Goal: Information Seeking & Learning: Learn about a topic

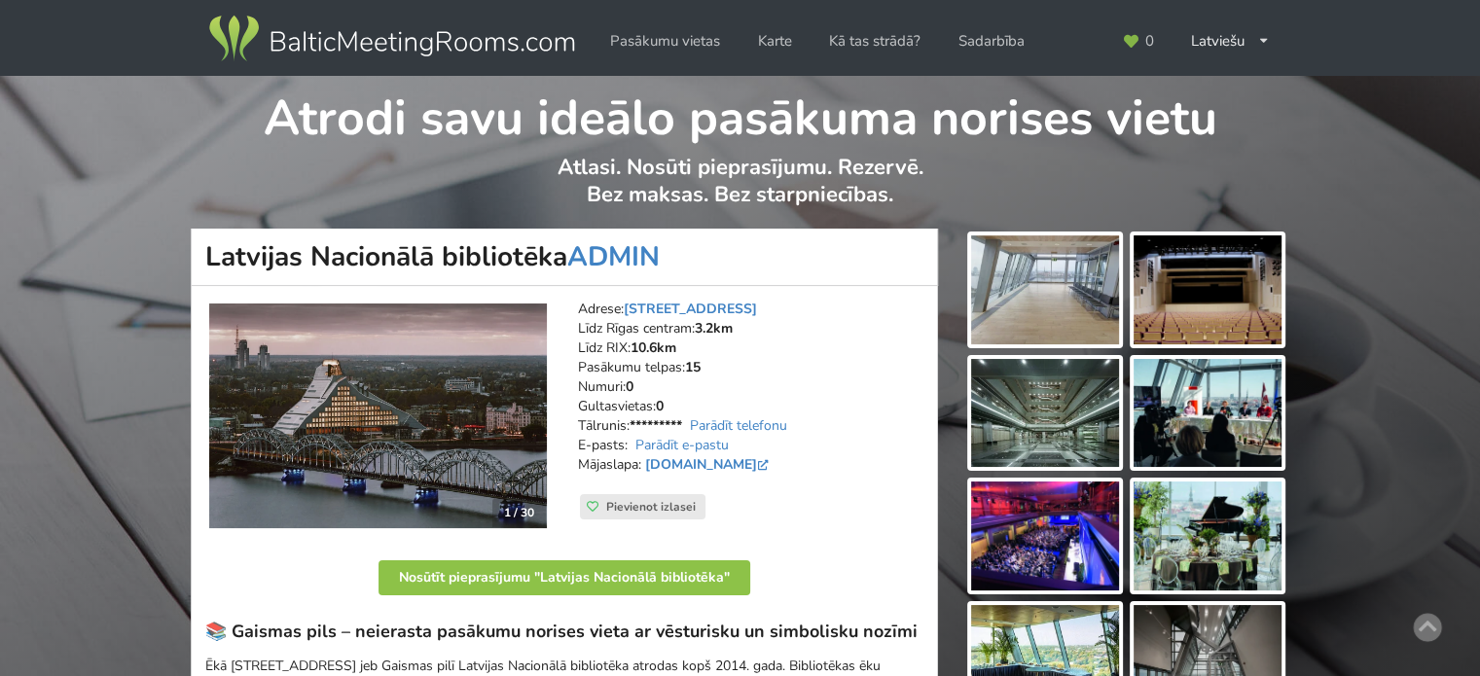
scroll to position [97, 0]
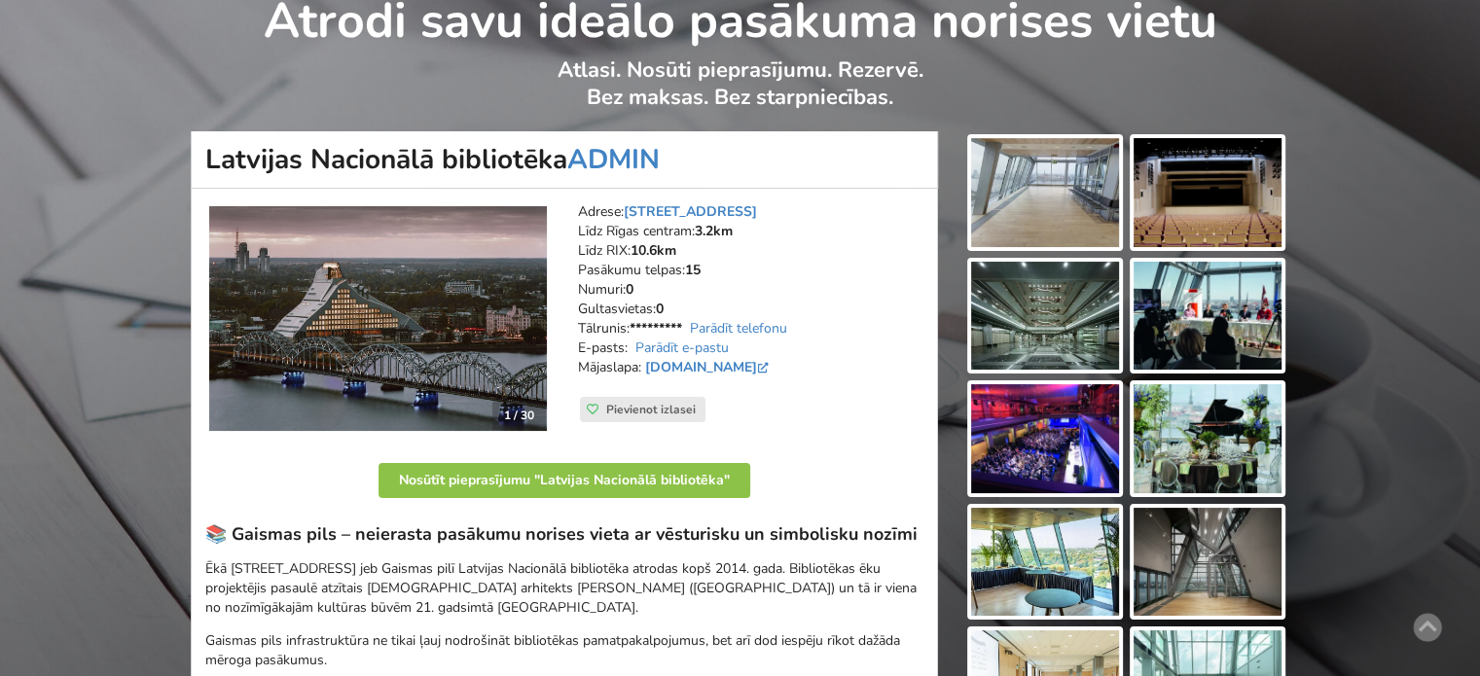
click at [1226, 316] on img at bounding box center [1207, 316] width 148 height 109
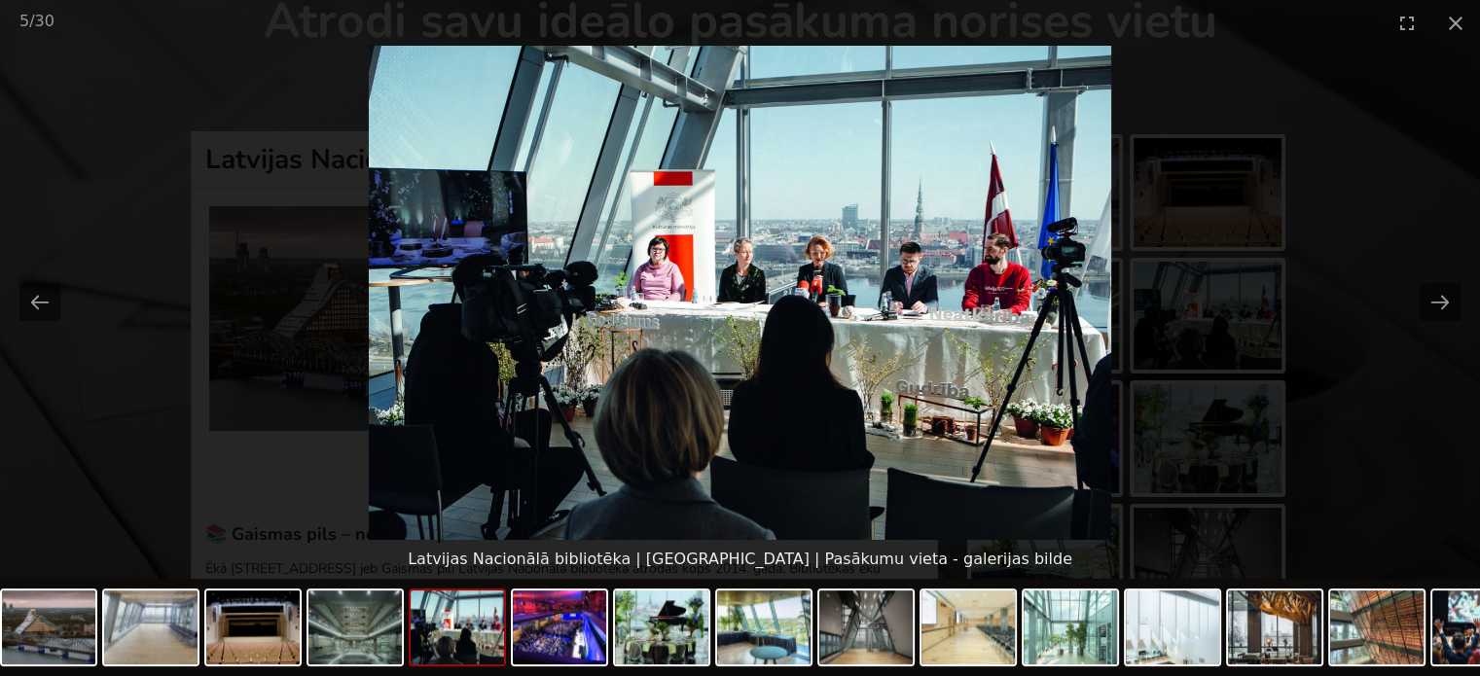
click at [1416, 408] on picture at bounding box center [740, 293] width 1480 height 494
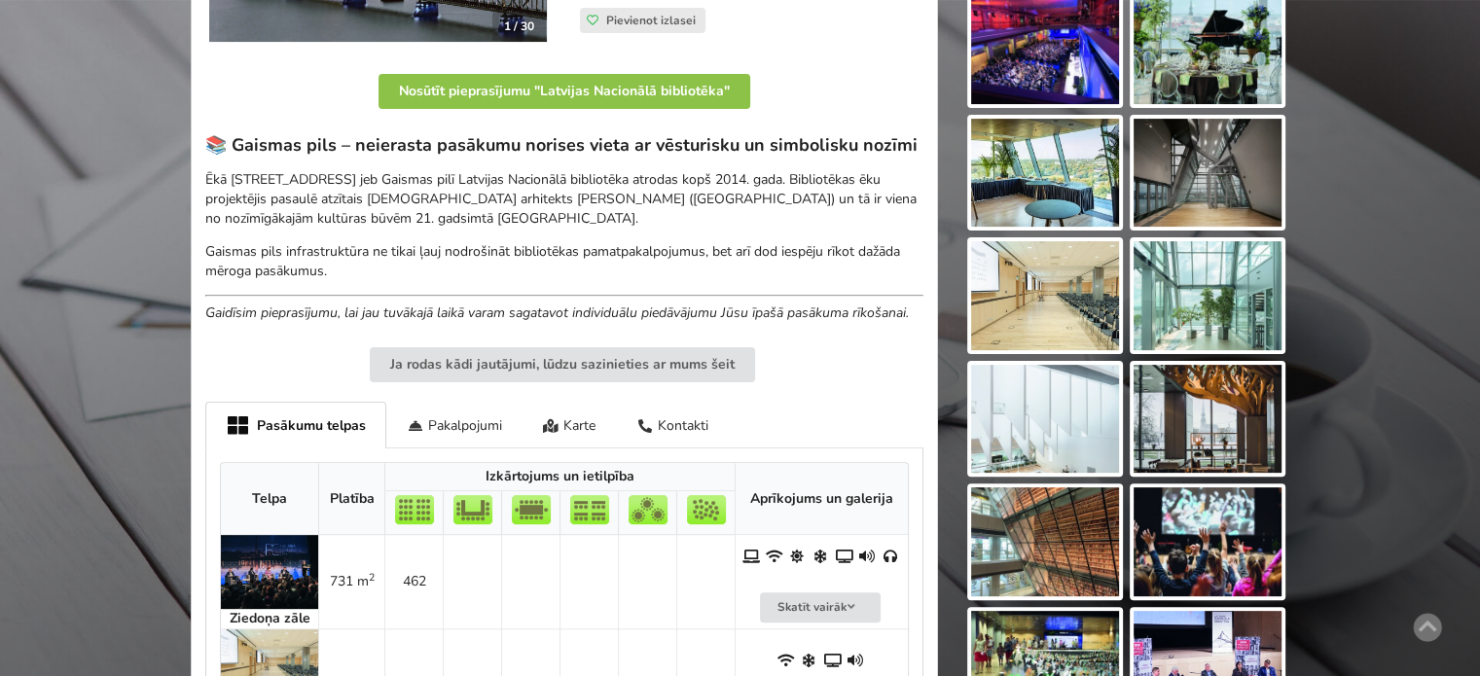
scroll to position [195, 0]
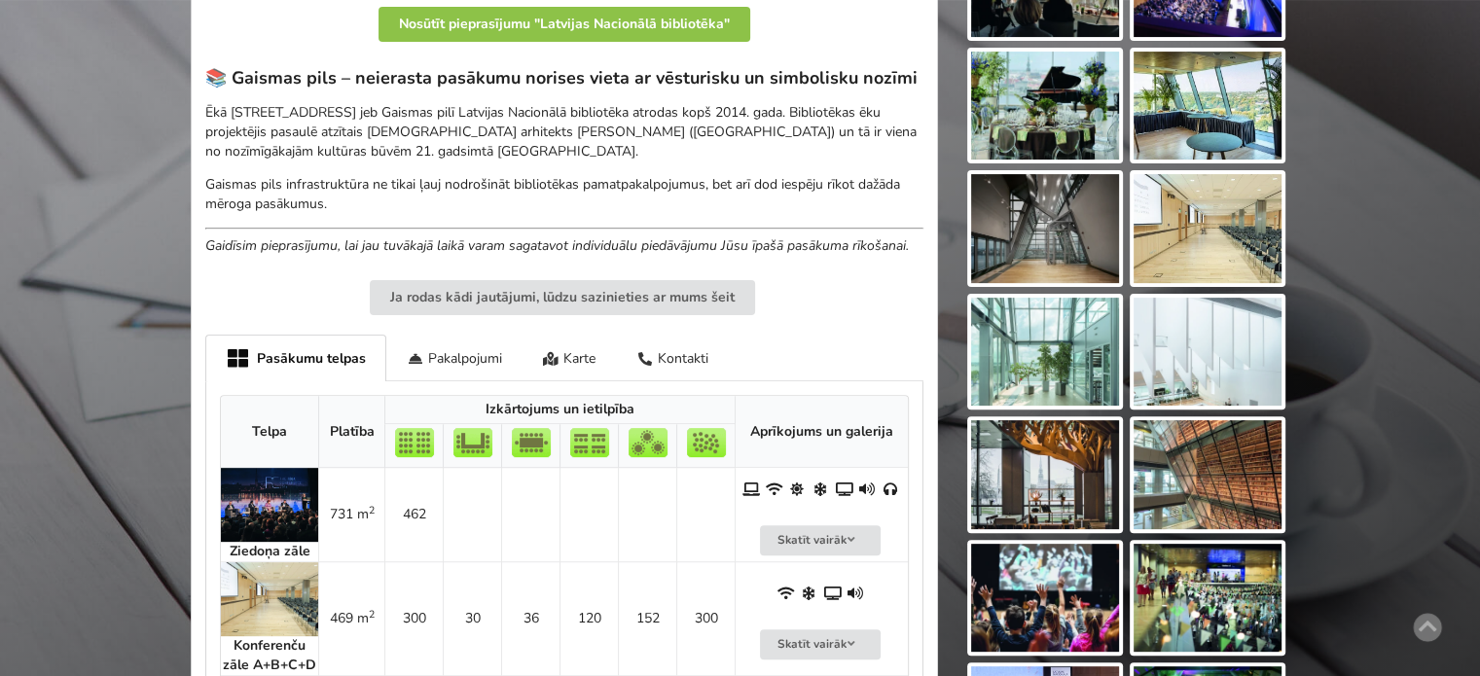
scroll to position [164, 0]
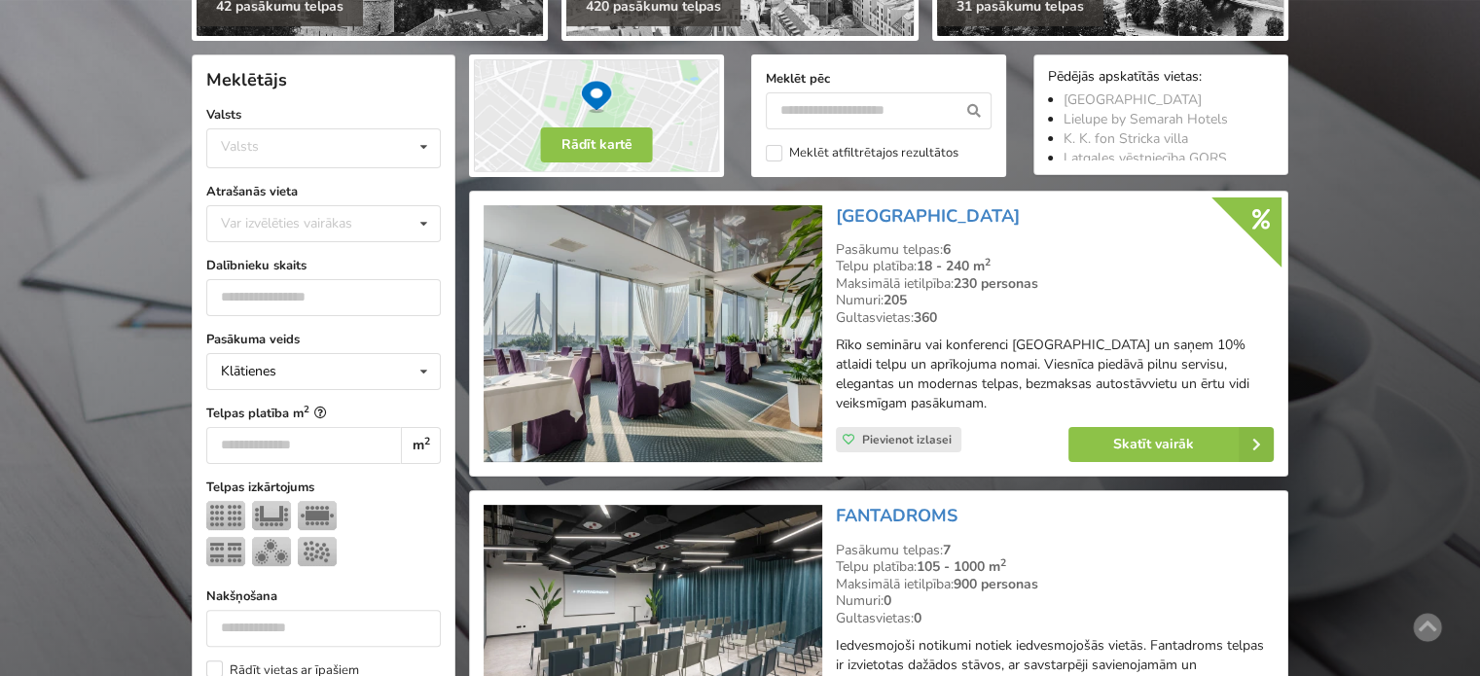
scroll to position [486, 0]
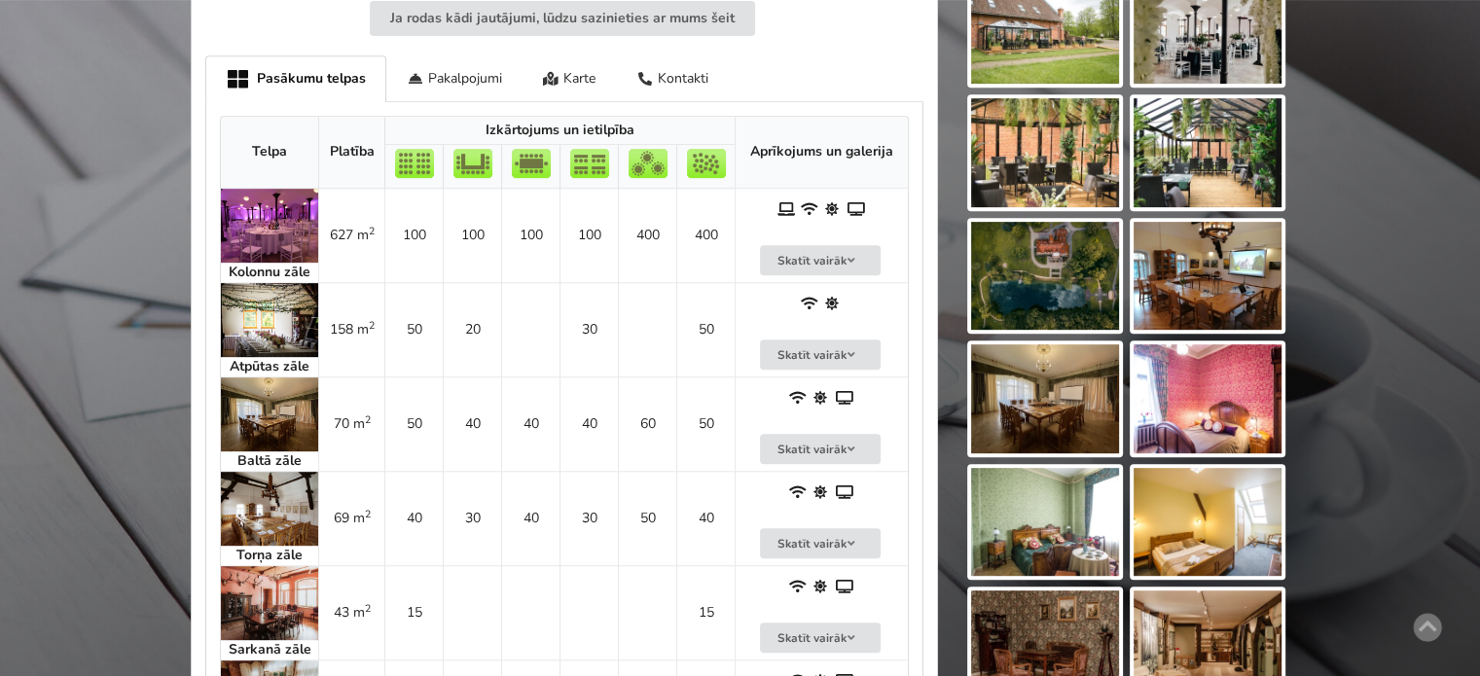
scroll to position [778, 0]
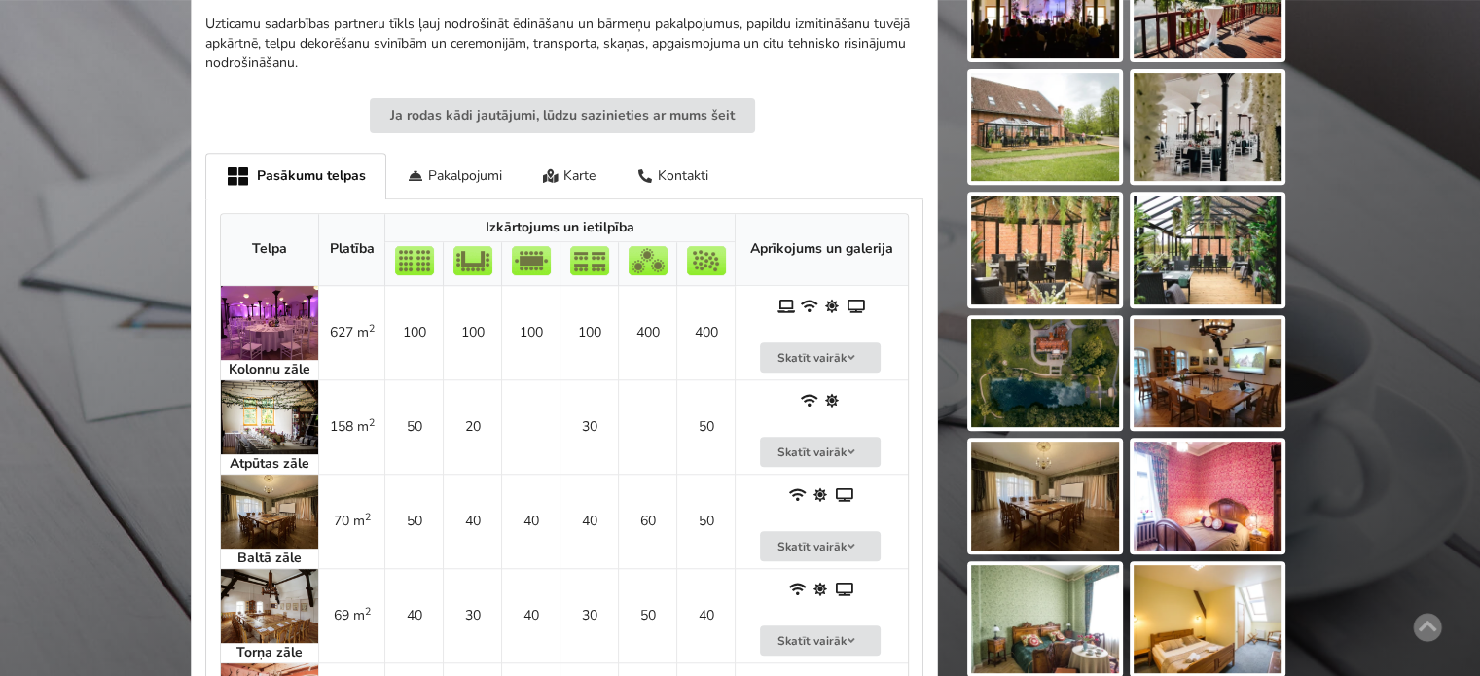
click at [1033, 245] on img at bounding box center [1045, 250] width 148 height 109
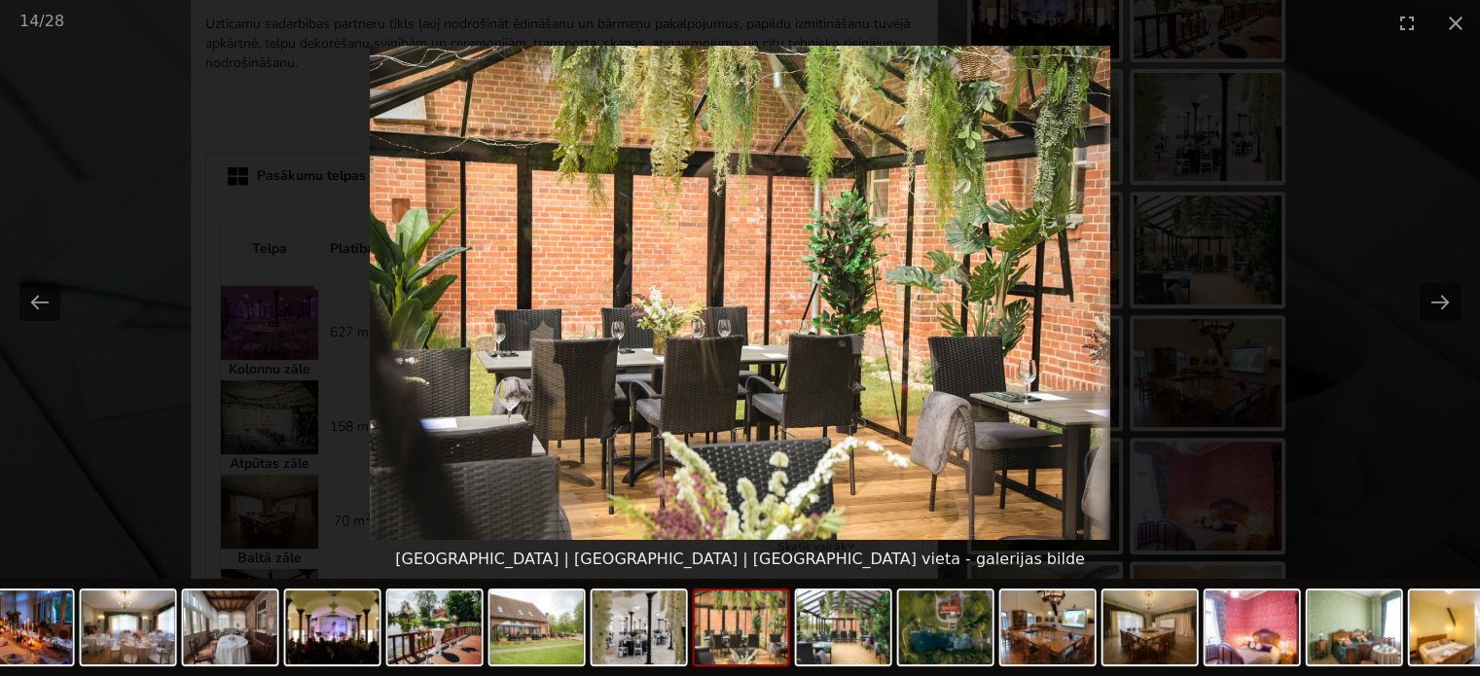
scroll to position [0, 0]
click at [1387, 404] on picture at bounding box center [740, 293] width 1480 height 494
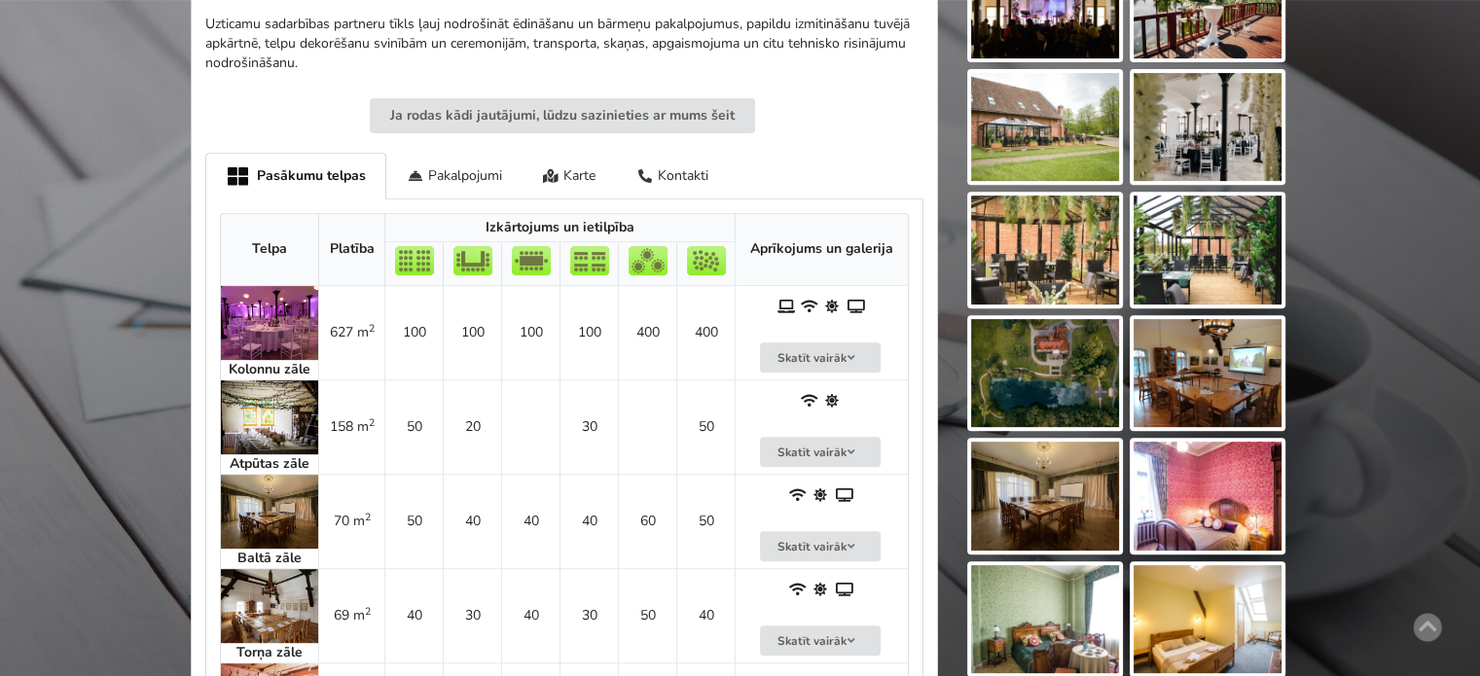
scroll to position [389, 0]
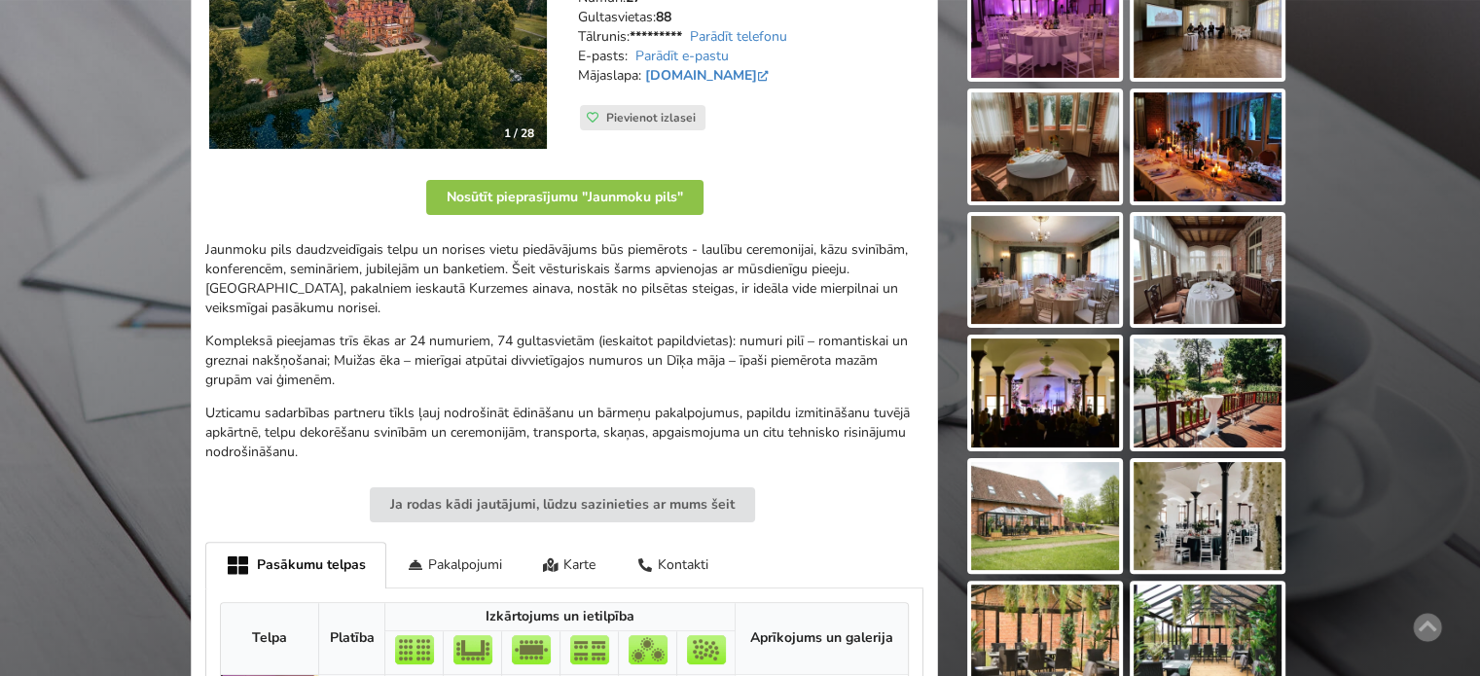
drag, startPoint x: 289, startPoint y: 240, endPoint x: 623, endPoint y: 388, distance: 365.0
click at [588, 376] on div "Jaunmoku pils daudzveidīgais telpu un norises vietu piedāvājums būs piemērots -…" at bounding box center [564, 351] width 718 height 222
click at [623, 388] on p "Kompleksā pieejamas trīs ēkas ar 24 numuriem, 74 gultasvietām (ieskaitot papild…" at bounding box center [564, 361] width 718 height 58
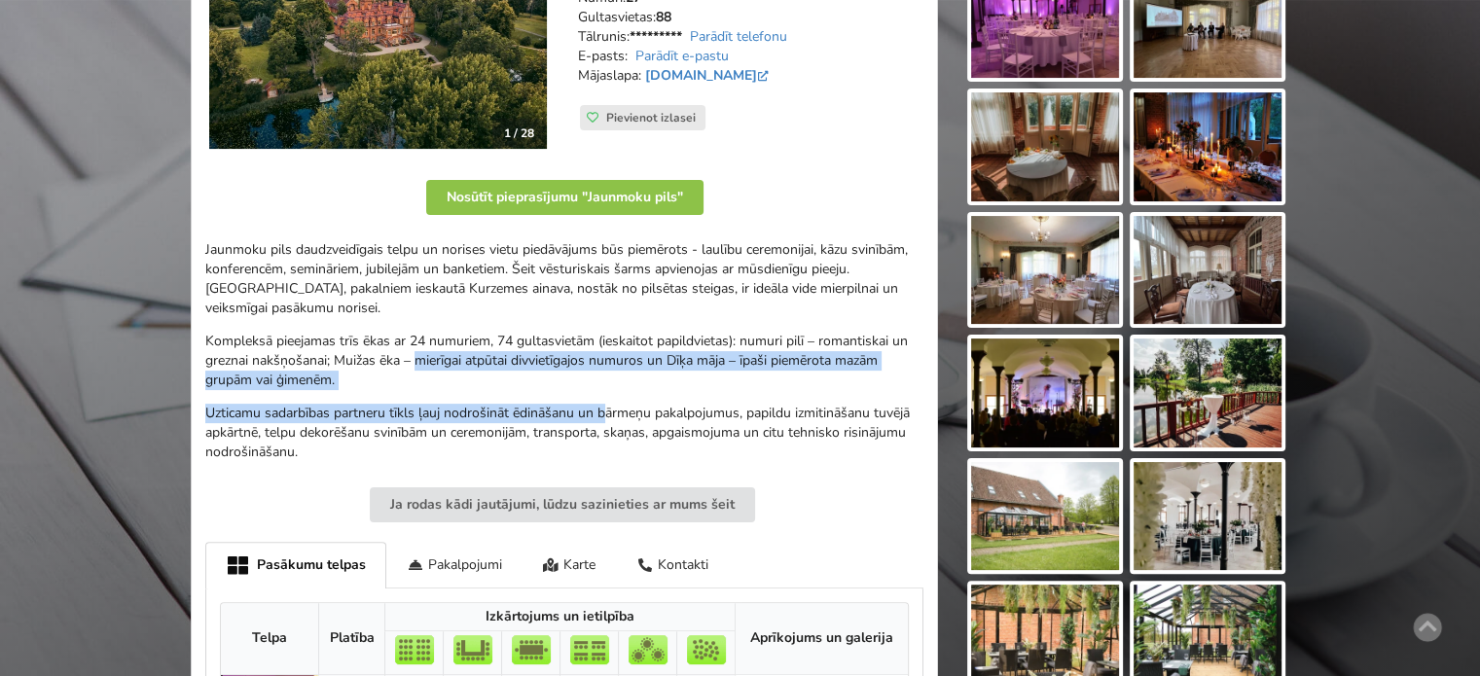
click at [369, 343] on div "Jaunmoku pils daudzveidīgais telpu un norises vietu piedāvājums būs piemērots -…" at bounding box center [564, 351] width 718 height 222
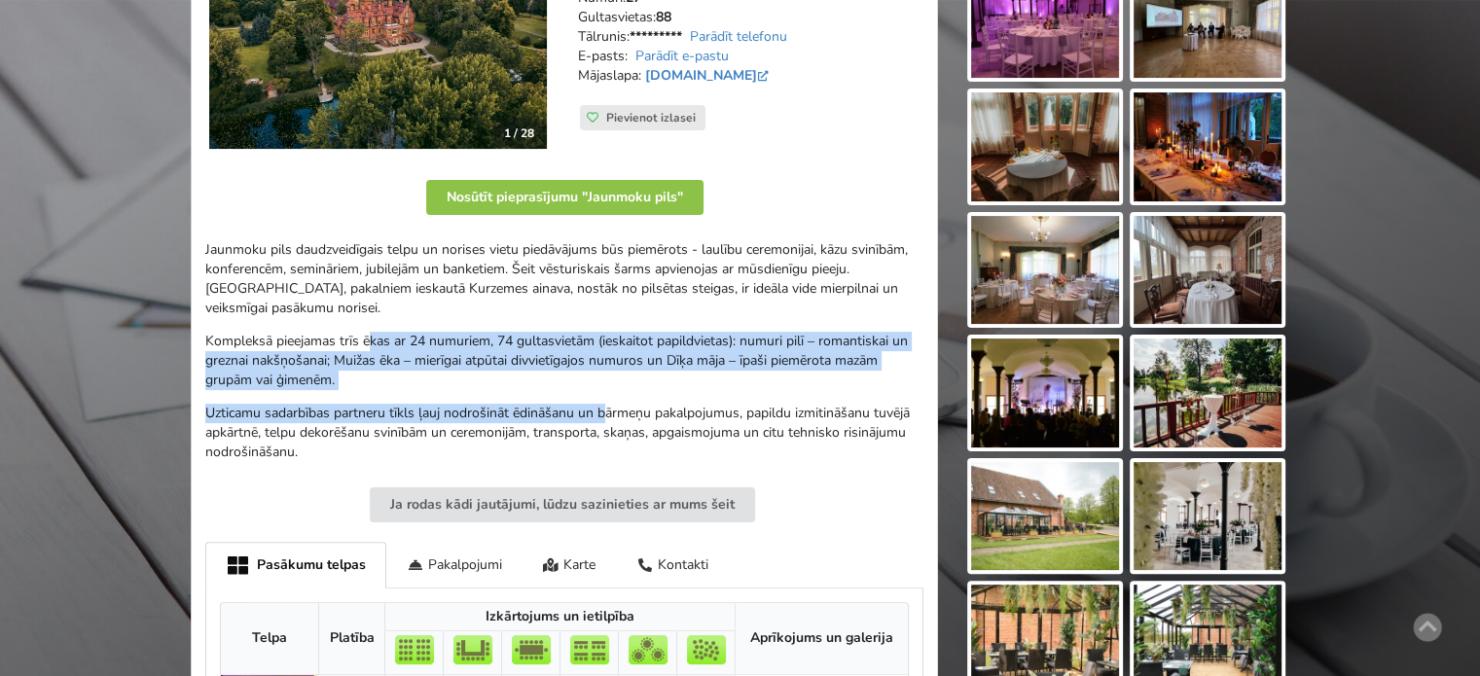
click at [369, 342] on p "Kompleksā pieejamas trīs ēkas ar 24 numuriem, 74 gultasvietām (ieskaitot papild…" at bounding box center [564, 361] width 718 height 58
drag, startPoint x: 601, startPoint y: 349, endPoint x: 846, endPoint y: 425, distance: 256.7
click at [837, 422] on div "Jaunmoku pils daudzveidīgais telpu un norises vietu piedāvājums būs piemērots -…" at bounding box center [564, 351] width 718 height 222
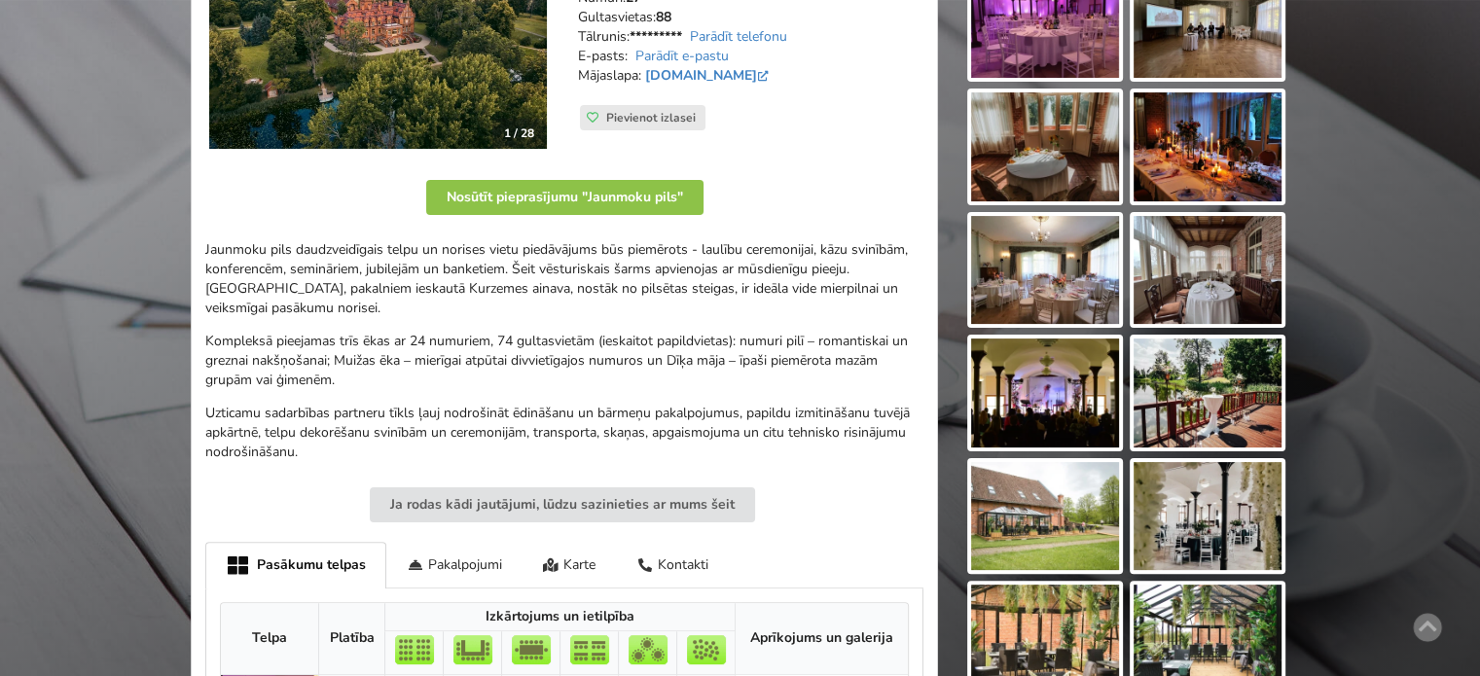
click at [849, 427] on p "Uzticamu sadarbības partneru tīkls ļauj nodrošināt ēdināšanu un bārmeņu pakalpo…" at bounding box center [564, 433] width 718 height 58
drag, startPoint x: 640, startPoint y: 338, endPoint x: 626, endPoint y: 328, distance: 17.5
click at [634, 335] on div "Jaunmoku pils daudzveidīgais telpu un norises vietu piedāvājums būs piemērots -…" at bounding box center [564, 351] width 718 height 222
drag, startPoint x: 626, startPoint y: 328, endPoint x: 623, endPoint y: 299, distance: 29.3
click at [626, 327] on div "Jaunmoku pils daudzveidīgais telpu un norises vietu piedāvājums būs piemērots -…" at bounding box center [564, 351] width 718 height 222
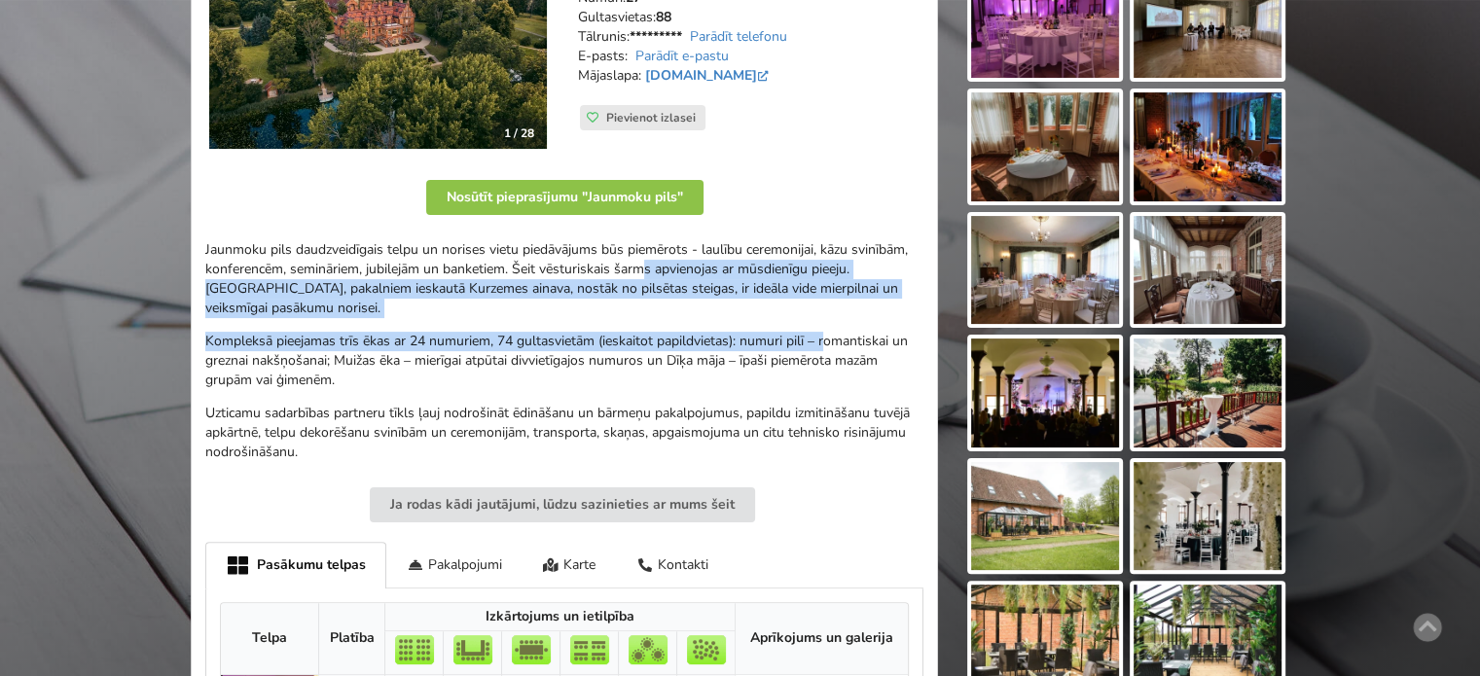
drag, startPoint x: 830, startPoint y: 346, endPoint x: 856, endPoint y: 369, distance: 34.5
click at [852, 365] on div "Jaunmoku pils daudzveidīgais telpu un norises vietu piedāvājums būs piemērots -…" at bounding box center [564, 351] width 718 height 222
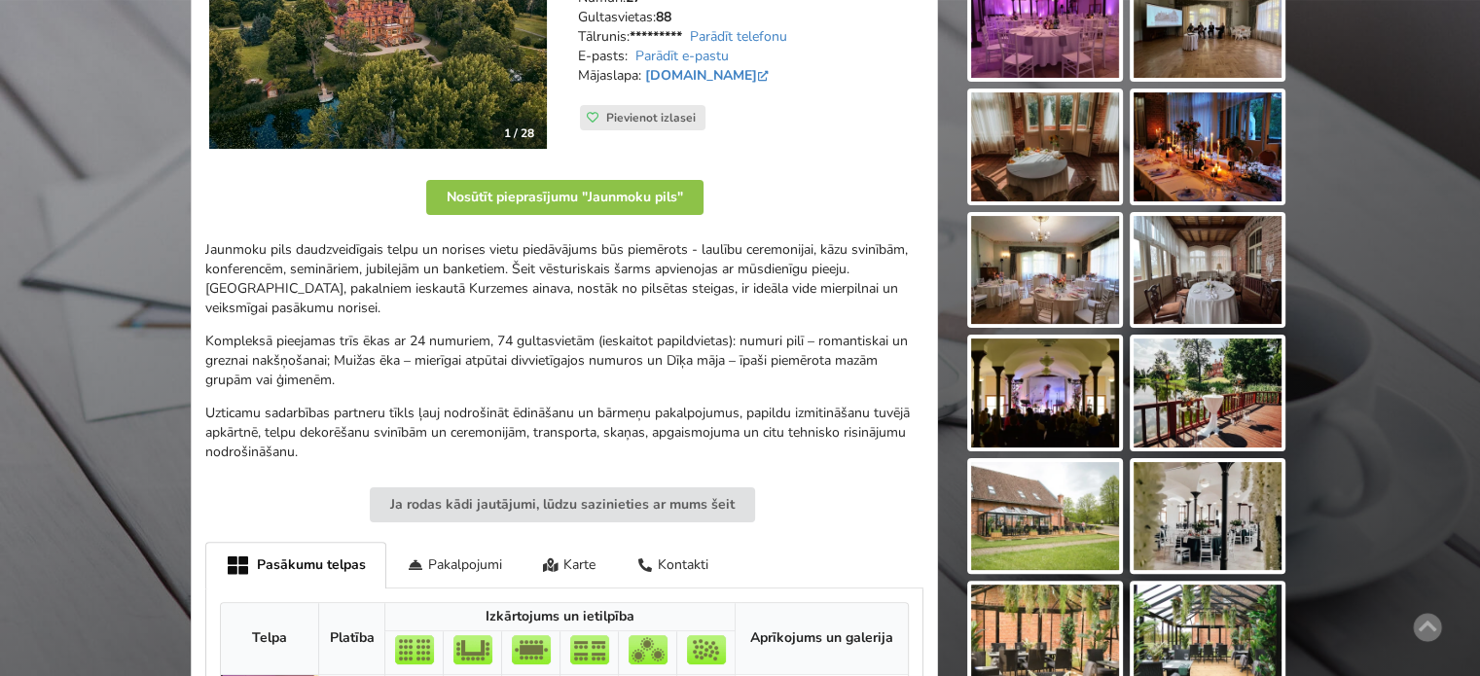
click at [856, 369] on p "Kompleksā pieejamas trīs ēkas ar 24 numuriem, 74 gultasvietām (ieskaitot papild…" at bounding box center [564, 361] width 718 height 58
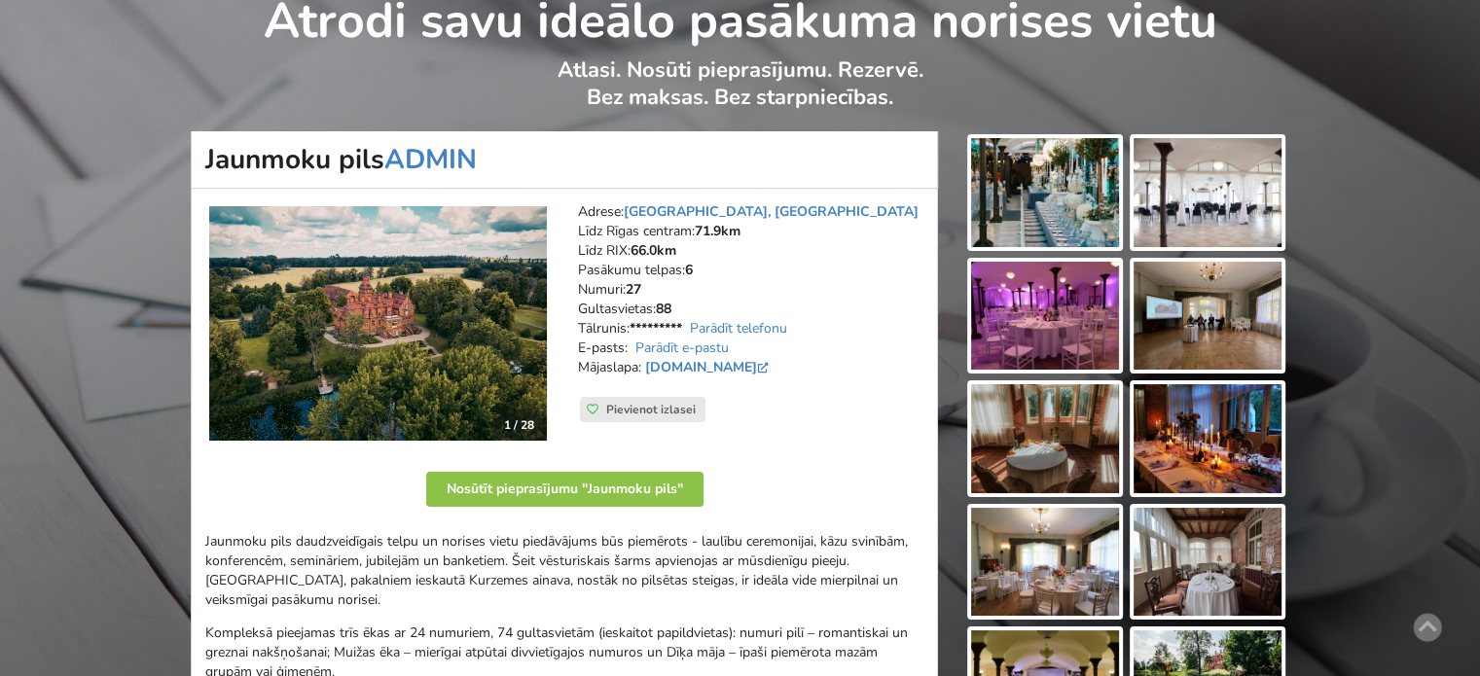
scroll to position [0, 0]
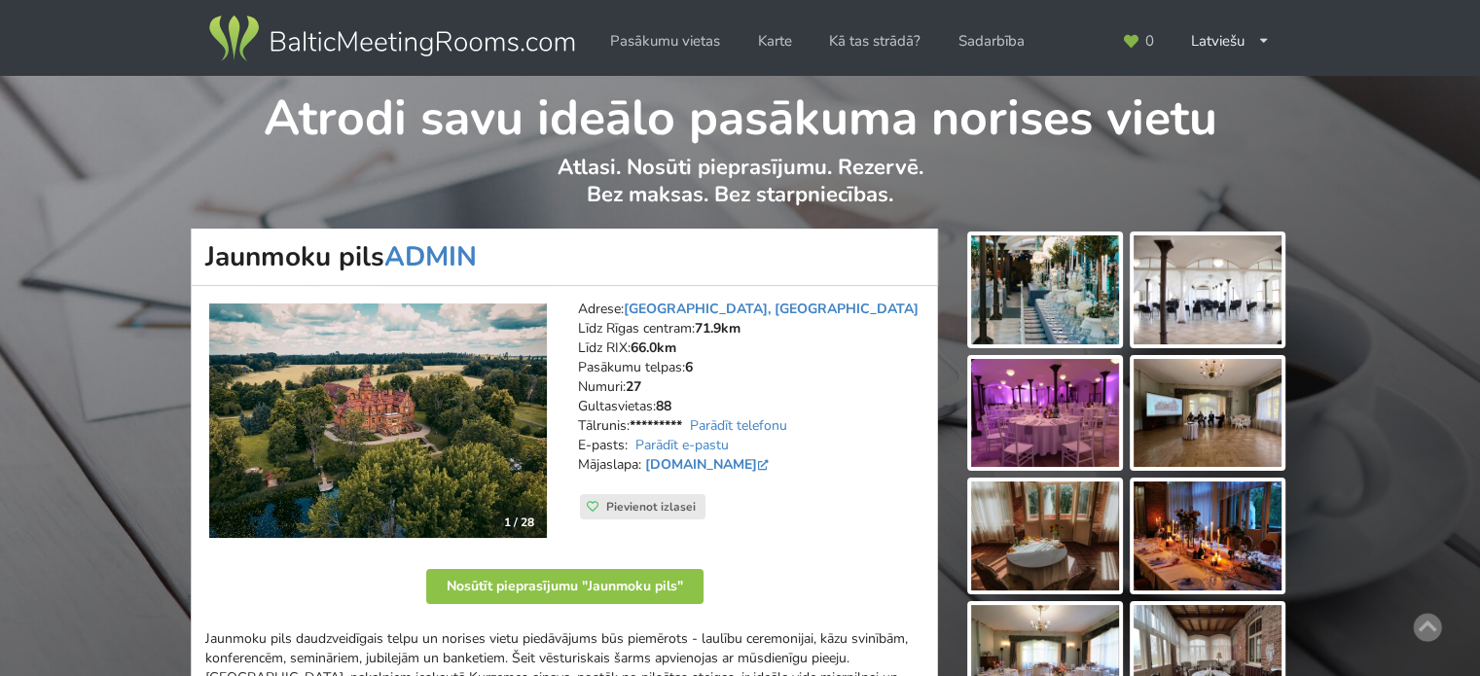
click at [1051, 423] on img at bounding box center [1045, 413] width 148 height 109
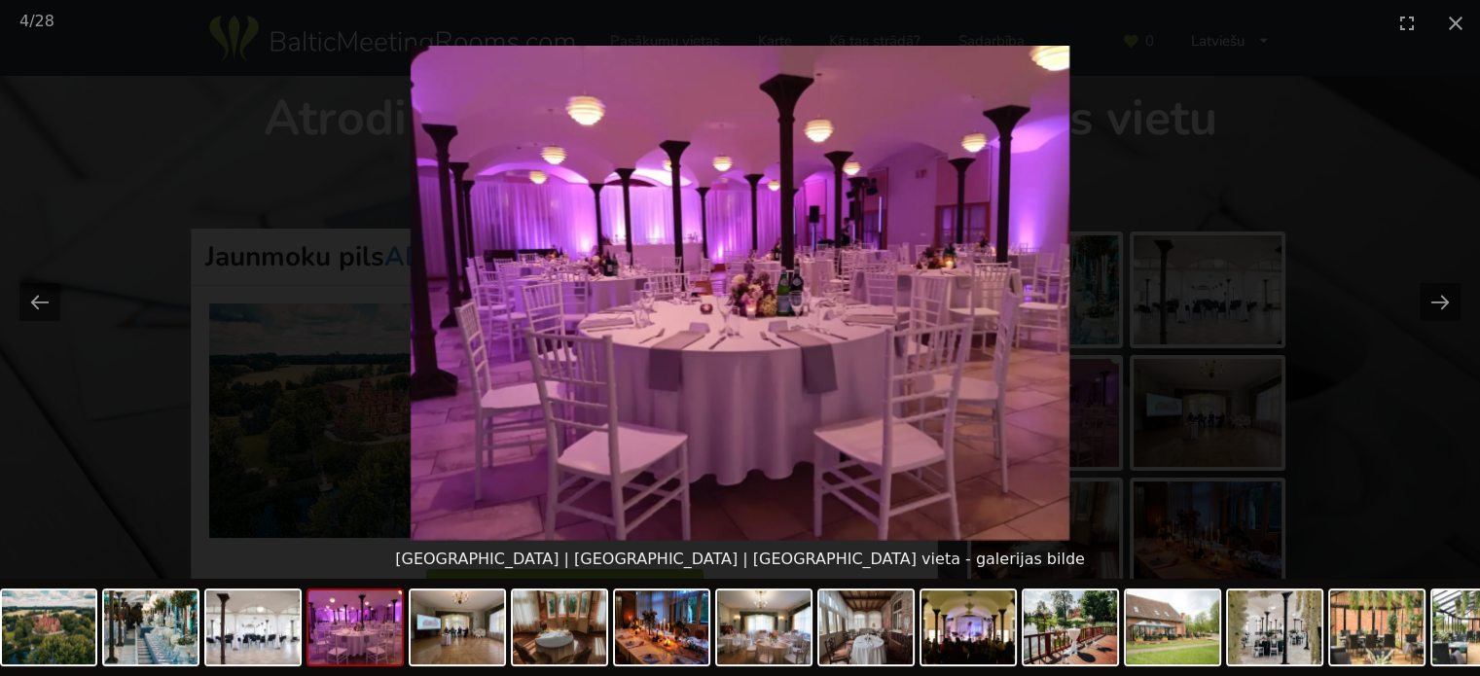
click at [1413, 442] on picture at bounding box center [740, 293] width 1480 height 494
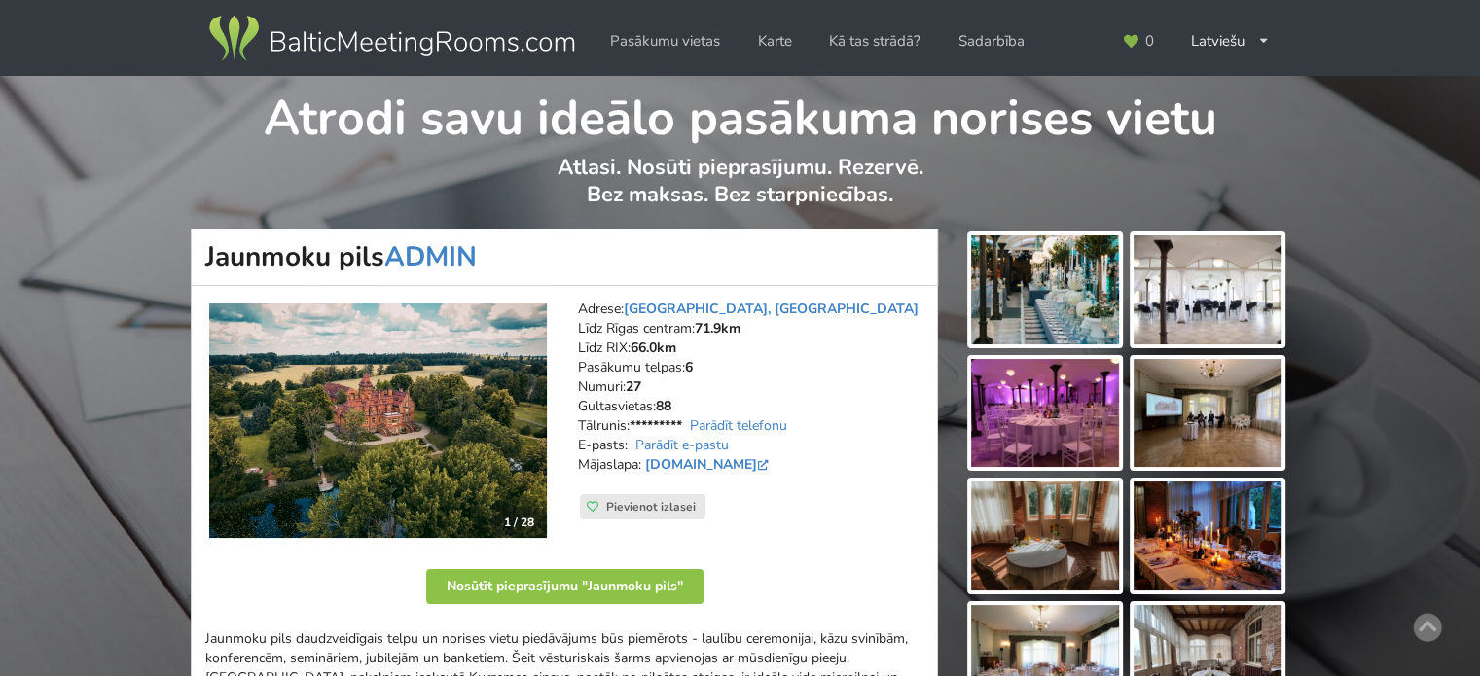
click at [1060, 286] on img at bounding box center [1045, 289] width 148 height 109
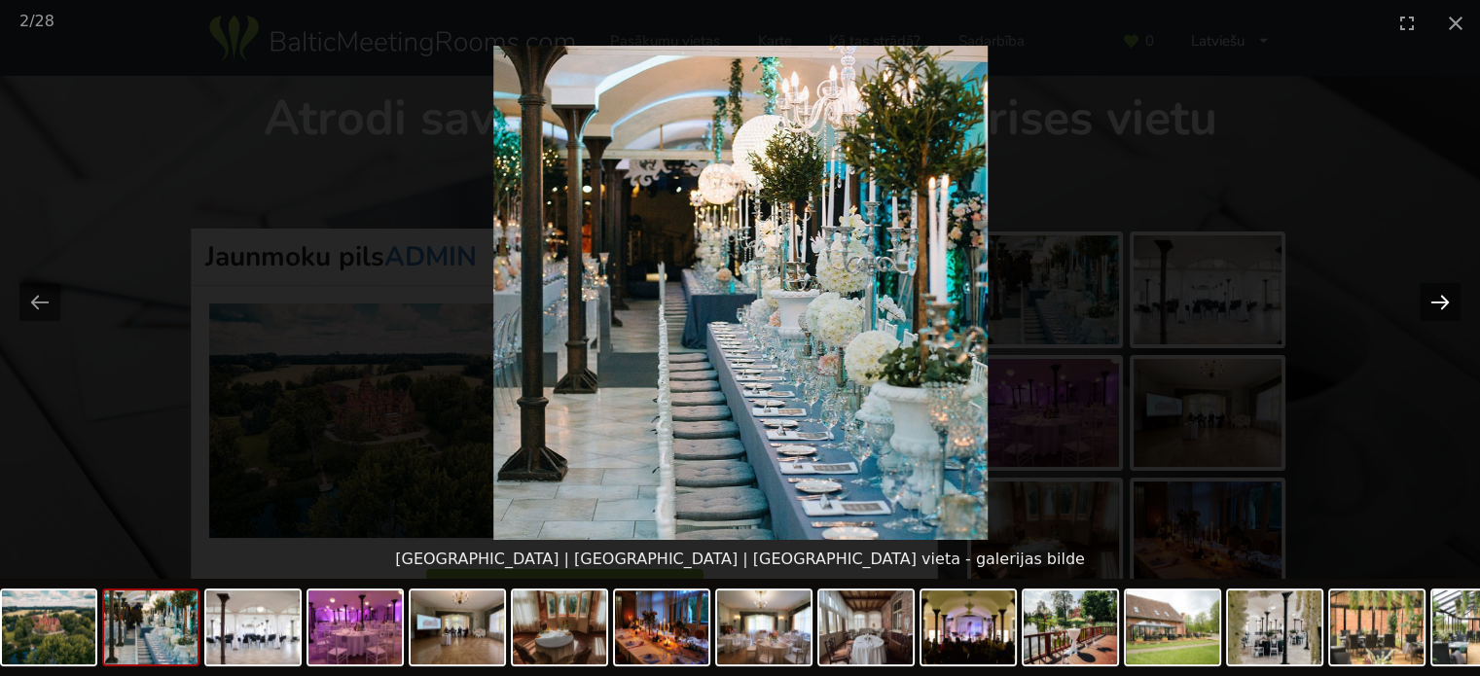
click at [1432, 303] on button "Next slide" at bounding box center [1440, 302] width 41 height 38
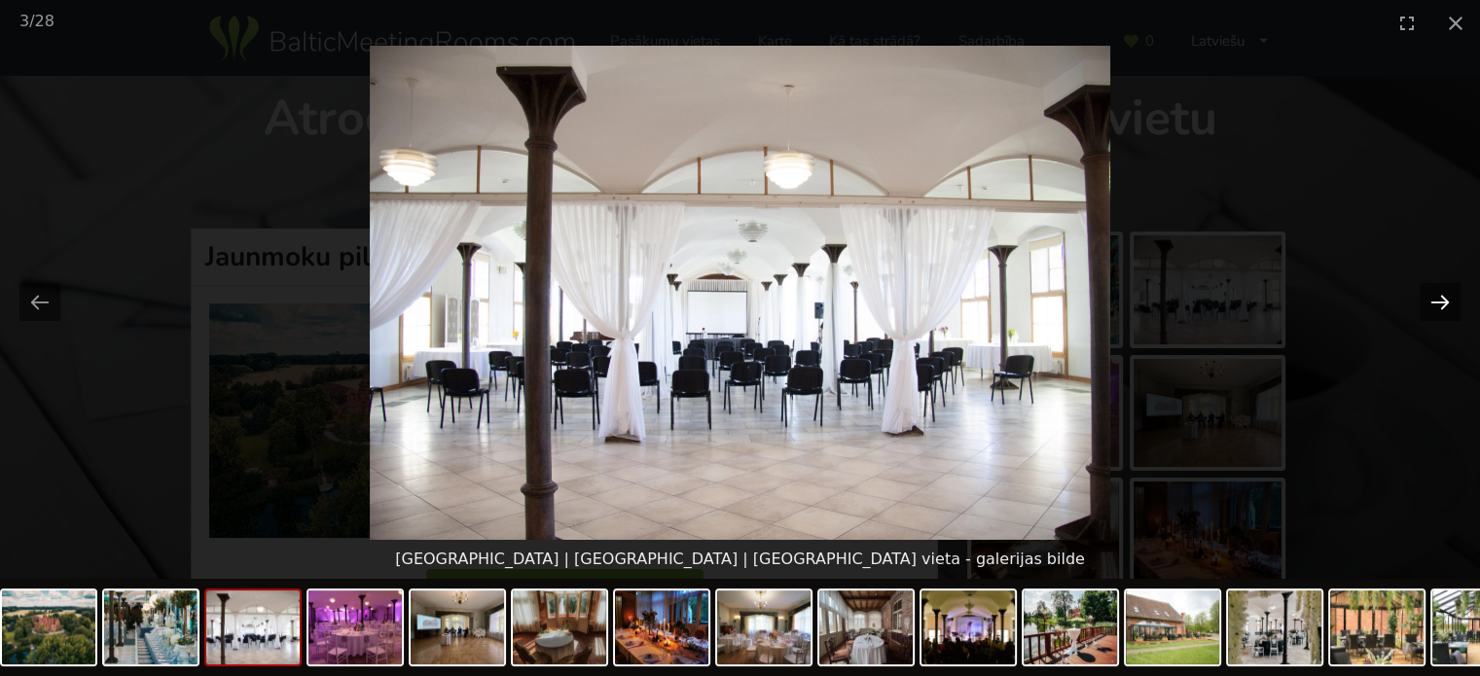
click at [1432, 303] on button "Next slide" at bounding box center [1440, 302] width 41 height 38
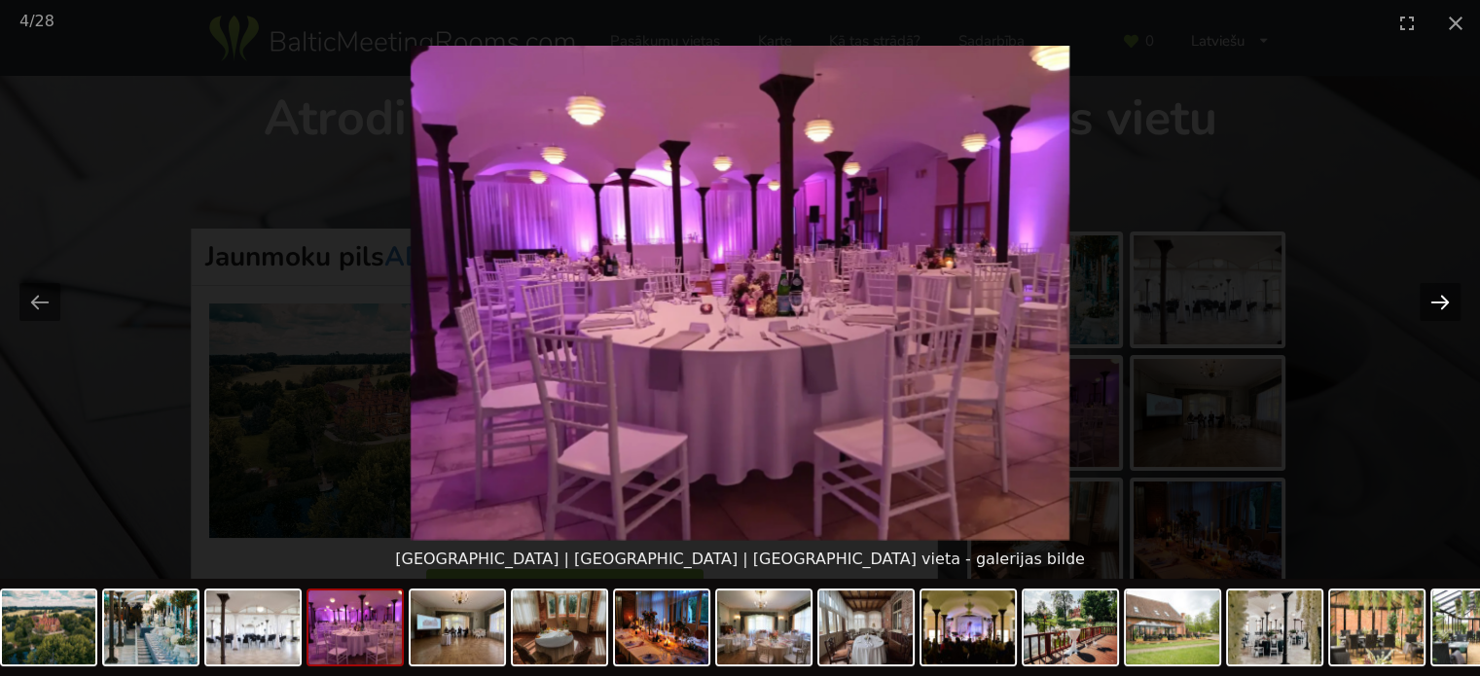
click at [1432, 303] on button "Next slide" at bounding box center [1440, 302] width 41 height 38
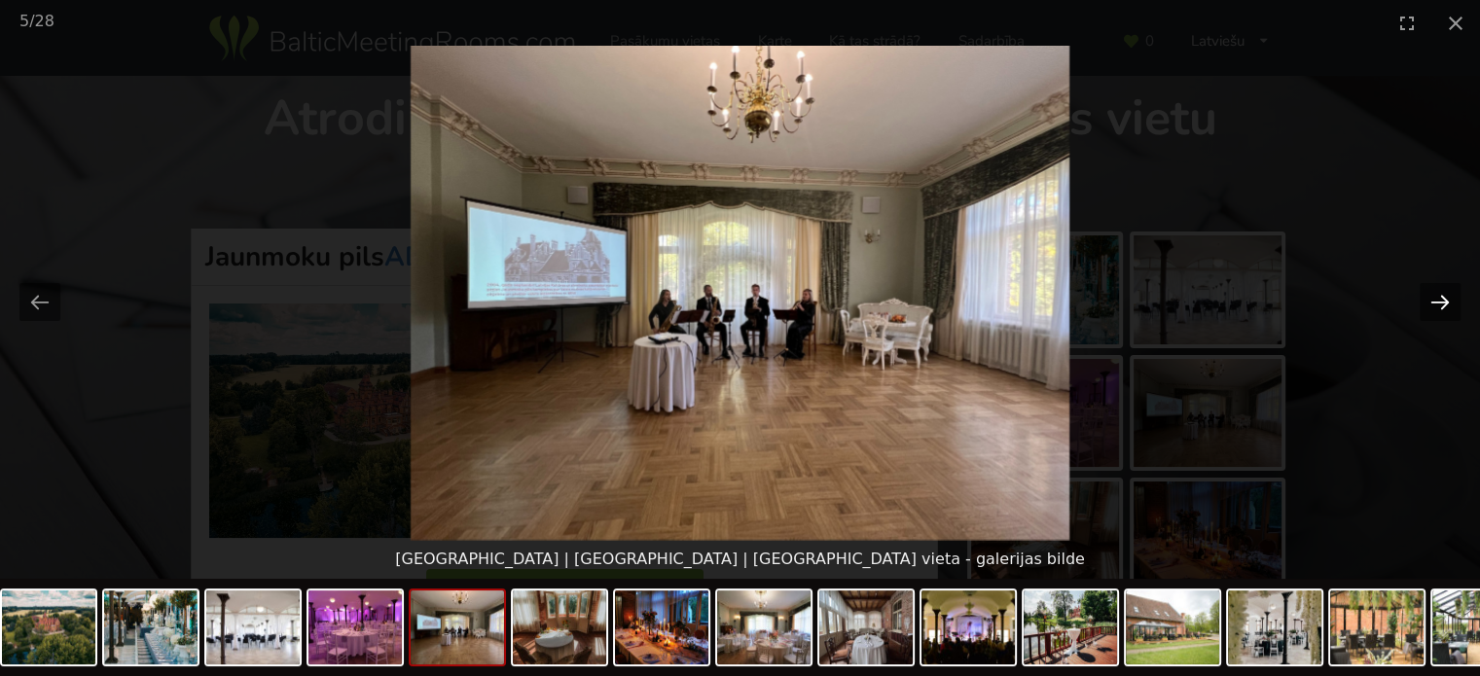
click at [1432, 303] on button "Next slide" at bounding box center [1440, 302] width 41 height 38
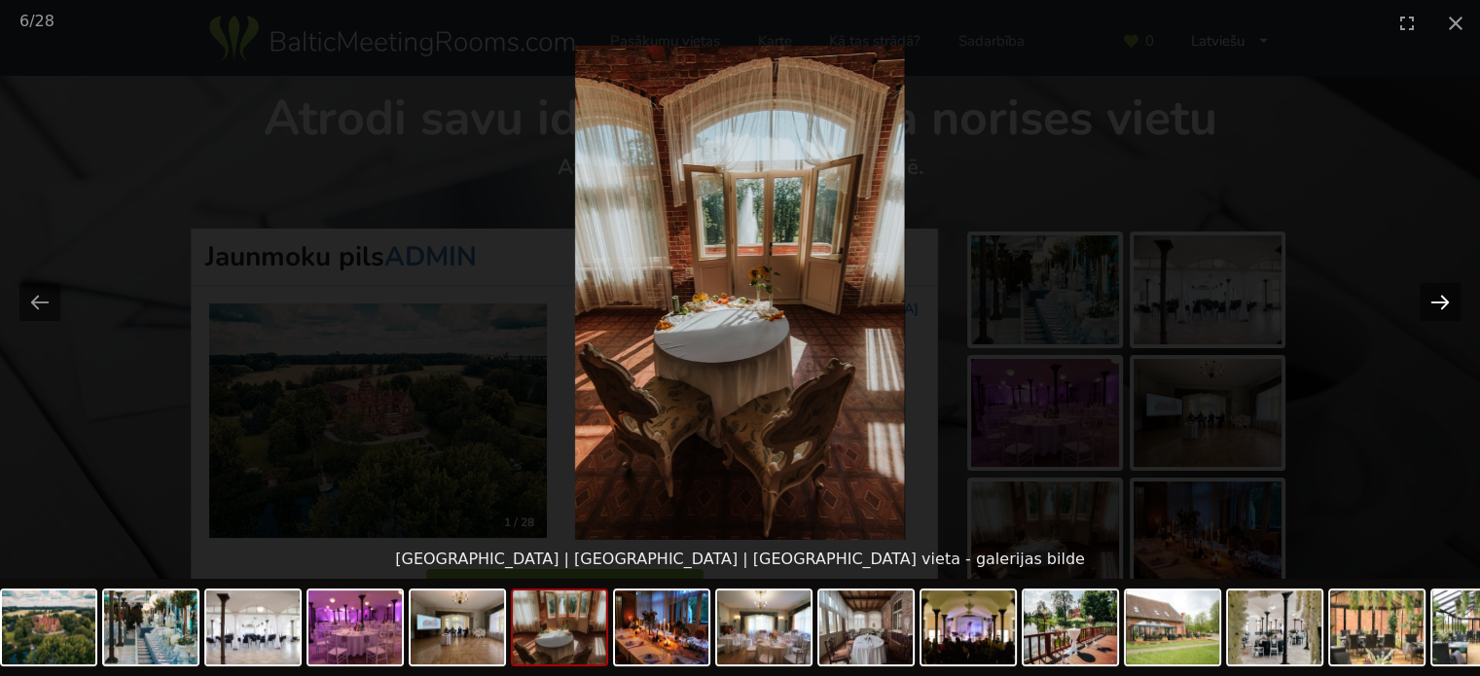
click at [1432, 303] on button "Next slide" at bounding box center [1440, 302] width 41 height 38
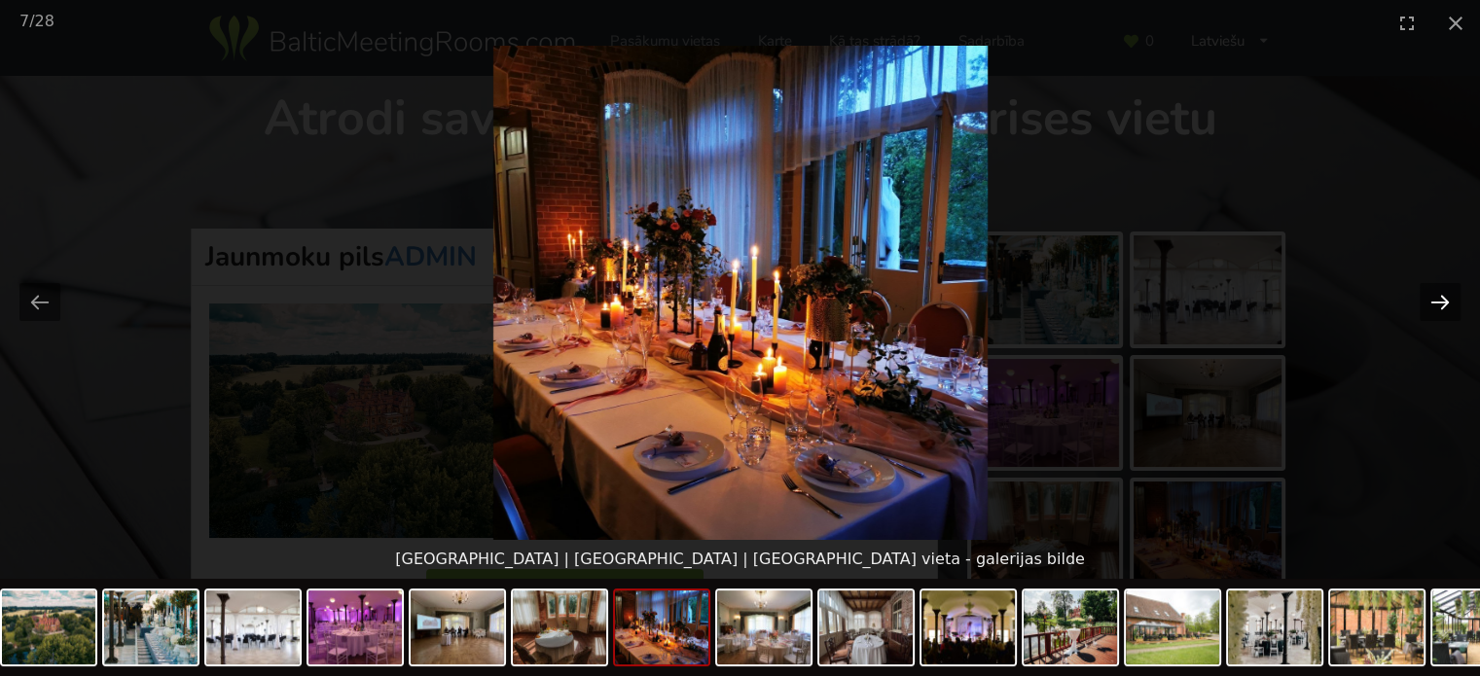
click at [1432, 303] on button "Next slide" at bounding box center [1440, 302] width 41 height 38
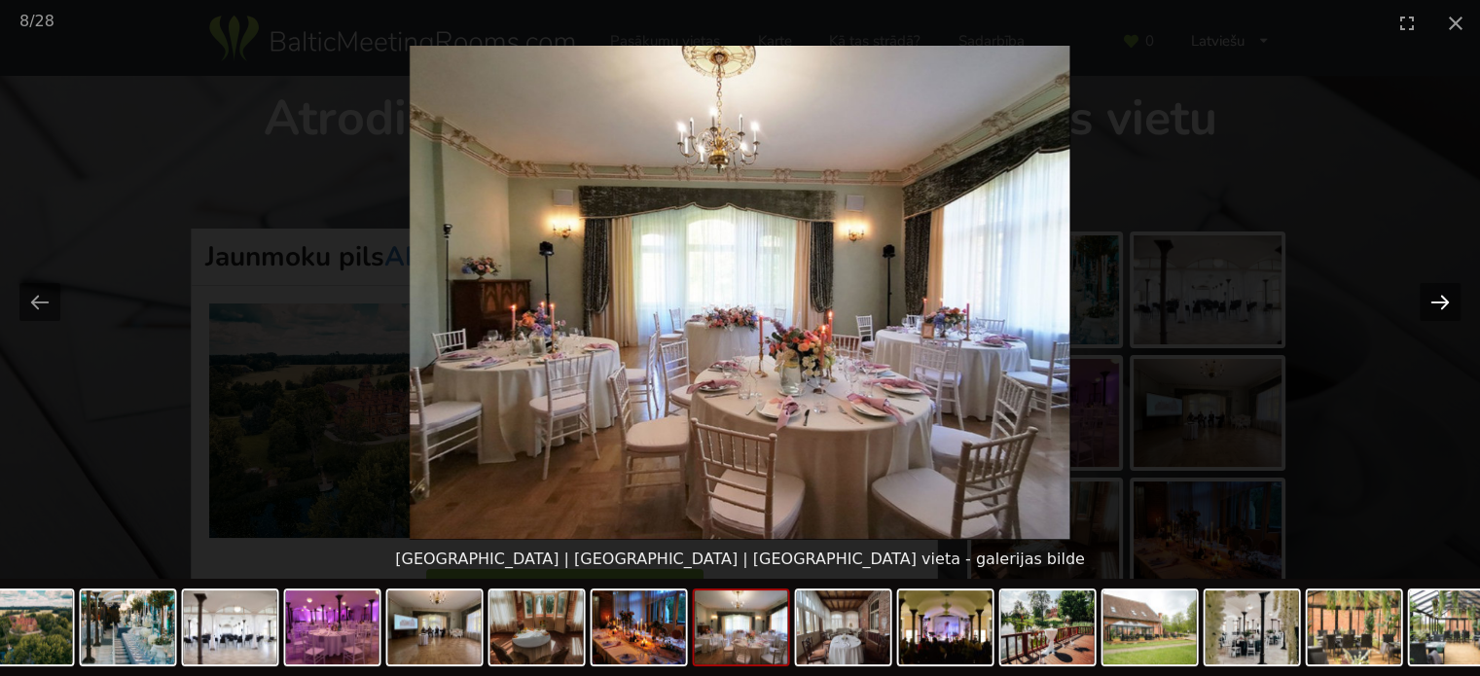
click at [1432, 303] on button "Next slide" at bounding box center [1440, 302] width 41 height 38
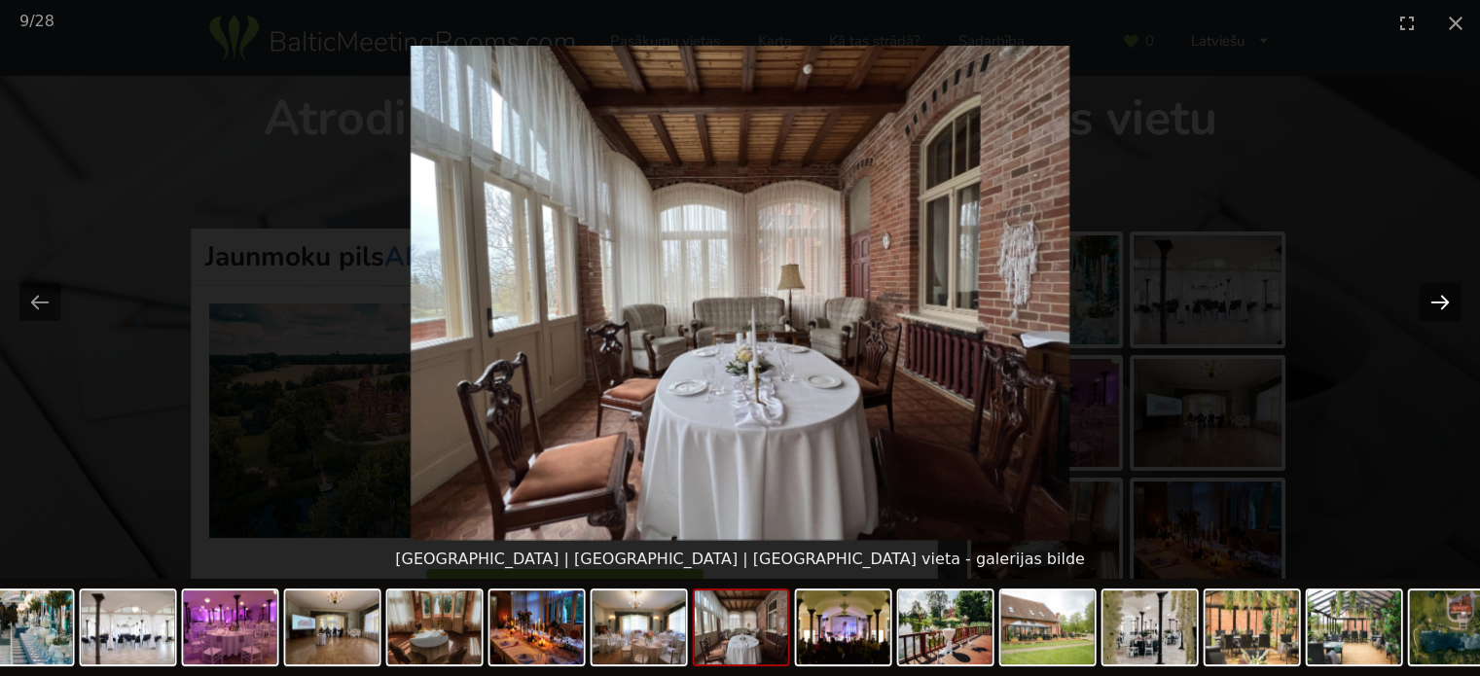
click at [1432, 303] on button "Next slide" at bounding box center [1440, 302] width 41 height 38
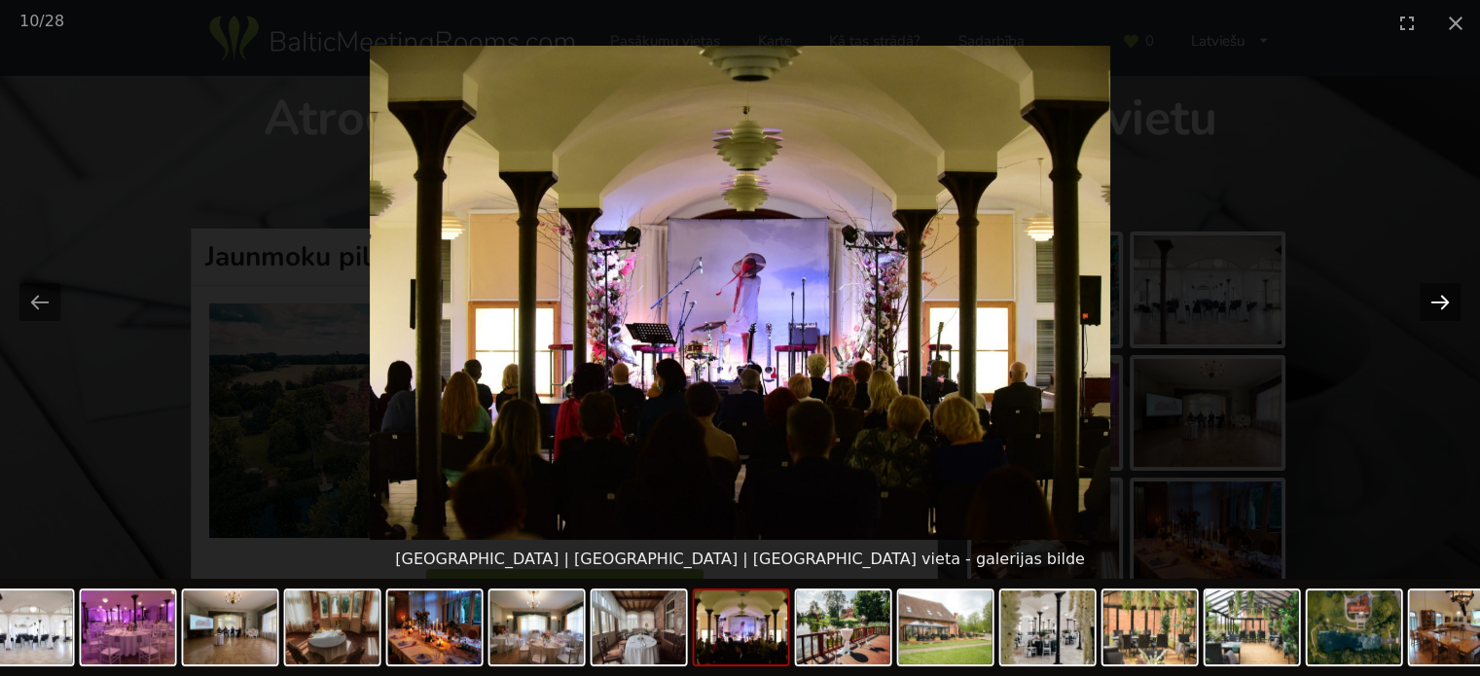
click at [1432, 303] on button "Next slide" at bounding box center [1440, 302] width 41 height 38
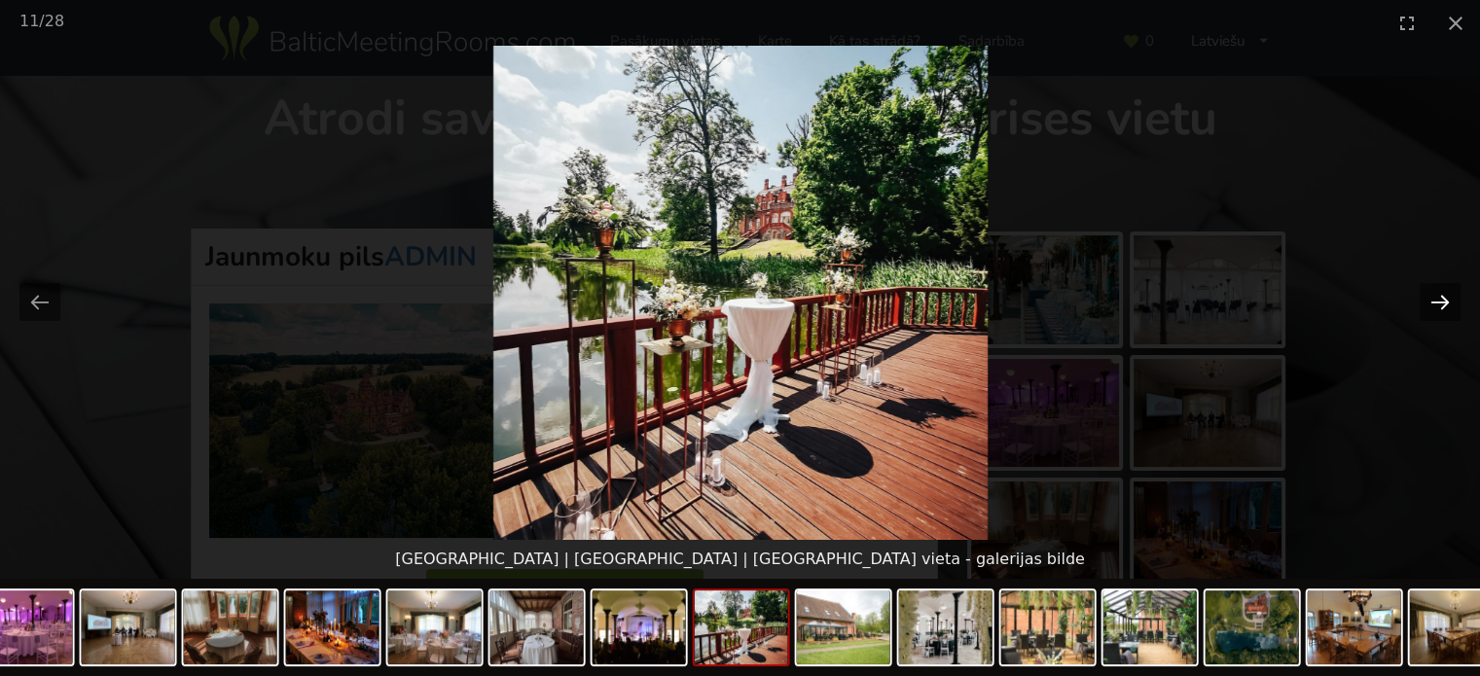
click at [1432, 303] on button "Next slide" at bounding box center [1440, 302] width 41 height 38
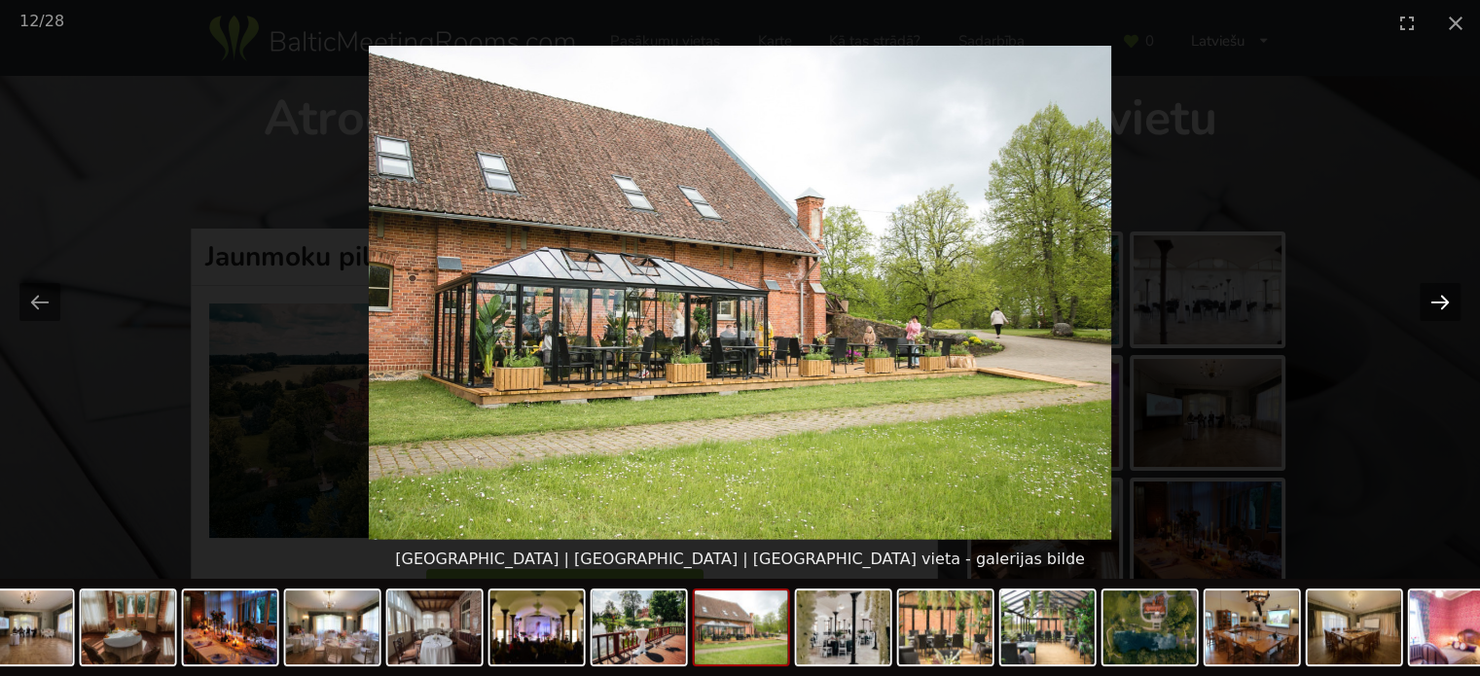
click at [1432, 303] on button "Next slide" at bounding box center [1440, 302] width 41 height 38
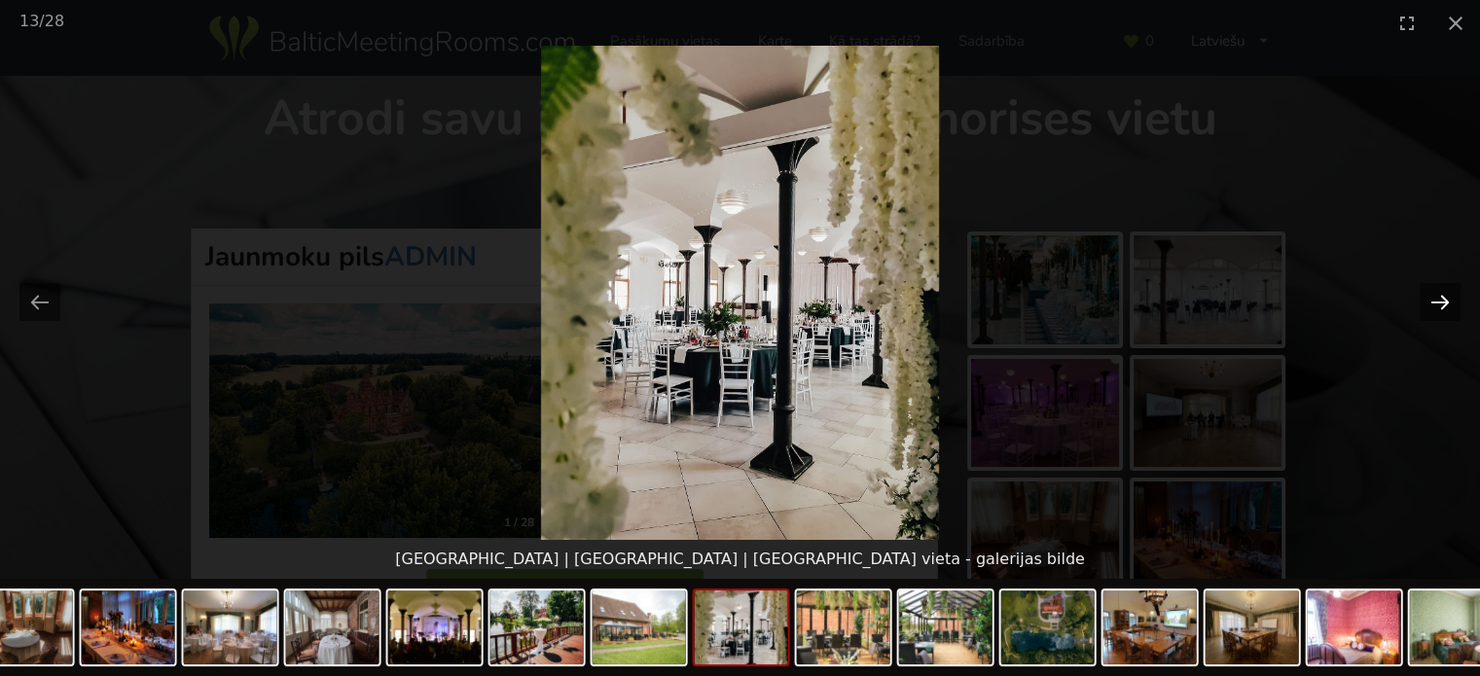
click at [1432, 303] on button "Next slide" at bounding box center [1440, 302] width 41 height 38
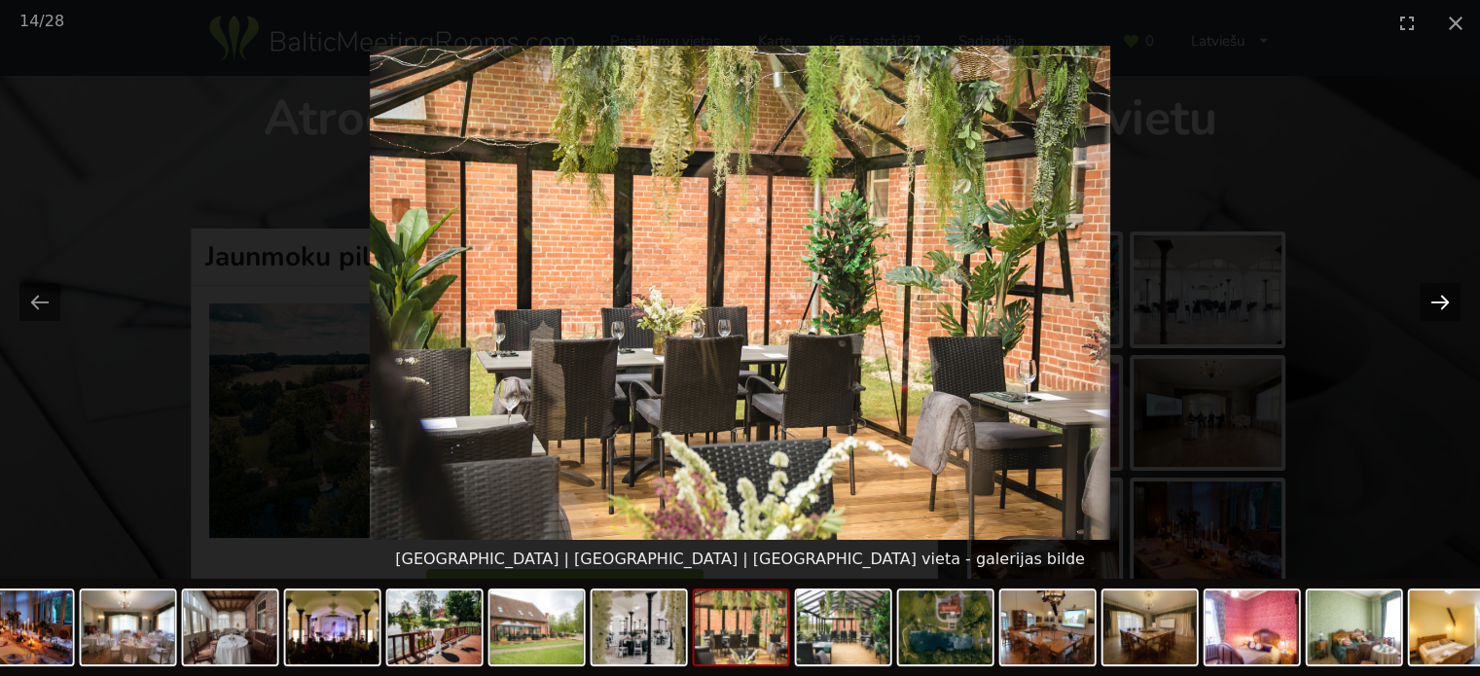
click at [1432, 303] on button "Next slide" at bounding box center [1440, 302] width 41 height 38
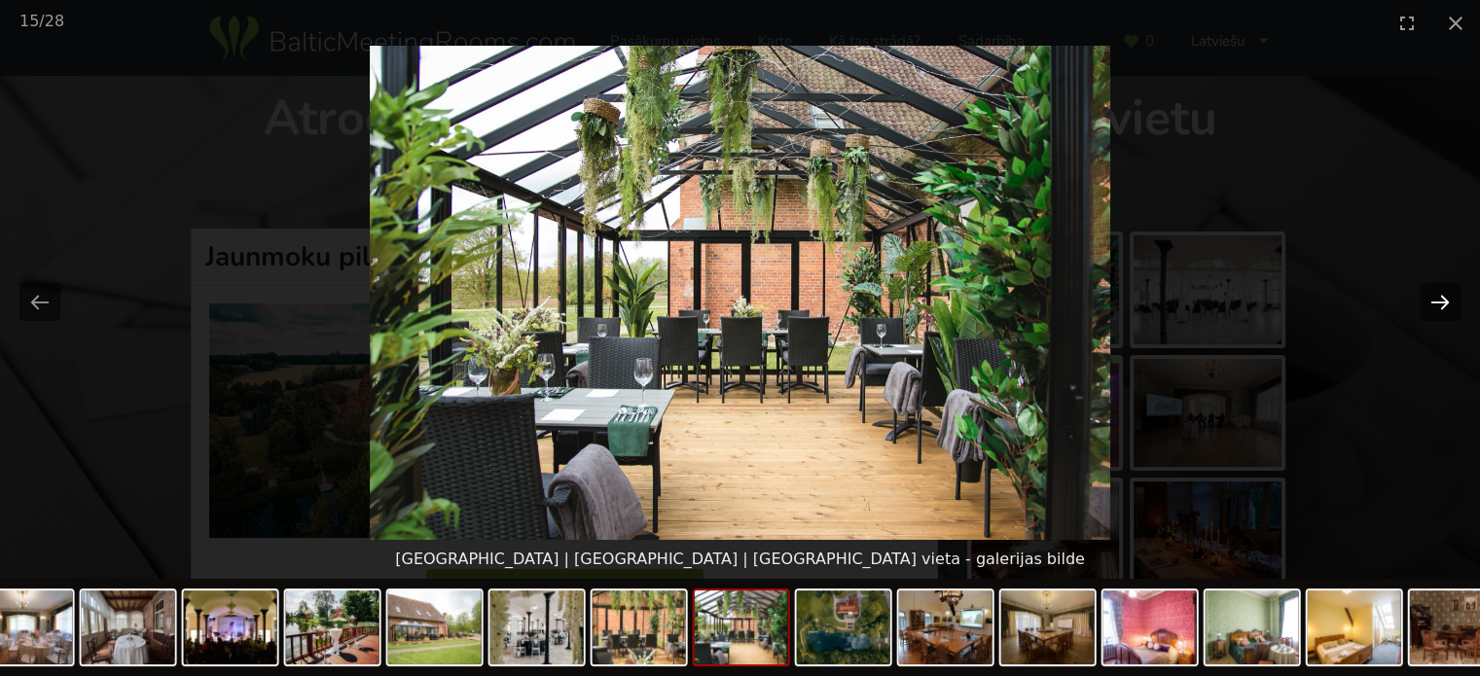
click at [1432, 303] on button "Next slide" at bounding box center [1440, 302] width 41 height 38
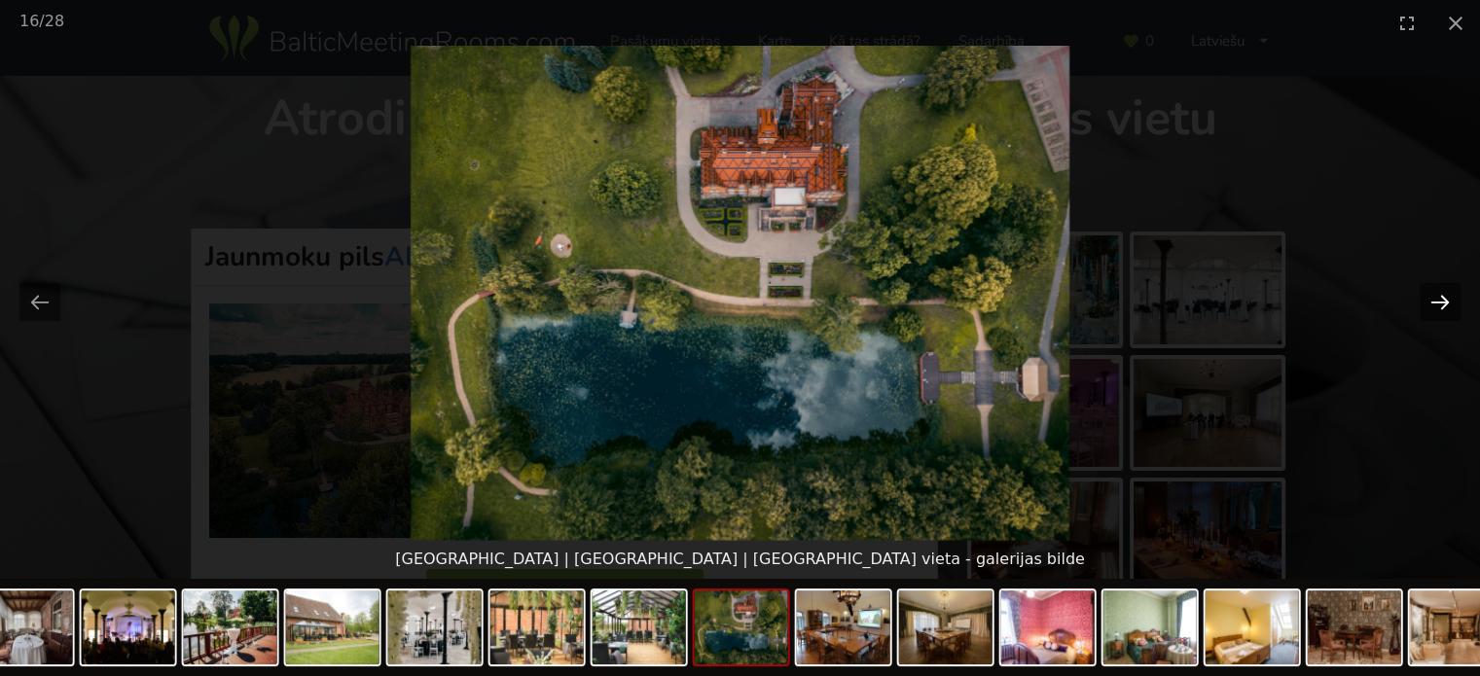
click at [1432, 303] on button "Next slide" at bounding box center [1440, 302] width 41 height 38
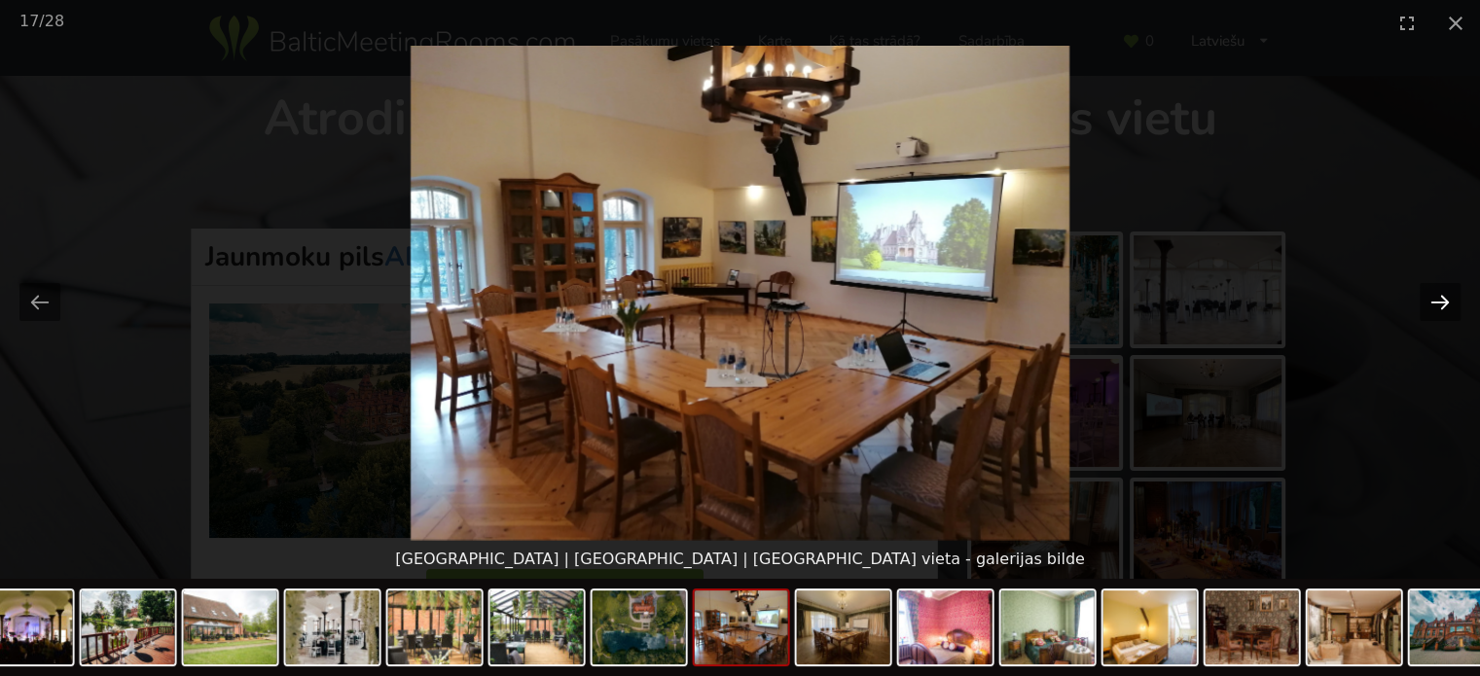
click at [1432, 303] on button "Next slide" at bounding box center [1440, 302] width 41 height 38
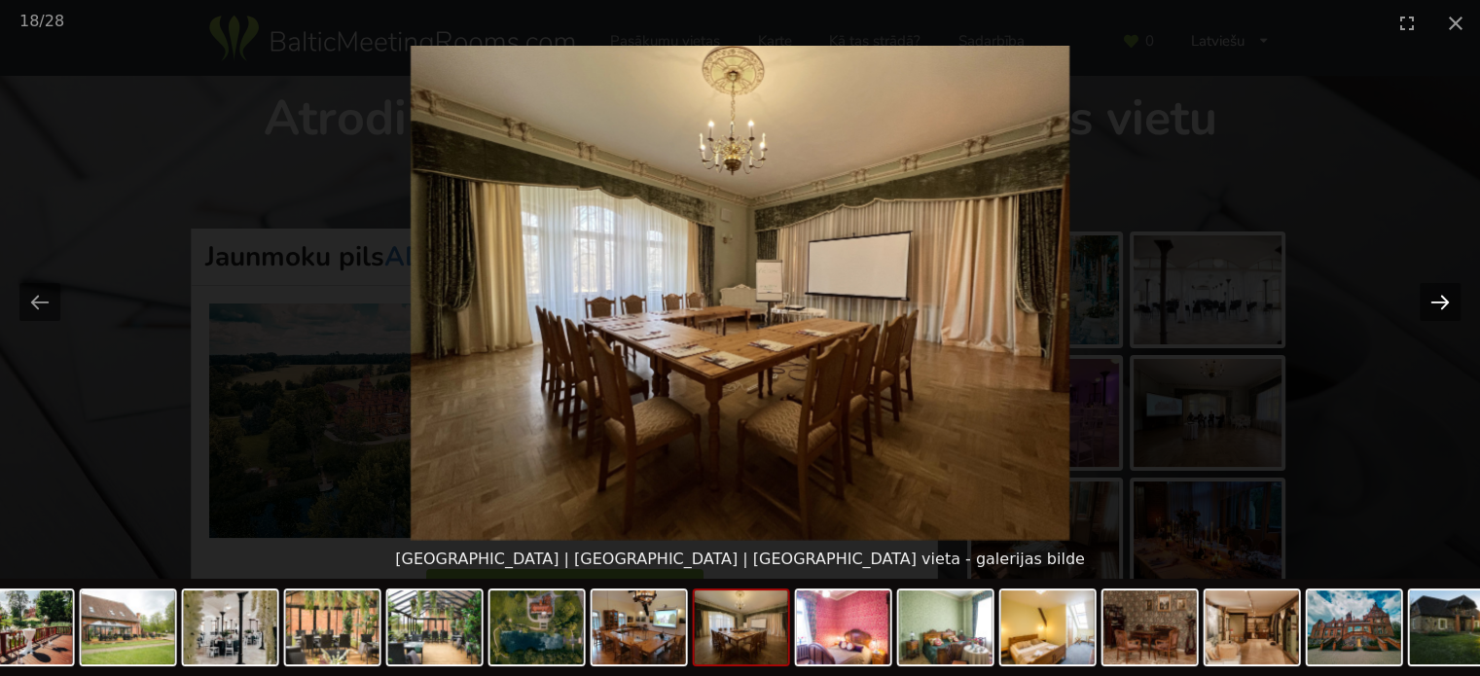
click at [1432, 303] on button "Next slide" at bounding box center [1440, 302] width 41 height 38
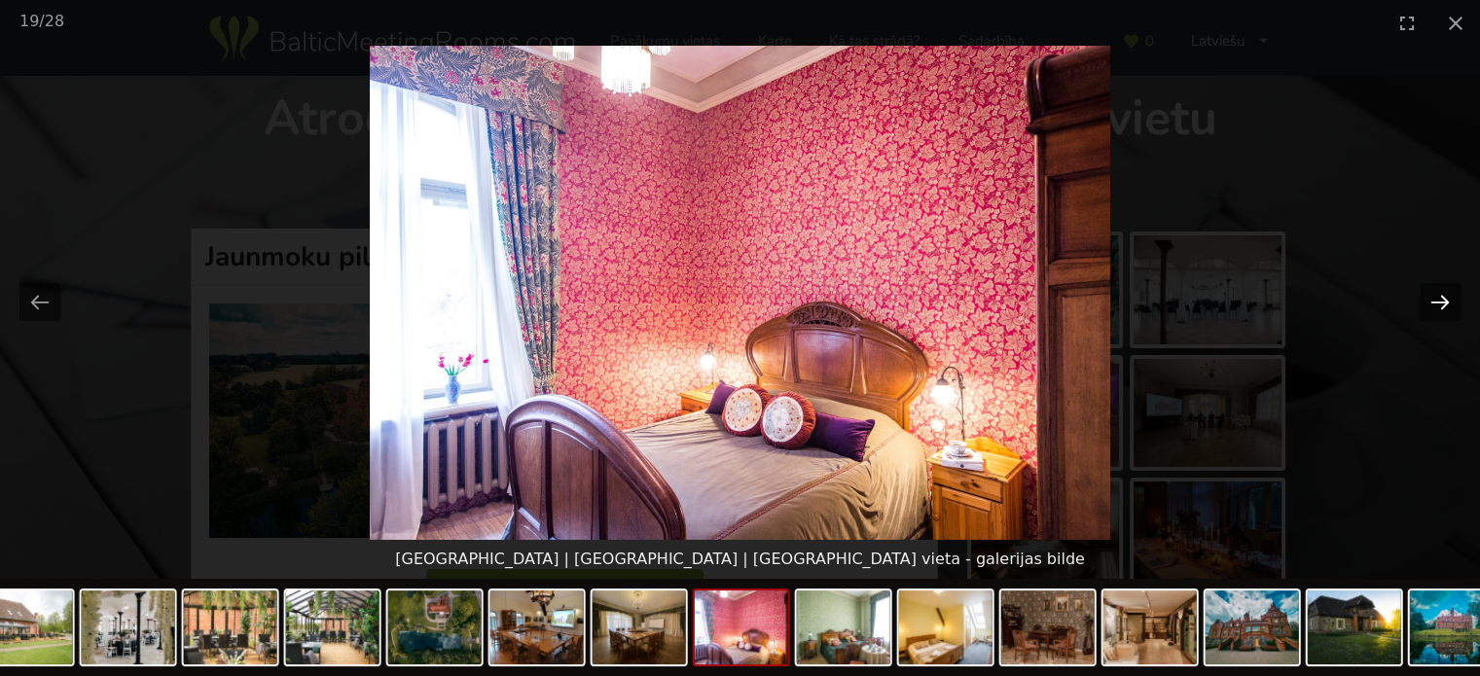
click at [1432, 303] on button "Next slide" at bounding box center [1440, 302] width 41 height 38
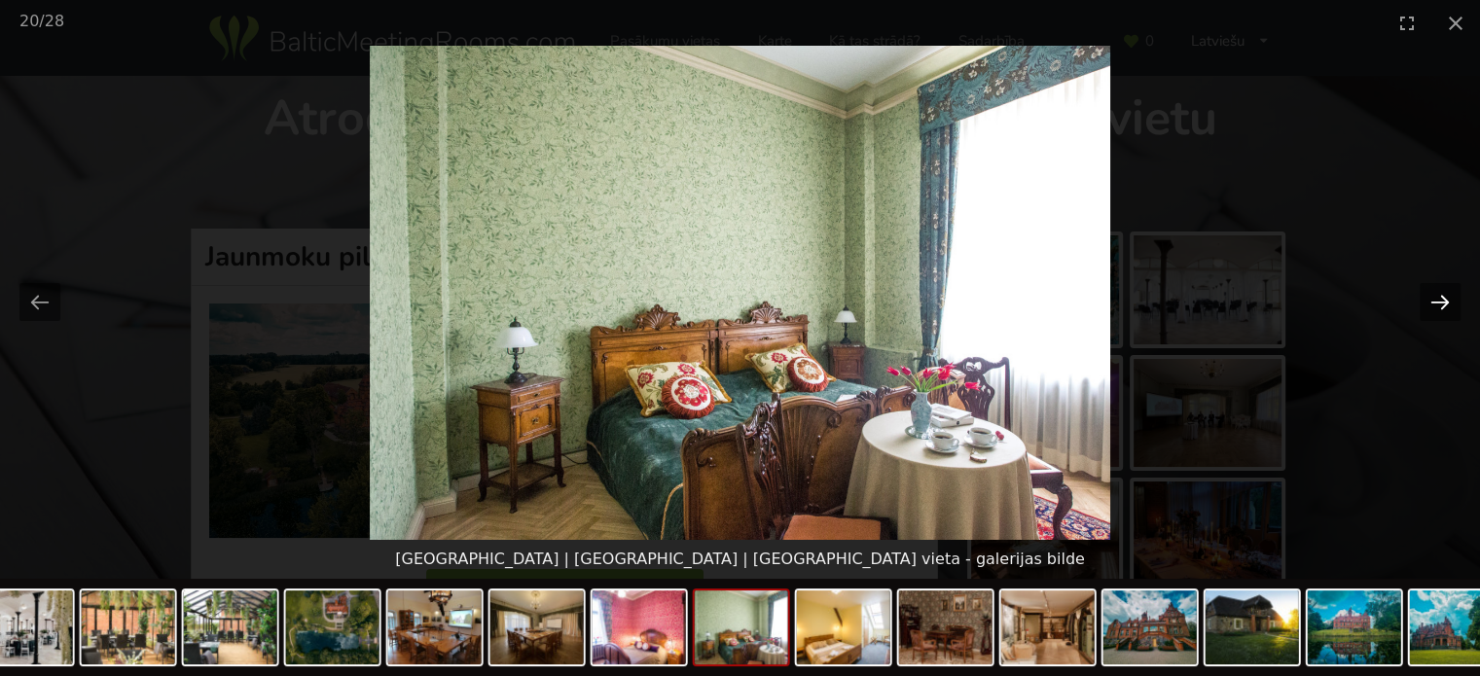
click at [1432, 303] on button "Next slide" at bounding box center [1440, 302] width 41 height 38
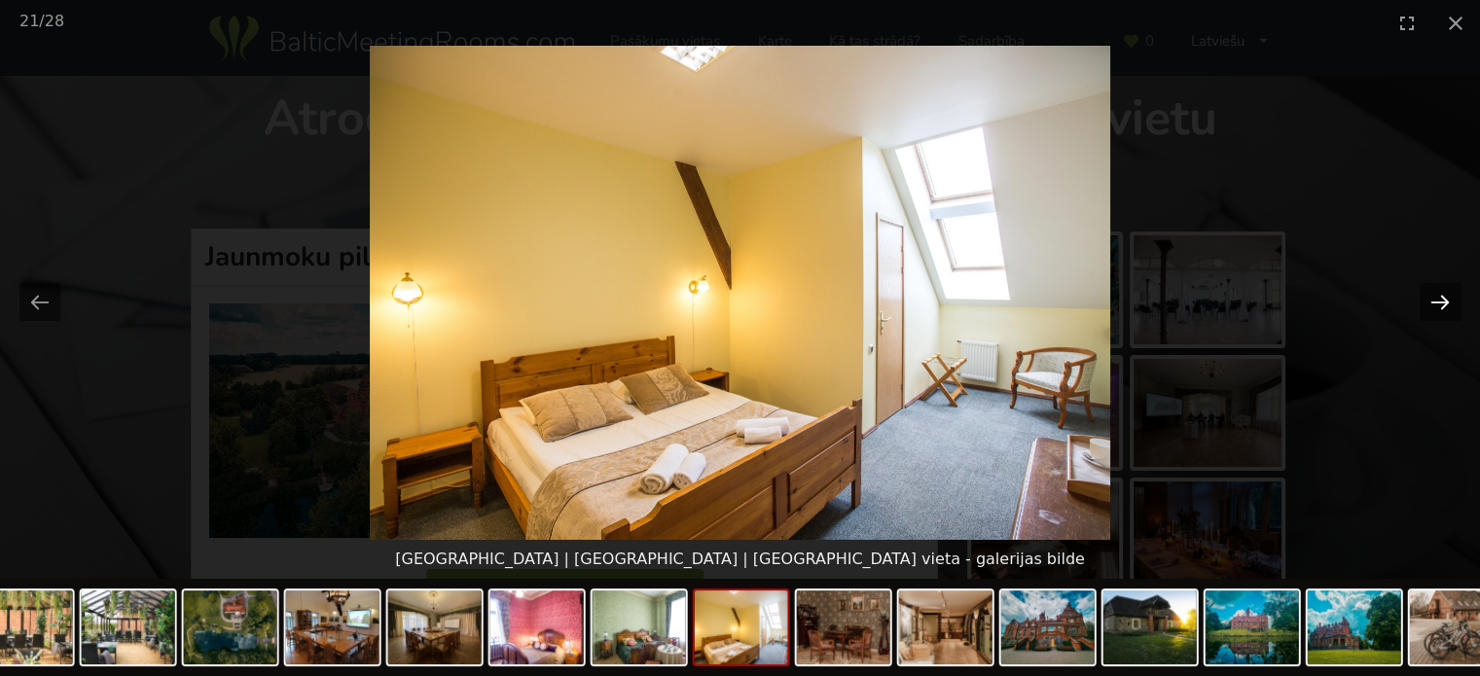
click at [1432, 303] on button "Next slide" at bounding box center [1440, 302] width 41 height 38
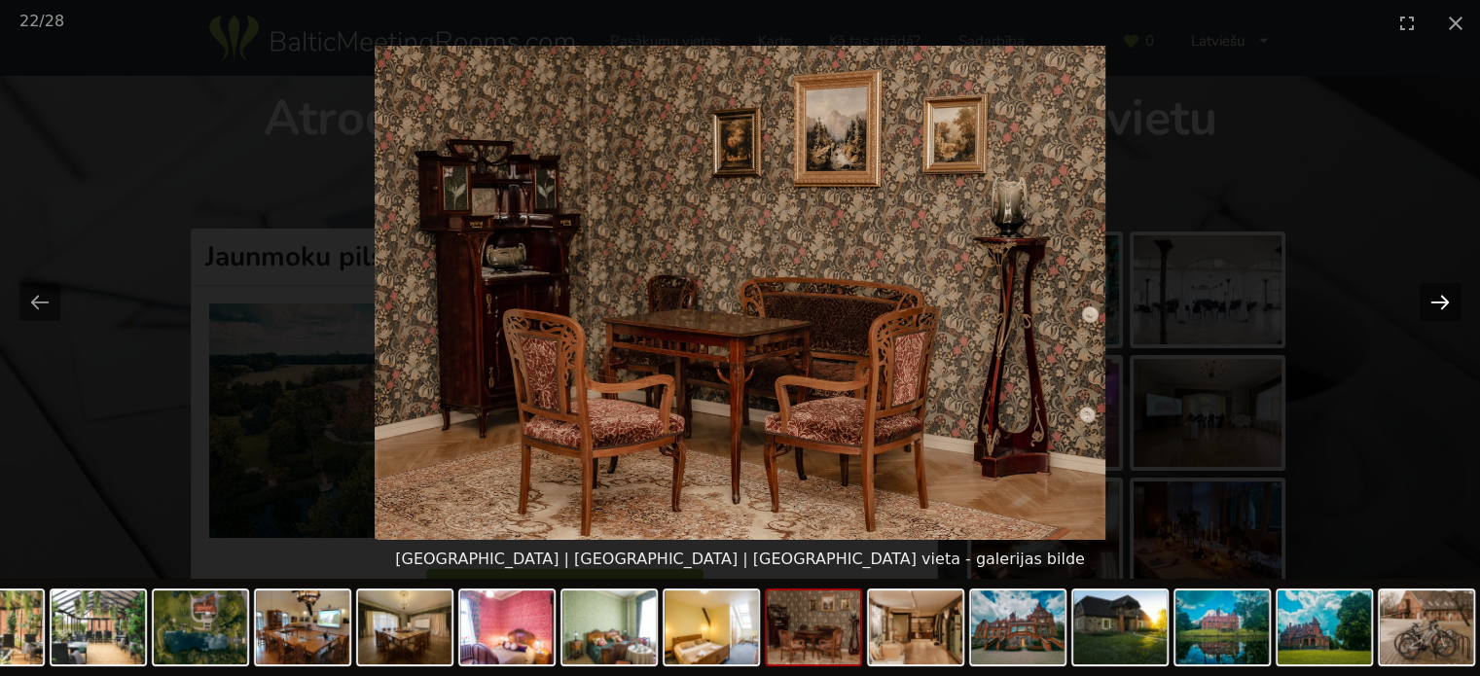
click at [1432, 303] on button "Next slide" at bounding box center [1440, 302] width 41 height 38
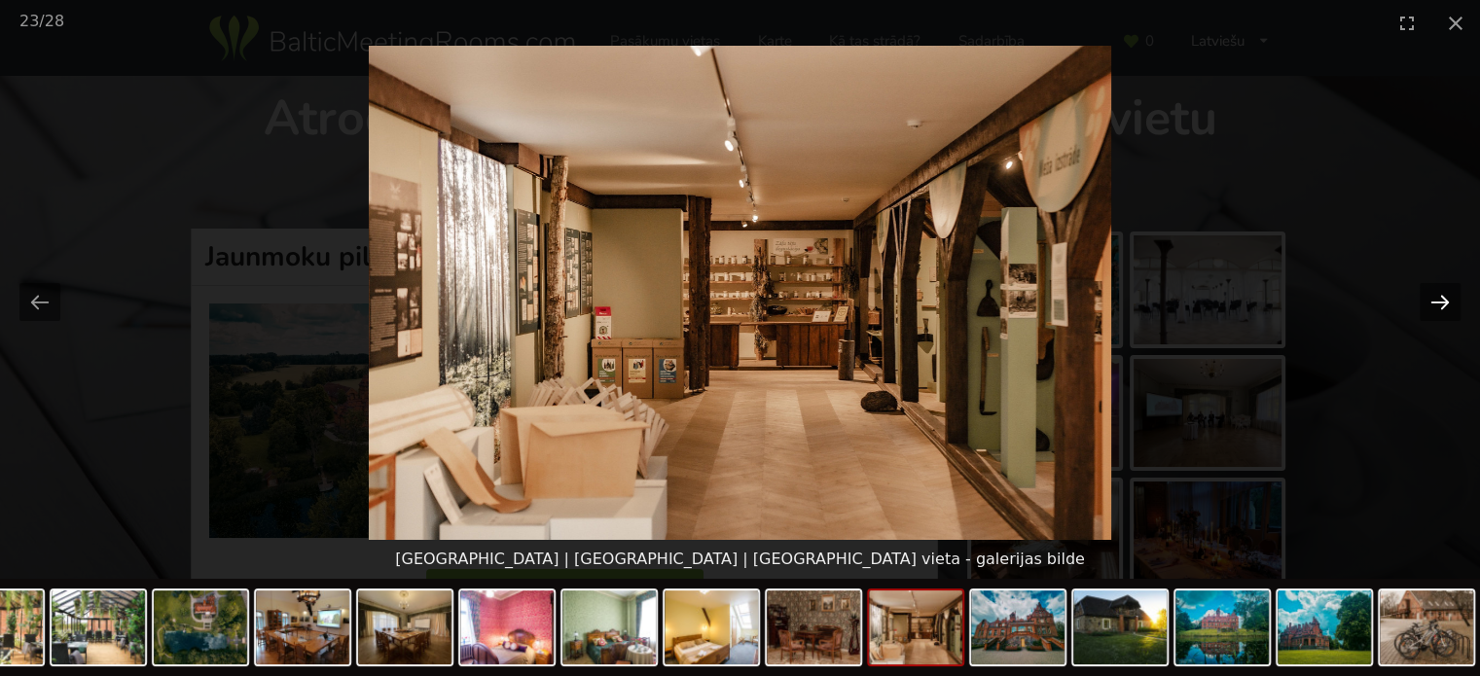
click at [1432, 303] on button "Next slide" at bounding box center [1440, 302] width 41 height 38
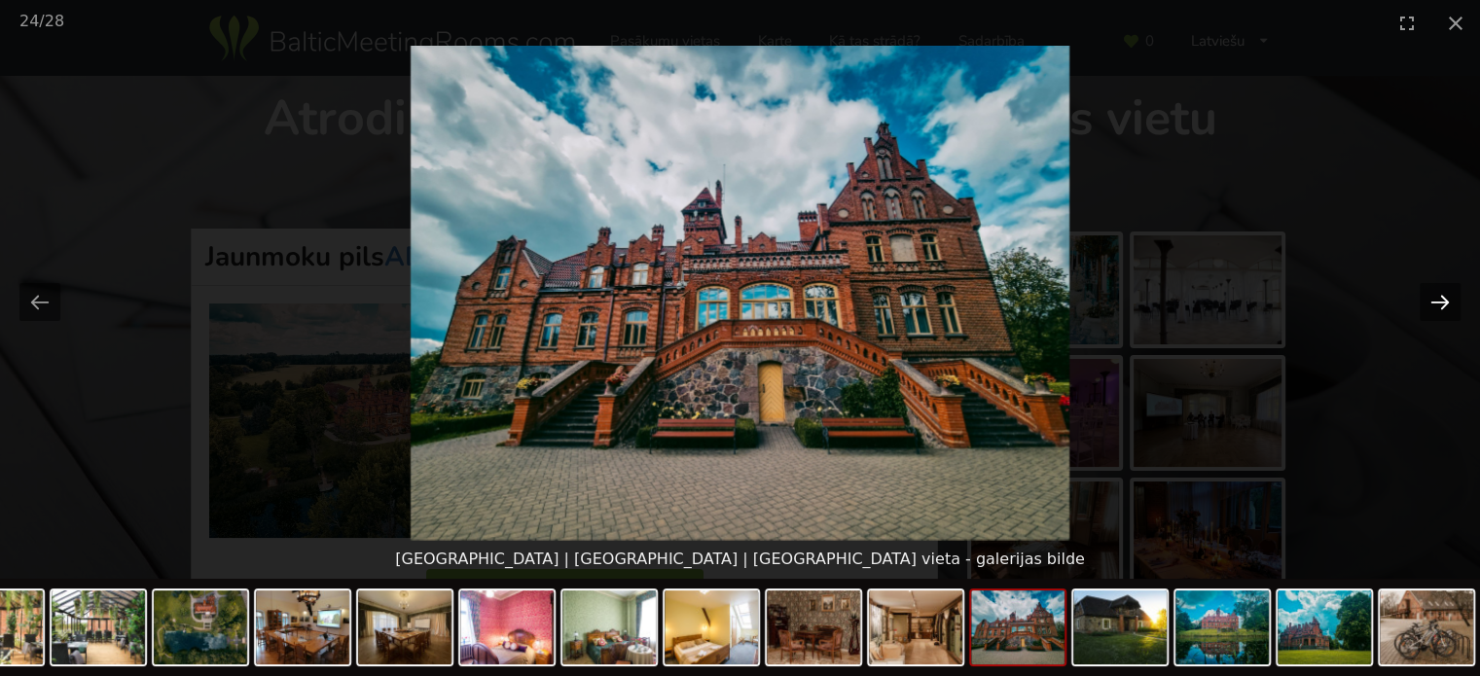
click at [1432, 303] on button "Next slide" at bounding box center [1440, 302] width 41 height 38
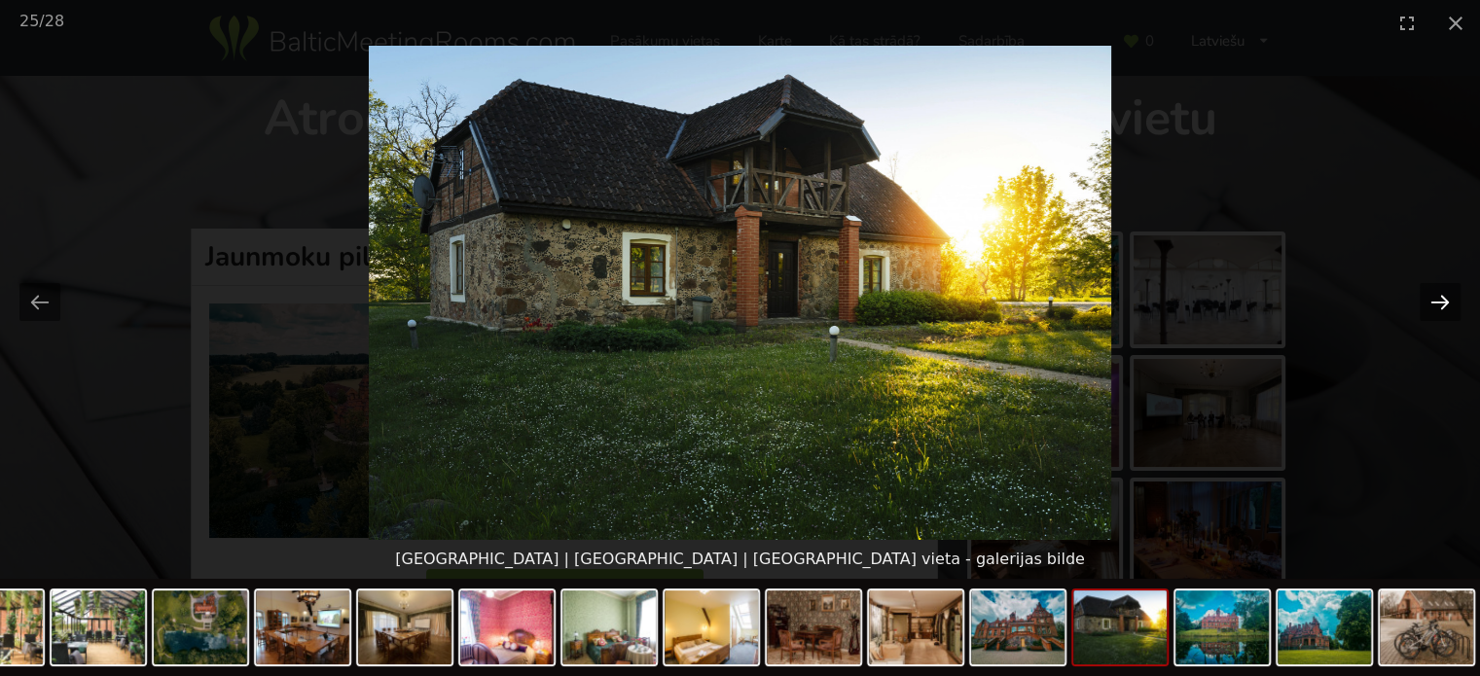
click at [1432, 303] on button "Next slide" at bounding box center [1440, 302] width 41 height 38
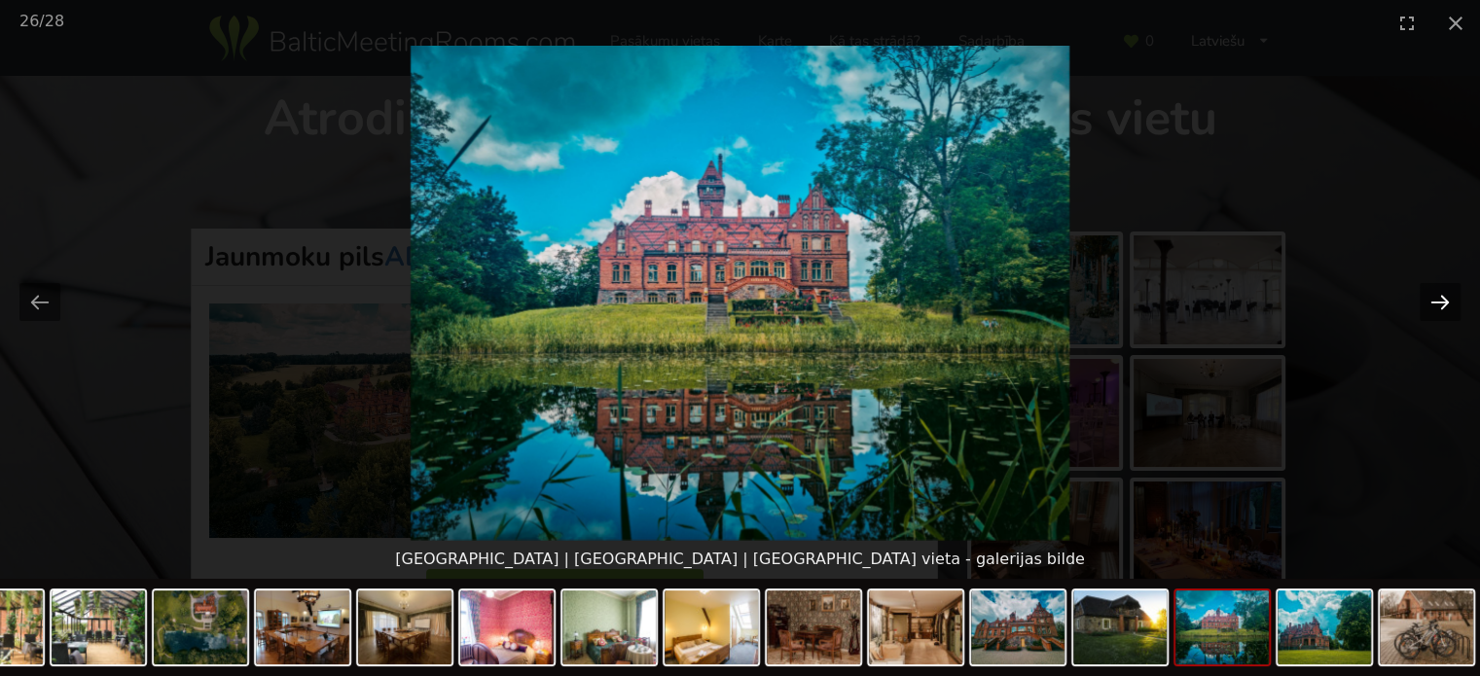
click at [1432, 303] on button "Next slide" at bounding box center [1440, 302] width 41 height 38
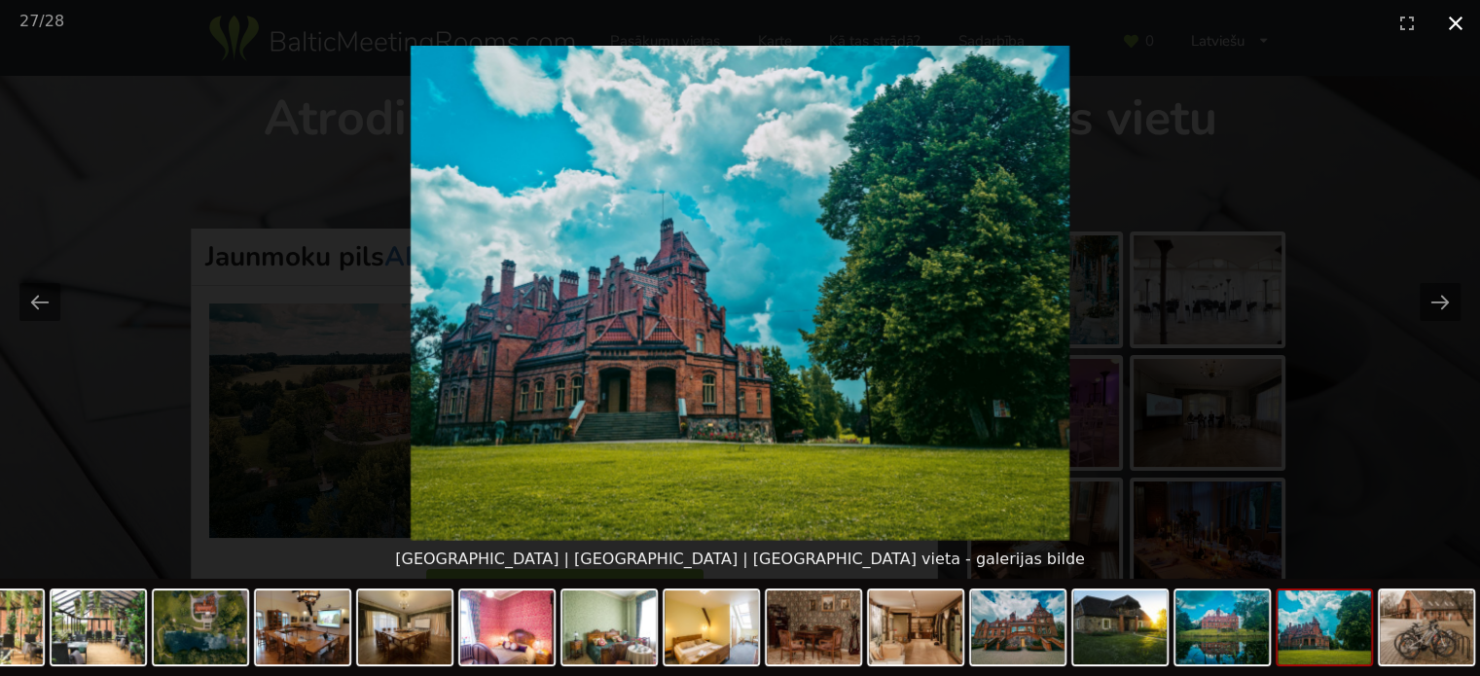
click at [1456, 25] on button "Close gallery" at bounding box center [1455, 23] width 49 height 46
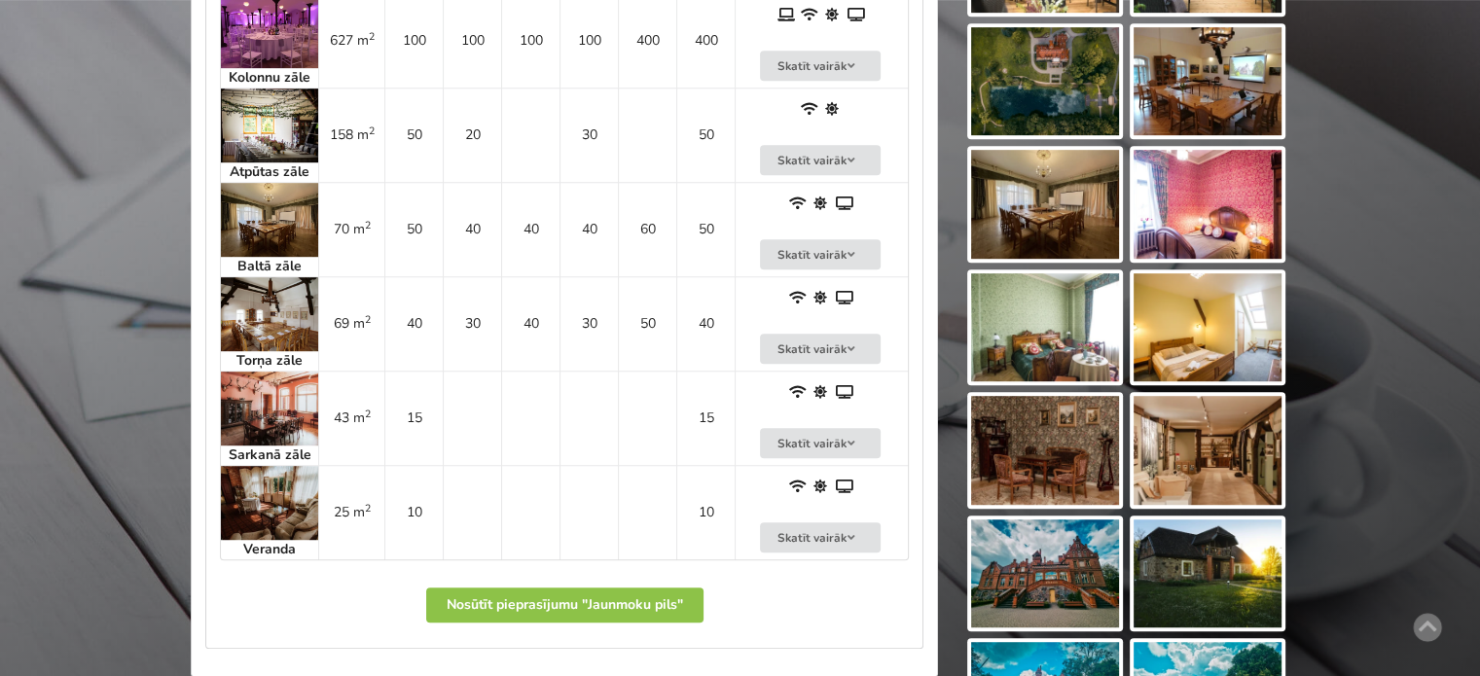
scroll to position [1168, 0]
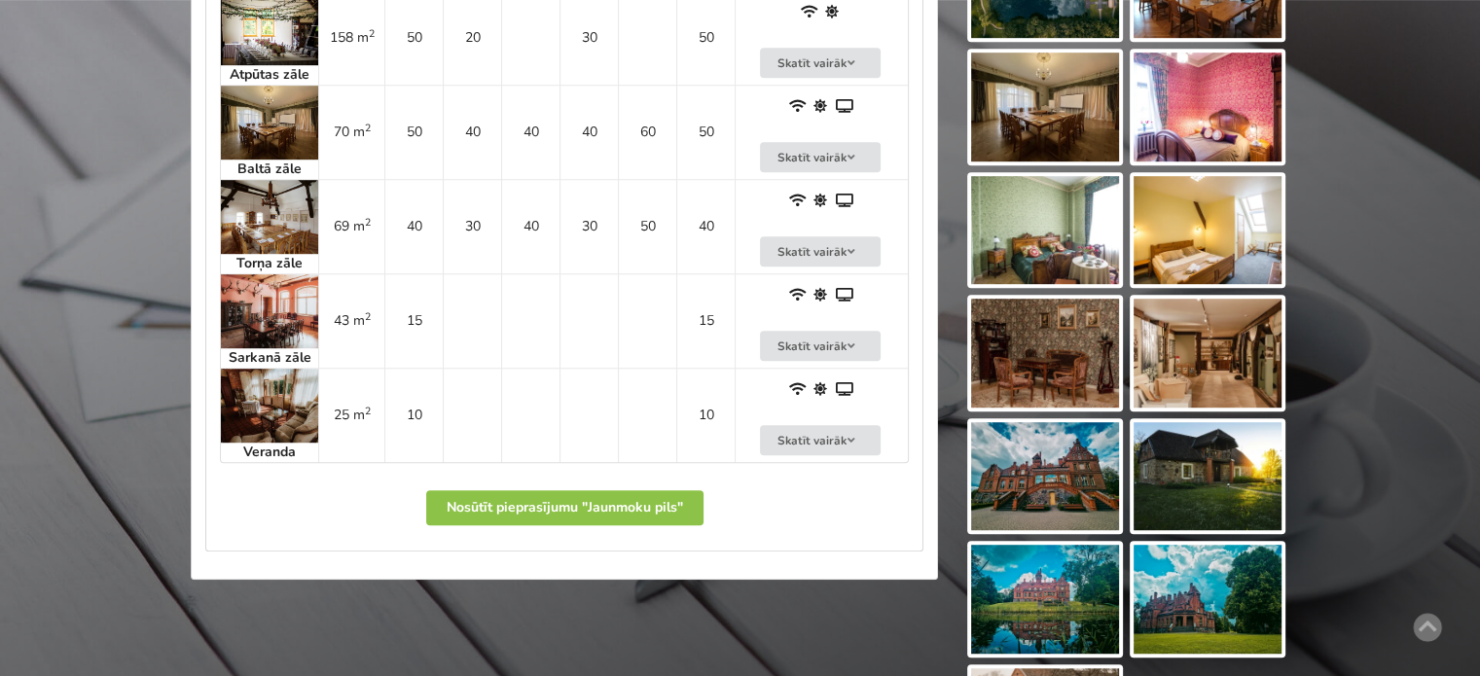
click at [1036, 486] on img at bounding box center [1045, 476] width 148 height 109
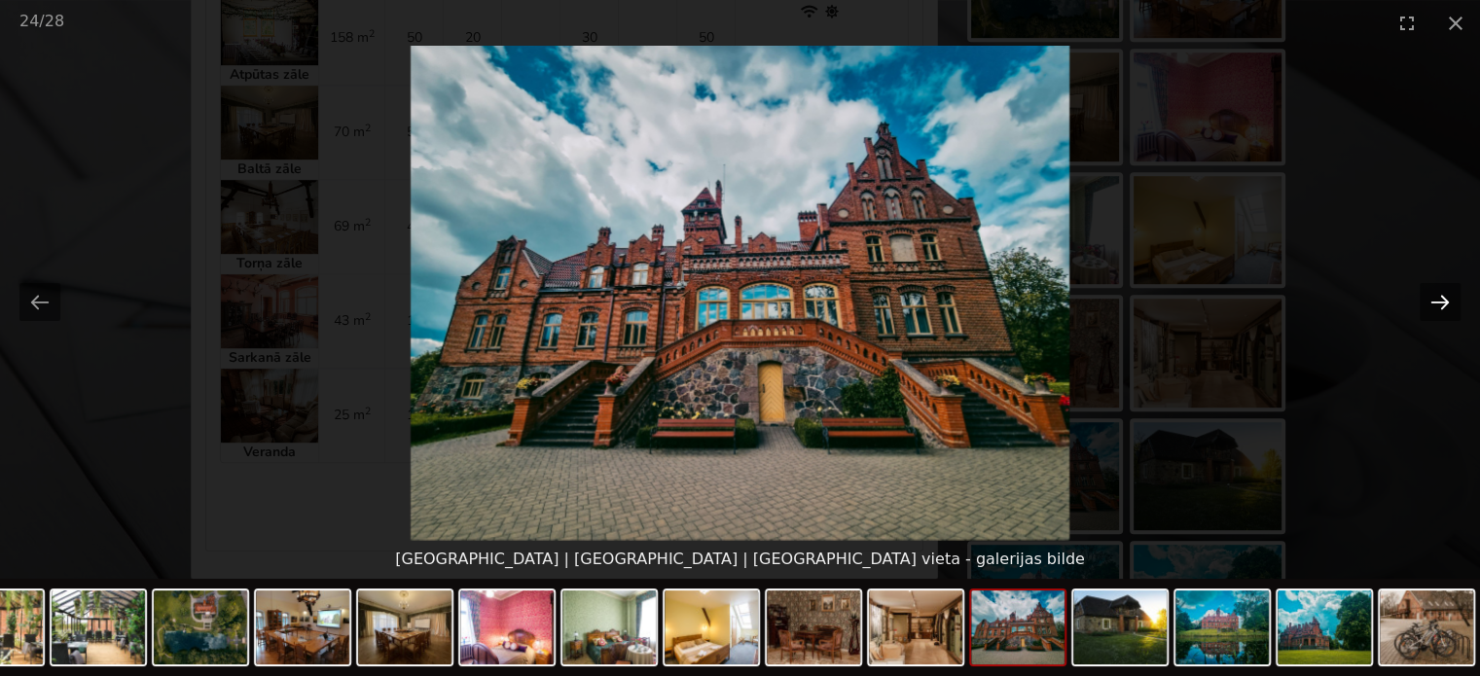
click at [1434, 307] on button "Next slide" at bounding box center [1440, 302] width 41 height 38
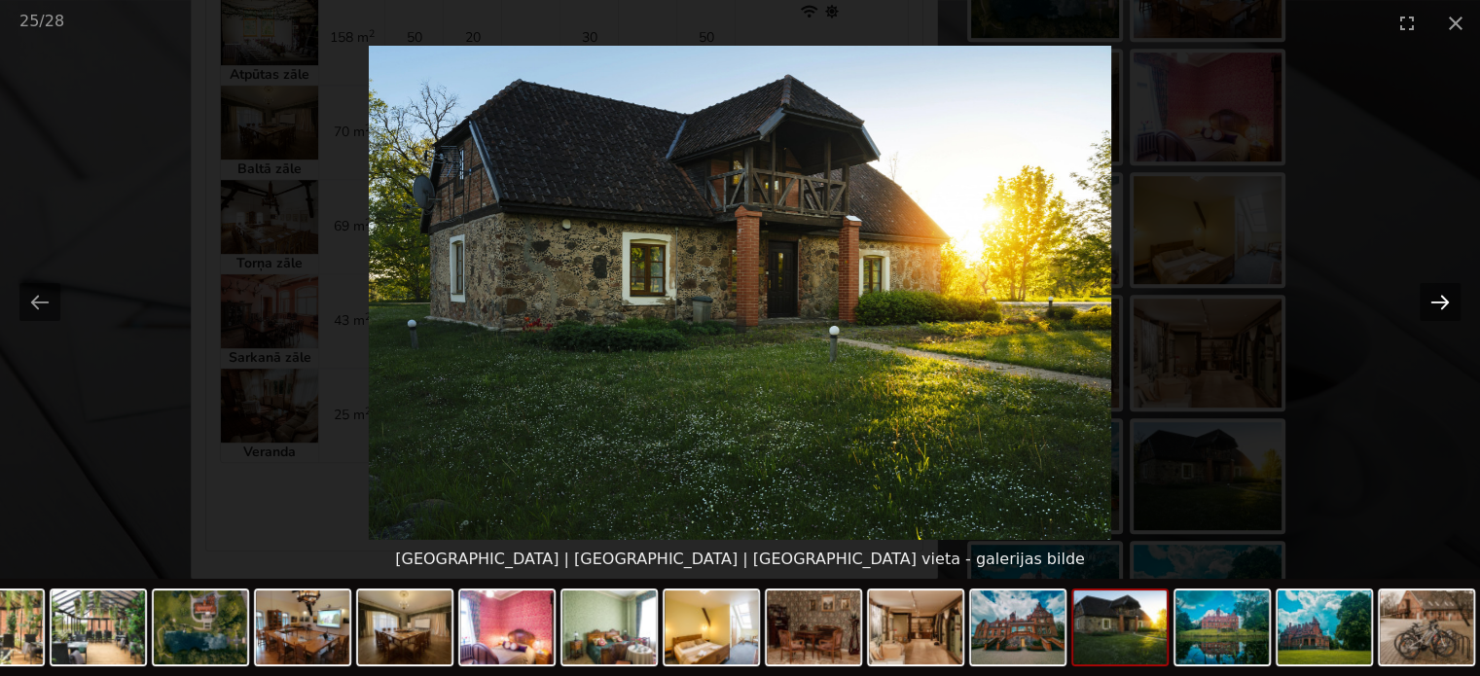
click at [1434, 307] on button "Next slide" at bounding box center [1440, 302] width 41 height 38
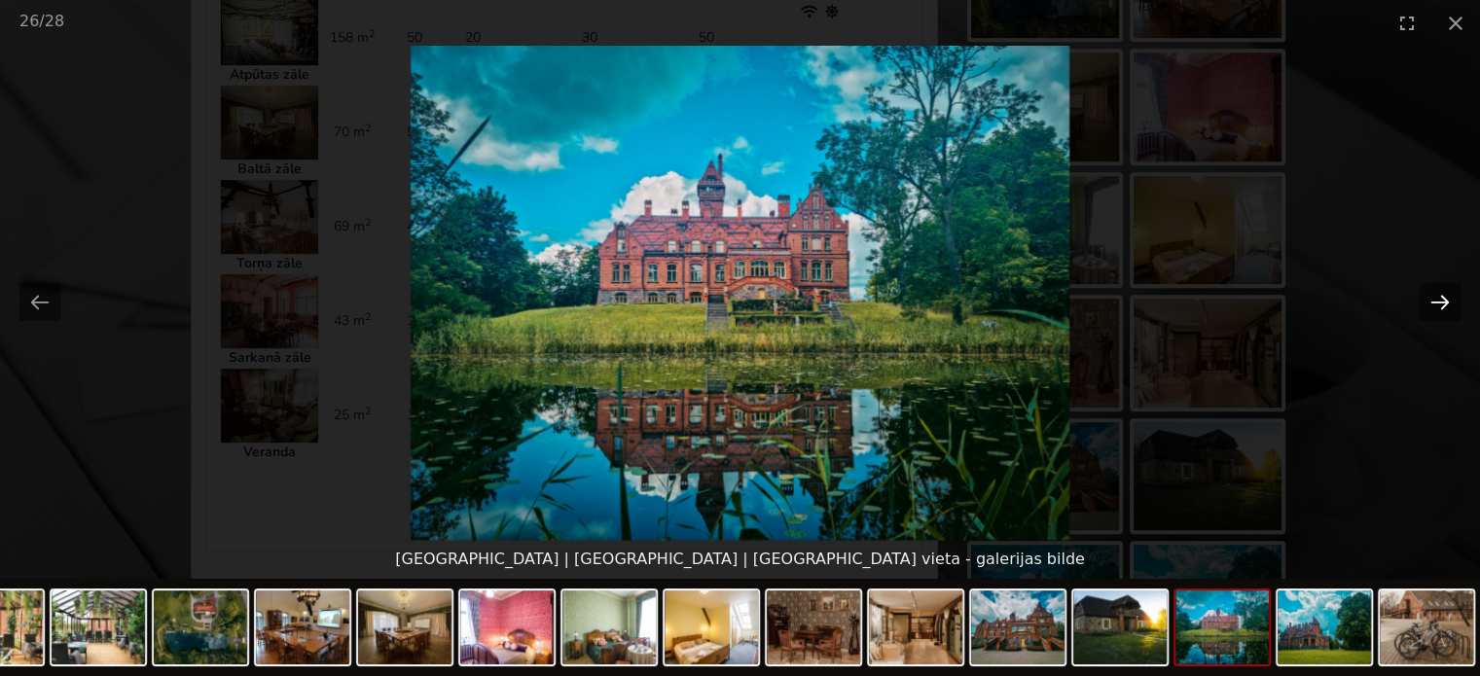
click at [1434, 307] on button "Next slide" at bounding box center [1440, 302] width 41 height 38
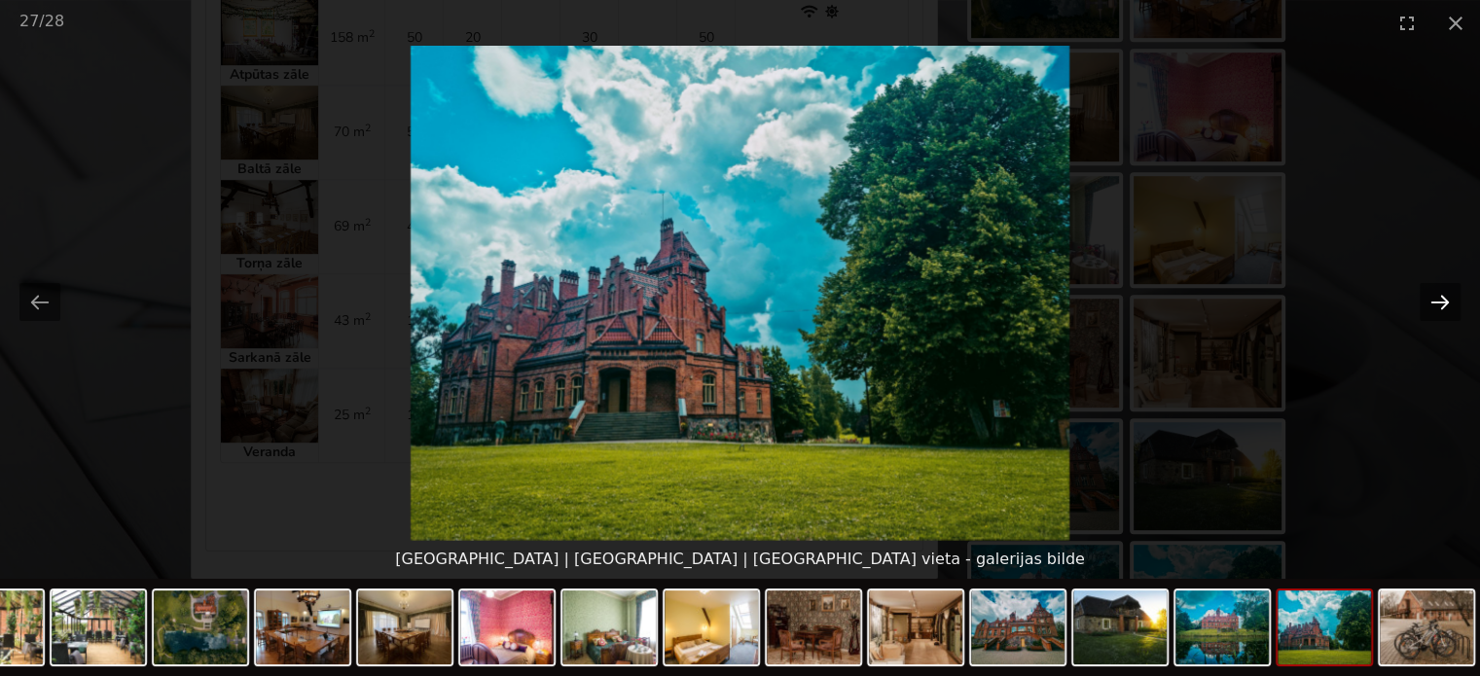
click at [1434, 307] on button "Next slide" at bounding box center [1440, 302] width 41 height 38
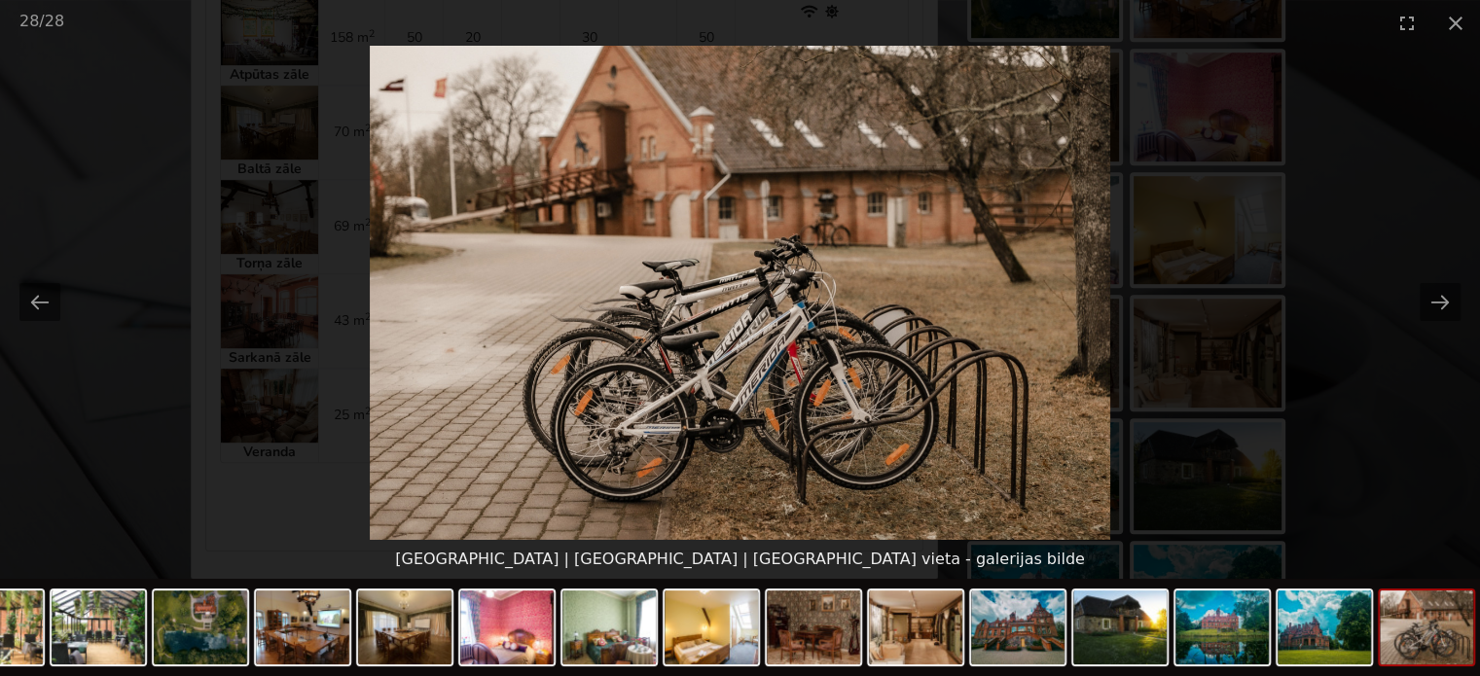
click at [1413, 419] on picture at bounding box center [740, 293] width 1480 height 494
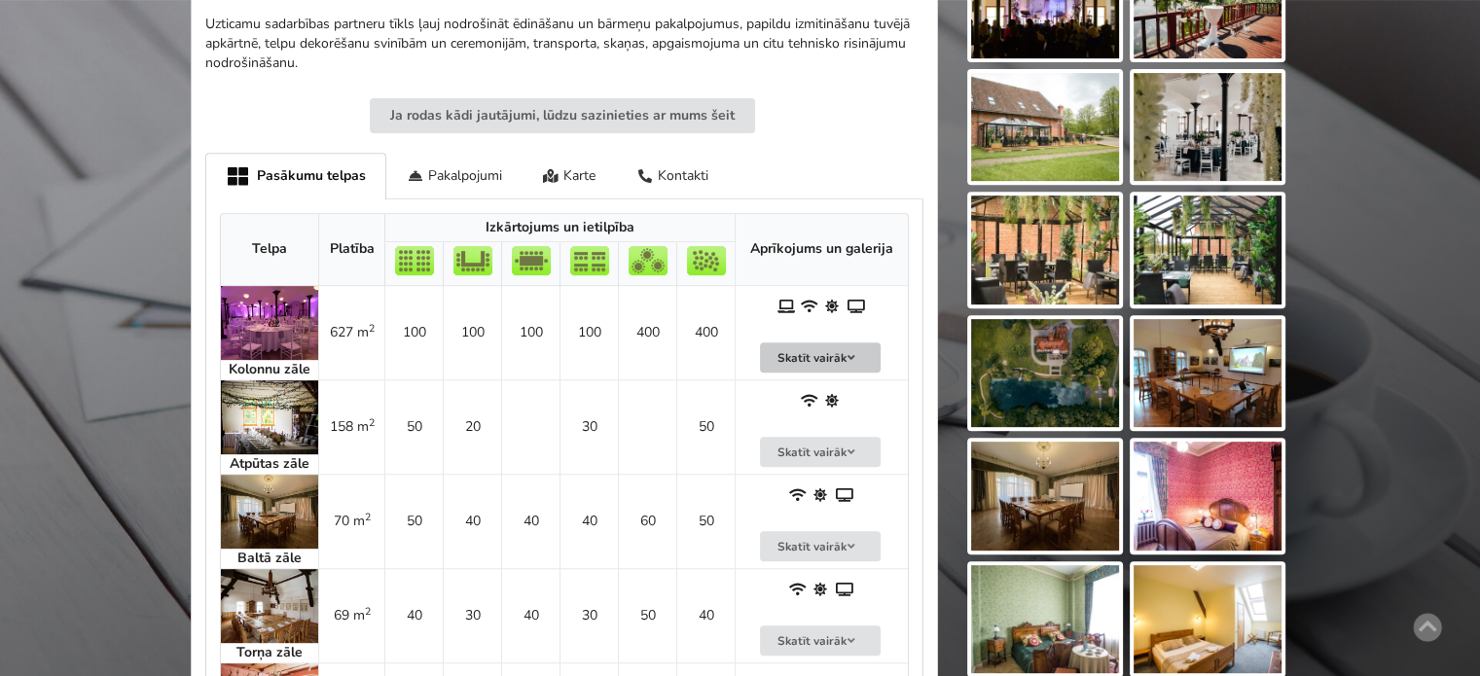
scroll to position [292, 0]
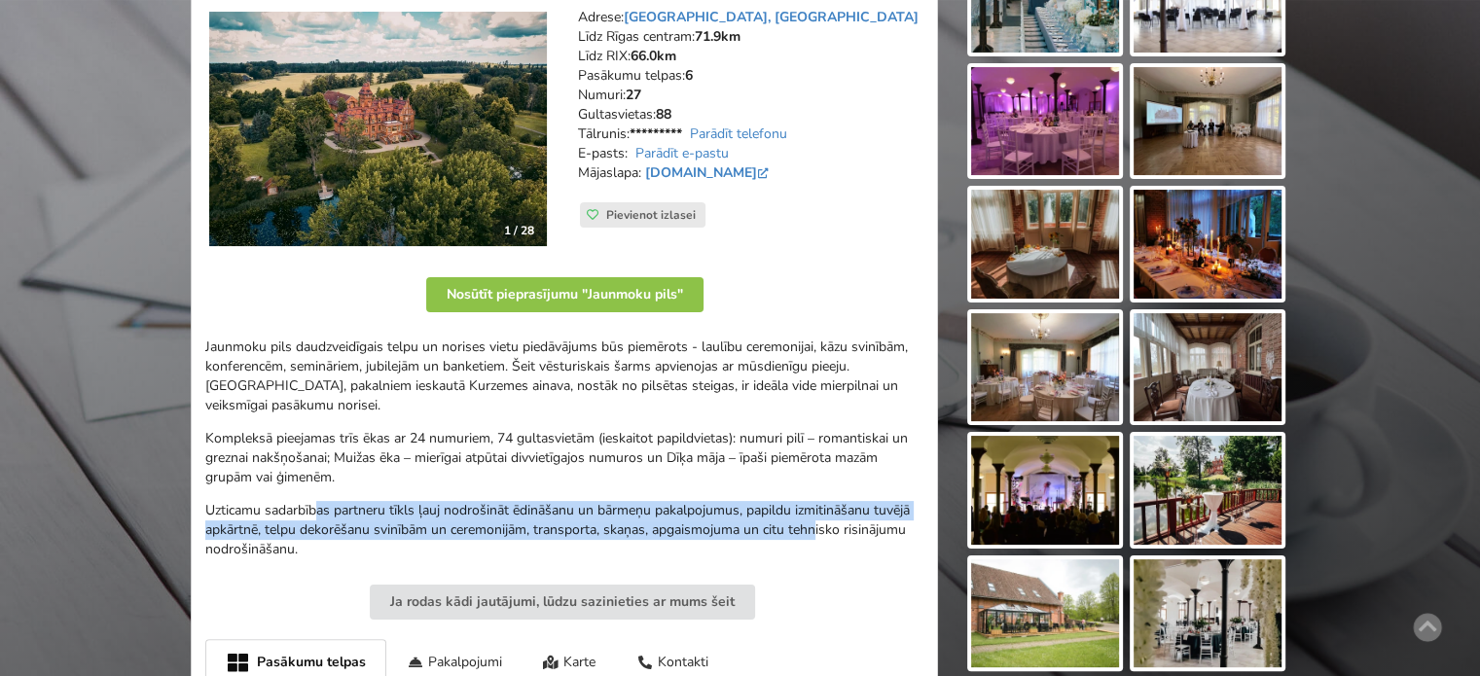
drag, startPoint x: 323, startPoint y: 515, endPoint x: 823, endPoint y: 526, distance: 500.2
click at [821, 524] on p "Uzticamu sadarbības partneru tīkls ļauj nodrošināt ēdināšanu un bārmeņu pakalpo…" at bounding box center [564, 530] width 718 height 58
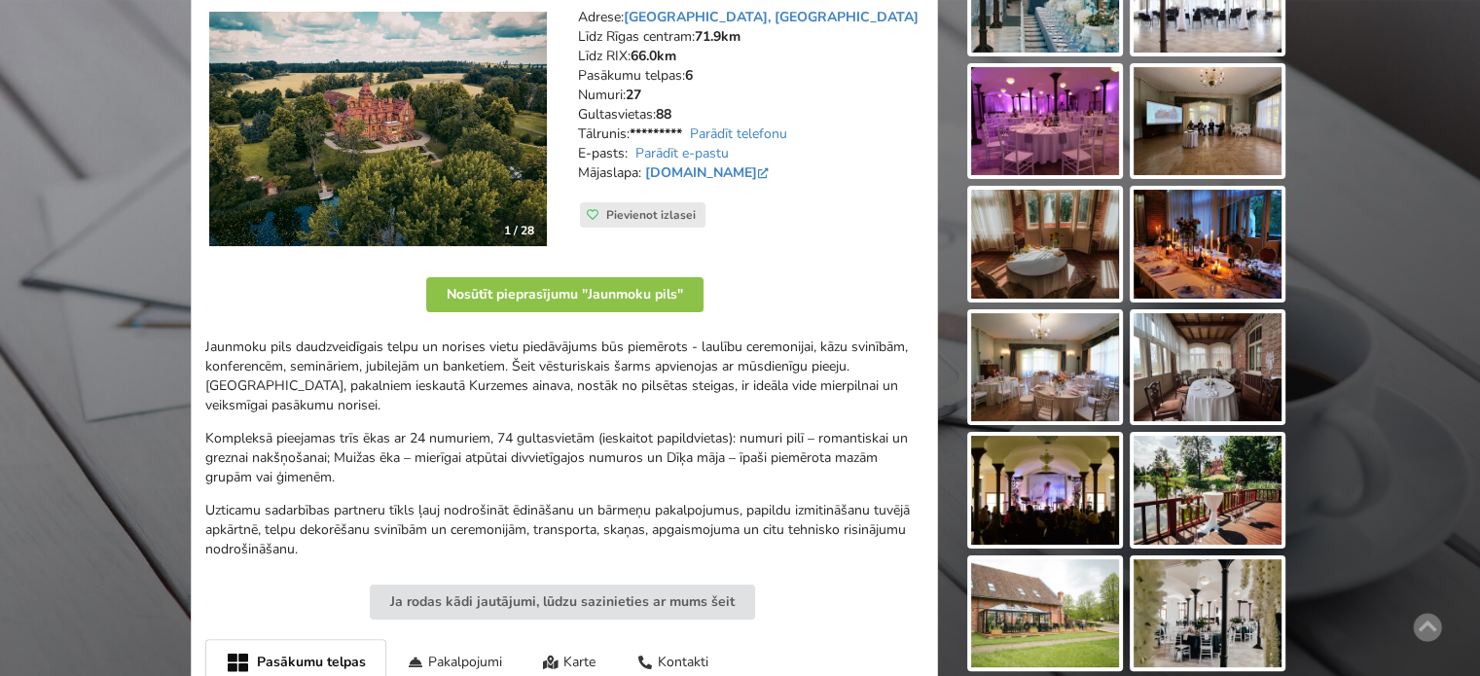
click at [825, 528] on p "Uzticamu sadarbības partneru tīkls ļauj nodrošināt ēdināšanu un bārmeņu pakalpo…" at bounding box center [564, 530] width 718 height 58
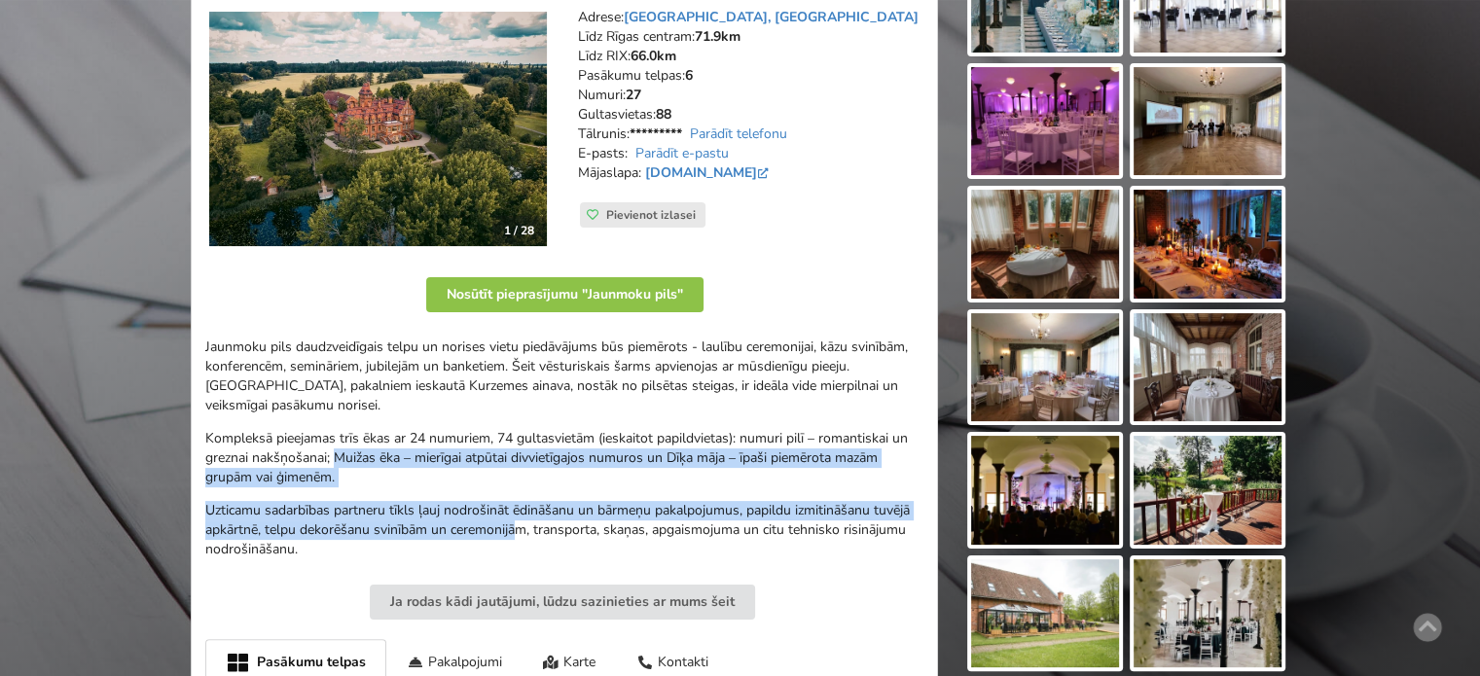
drag, startPoint x: 347, startPoint y: 462, endPoint x: 522, endPoint y: 536, distance: 189.2
click at [518, 532] on div "Jaunmoku pils daudzveidīgais telpu un norises vietu piedāvājums būs piemērots -…" at bounding box center [564, 449] width 718 height 222
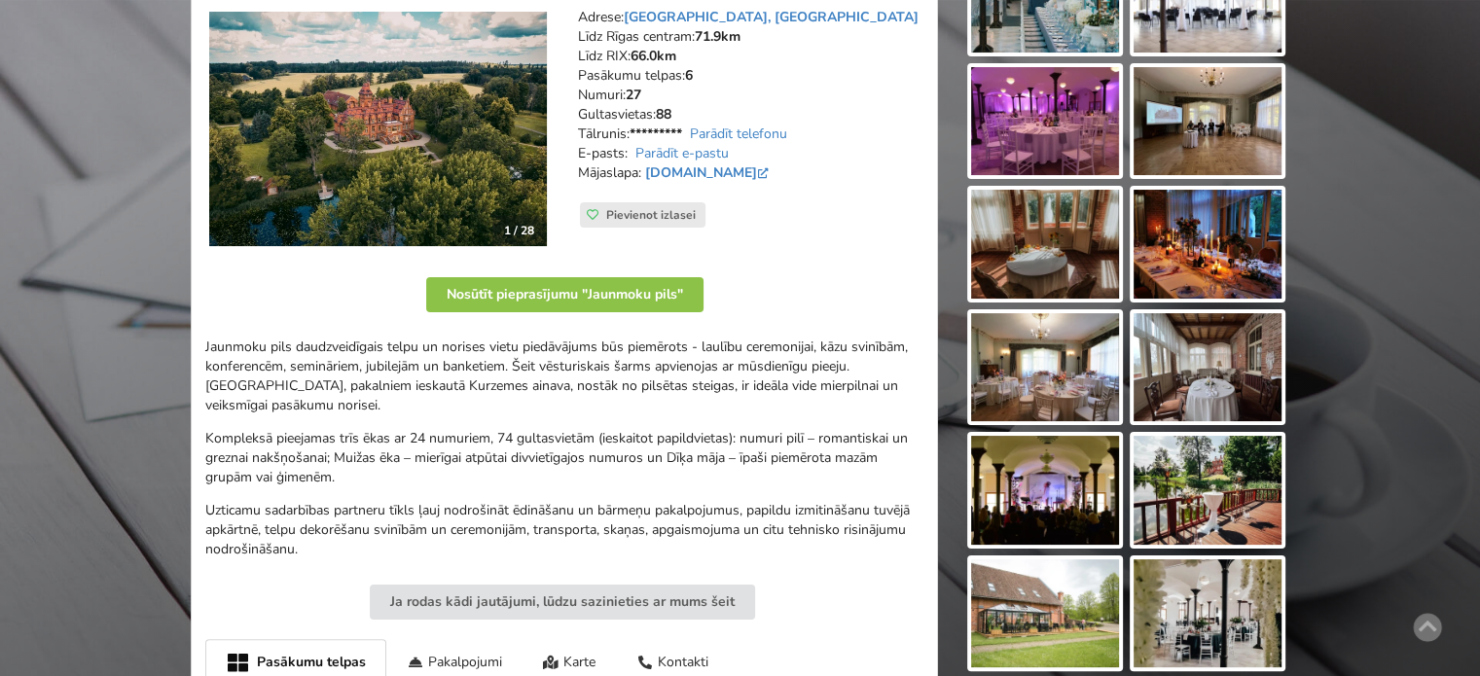
click at [529, 544] on p "Uzticamu sadarbības partneru tīkls ļauj nodrošināt ēdināšanu un bārmeņu pakalpo…" at bounding box center [564, 530] width 718 height 58
drag, startPoint x: 479, startPoint y: 530, endPoint x: 416, endPoint y: 466, distance: 89.4
click at [417, 467] on div "Jaunmoku pils daudzveidīgais telpu un norises vietu piedāvājums būs piemērots -…" at bounding box center [564, 449] width 718 height 222
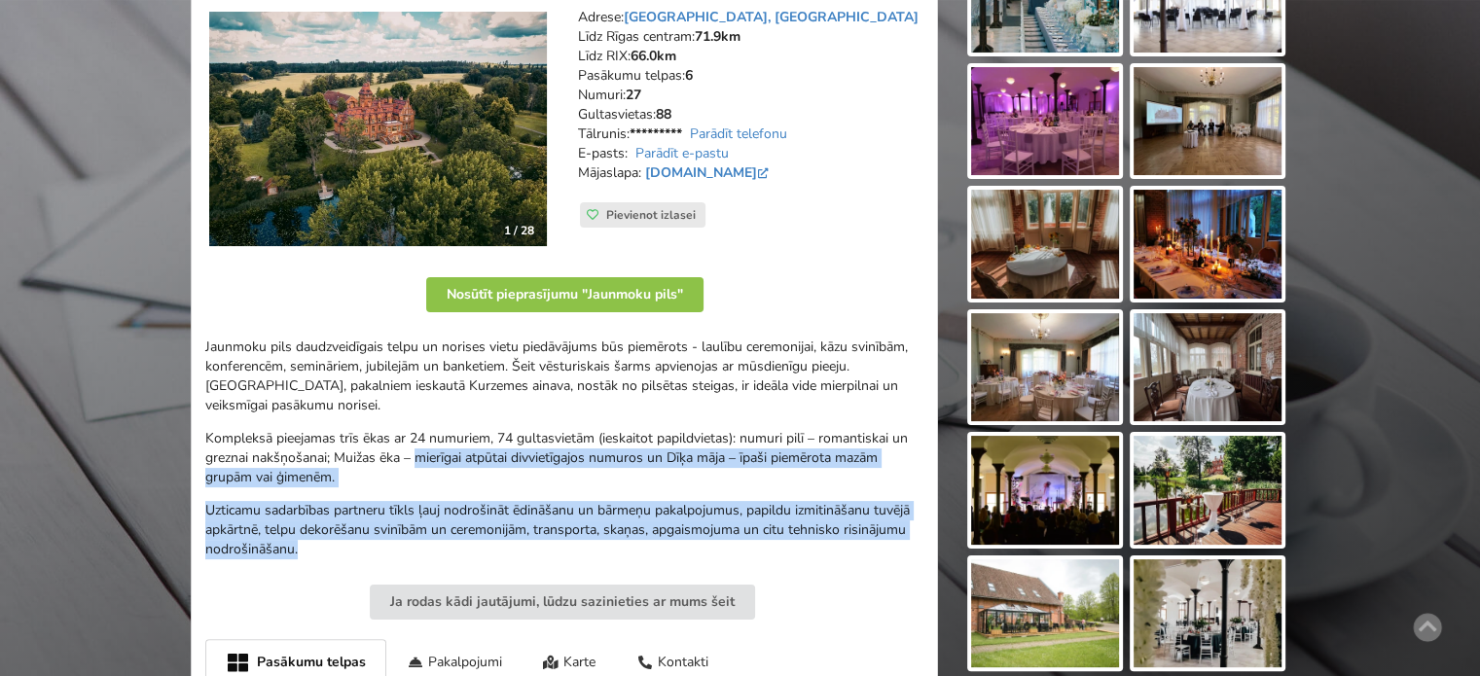
click at [416, 466] on p "Kompleksā pieejamas trīs ēkas ar 24 numuriem, 74 gultasvietām (ieskaitot papild…" at bounding box center [564, 458] width 718 height 58
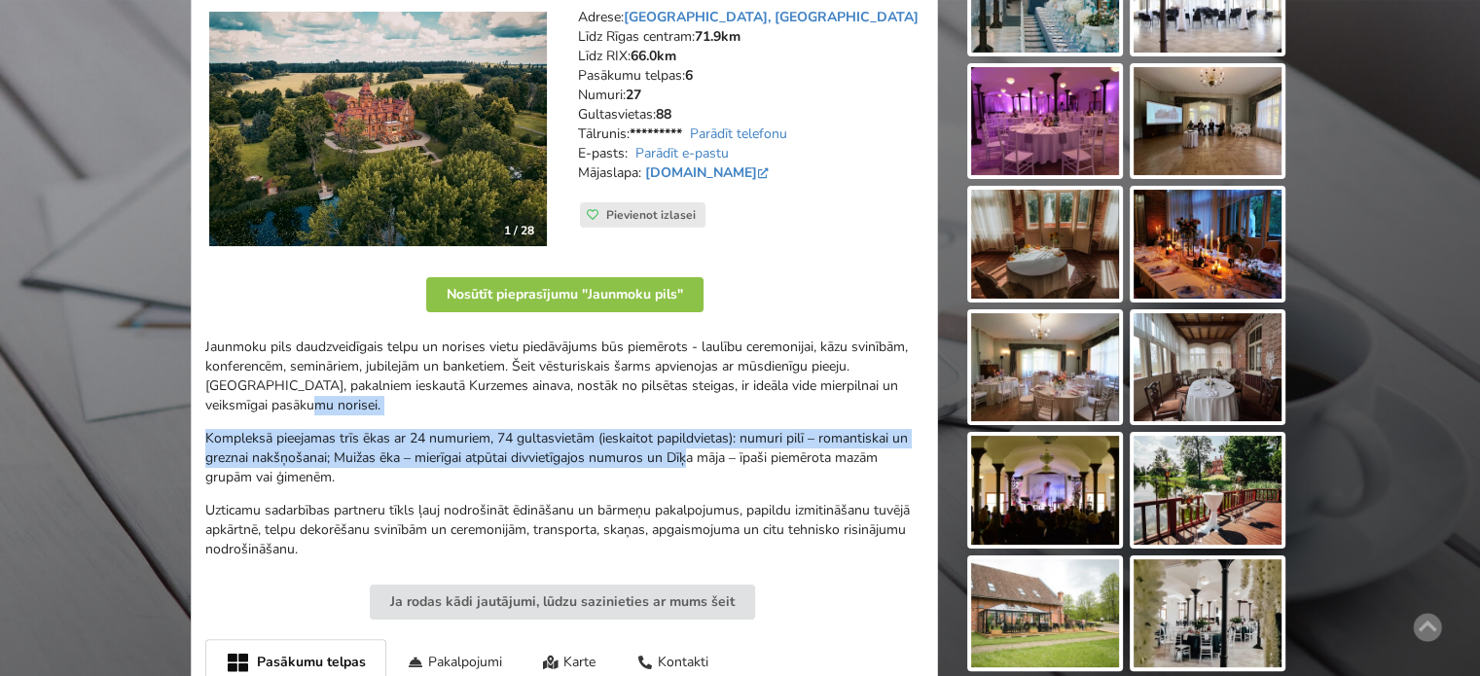
drag, startPoint x: 502, startPoint y: 402, endPoint x: 720, endPoint y: 473, distance: 229.2
click at [720, 473] on div "Jaunmoku pils daudzveidīgais telpu un norises vietu piedāvājums būs piemērots -…" at bounding box center [564, 449] width 718 height 222
click at [720, 473] on p "Kompleksā pieejamas trīs ēkas ar 24 numuriem, 74 gultasvietām (ieskaitot papild…" at bounding box center [564, 458] width 718 height 58
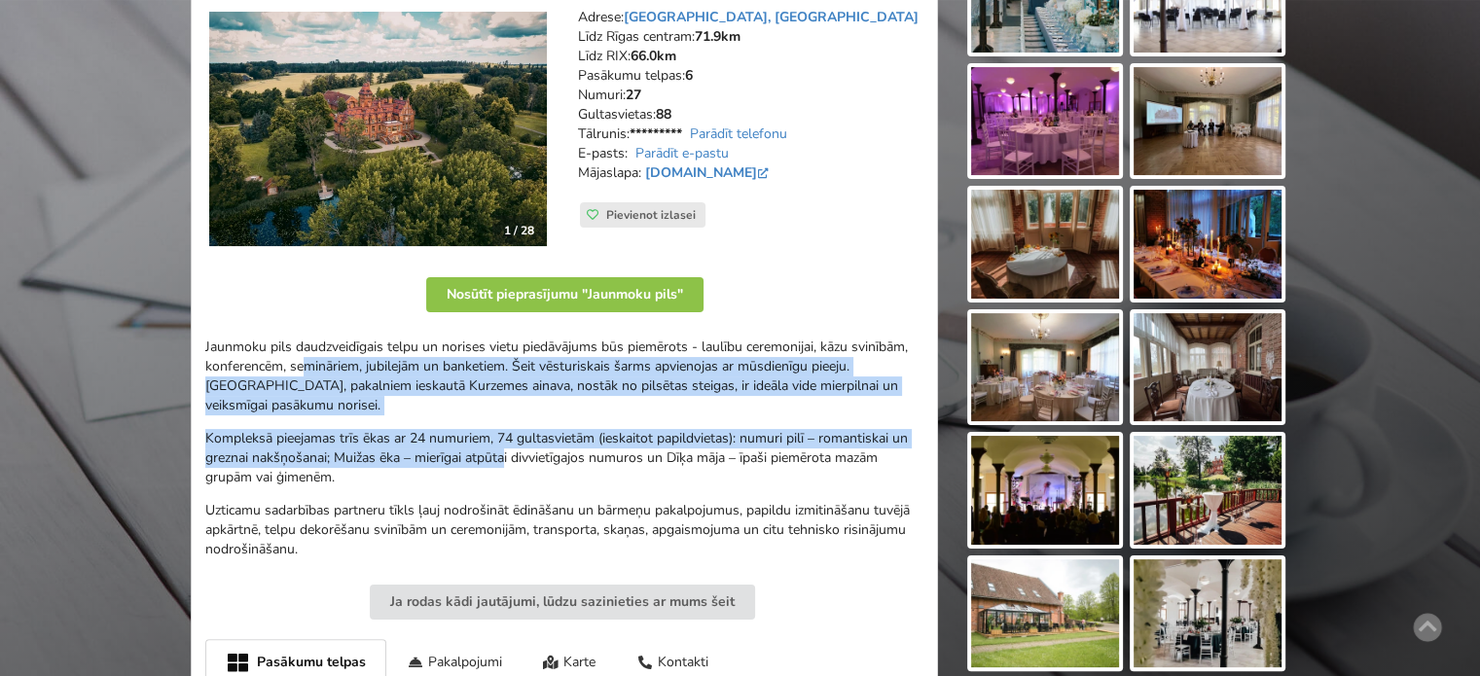
drag, startPoint x: 369, startPoint y: 387, endPoint x: 517, endPoint y: 469, distance: 169.0
click at [515, 469] on div "Jaunmoku pils daudzveidīgais telpu un norises vietu piedāvājums būs piemērots -…" at bounding box center [564, 449] width 718 height 222
click at [517, 469] on p "Kompleksā pieejamas trīs ēkas ar 24 numuriem, 74 gultasvietām (ieskaitot papild…" at bounding box center [564, 458] width 718 height 58
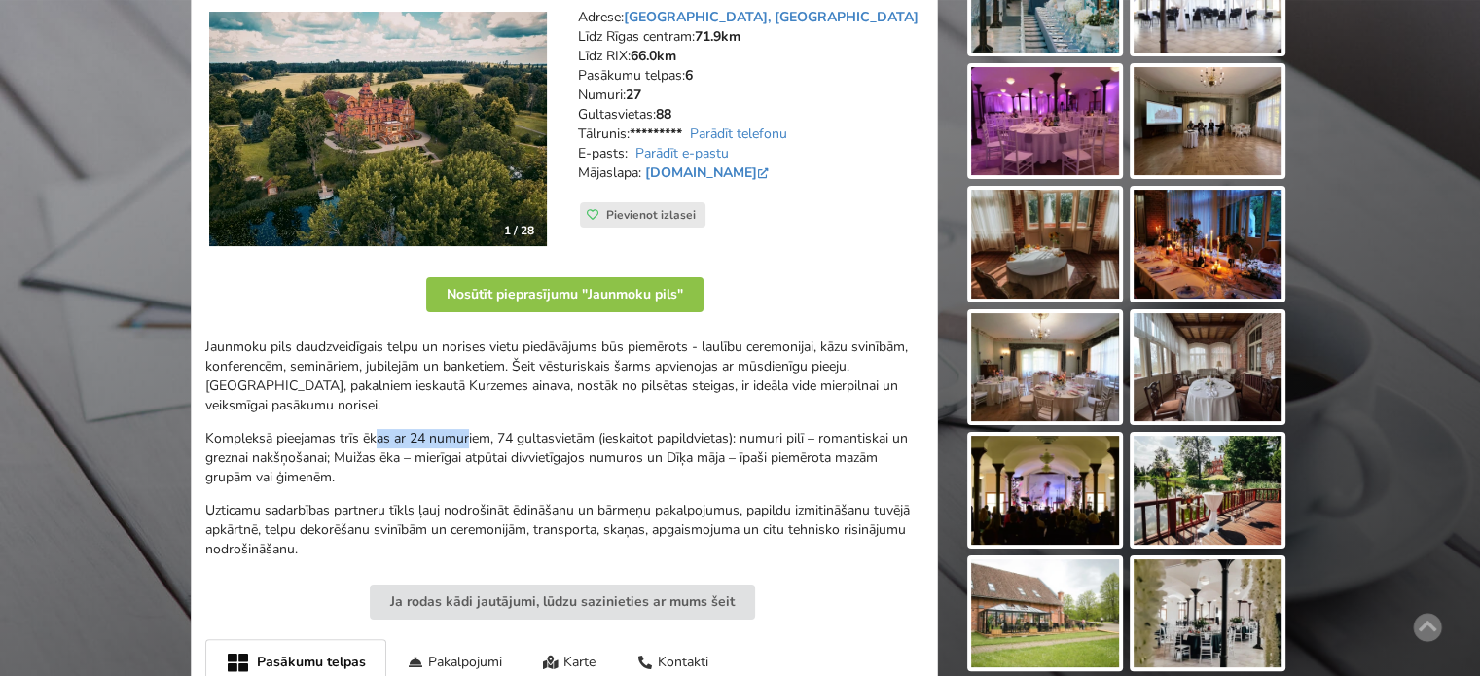
drag, startPoint x: 378, startPoint y: 443, endPoint x: 650, endPoint y: 468, distance: 273.6
click at [639, 464] on p "Kompleksā pieejamas trīs ēkas ar 24 numuriem, 74 gultasvietām (ieskaitot papild…" at bounding box center [564, 458] width 718 height 58
click at [652, 470] on p "Kompleksā pieejamas trīs ēkas ar 24 numuriem, 74 gultasvietām (ieskaitot papild…" at bounding box center [564, 458] width 718 height 58
drag, startPoint x: 532, startPoint y: 453, endPoint x: 464, endPoint y: 430, distance: 72.0
click at [464, 430] on p "Kompleksā pieejamas trīs ēkas ar 24 numuriem, 74 gultasvietām (ieskaitot papild…" at bounding box center [564, 458] width 718 height 58
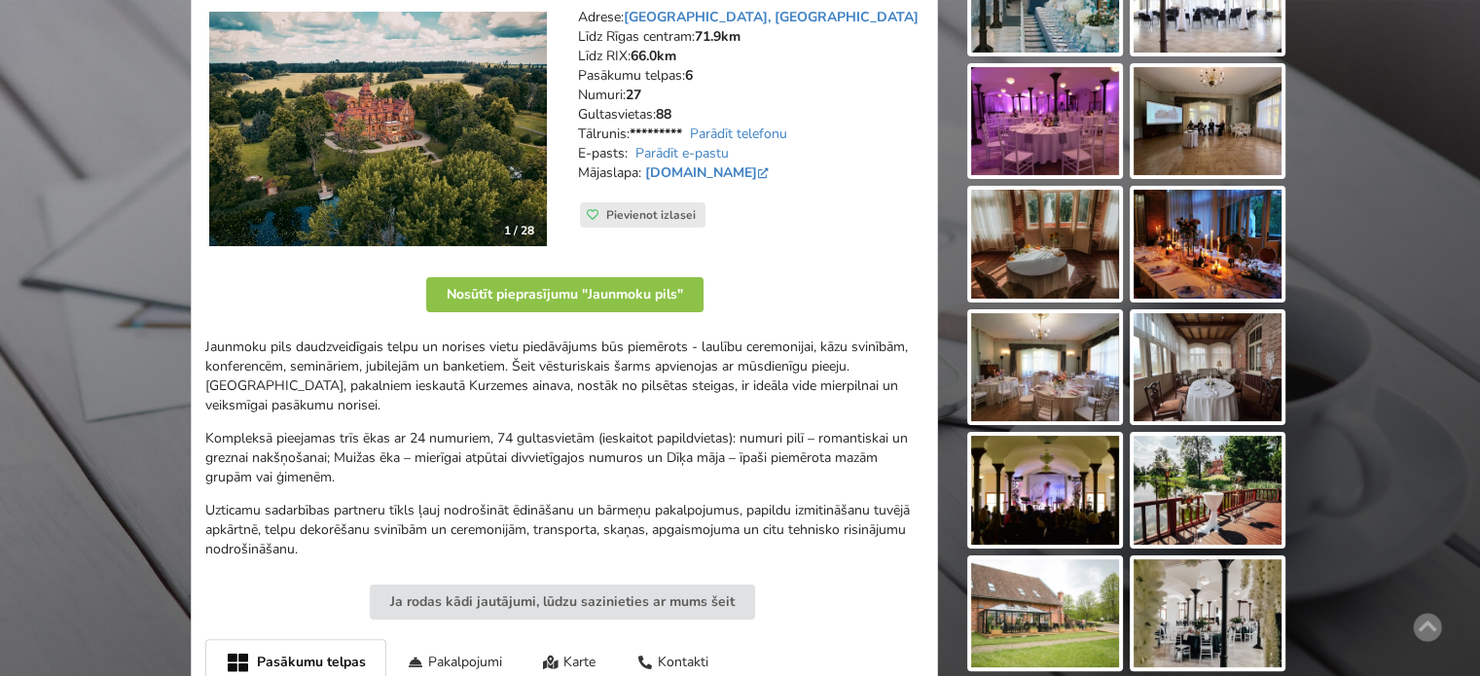
click at [464, 430] on p "Kompleksā pieejamas trīs ēkas ar 24 numuriem, 74 gultasvietām (ieskaitot papild…" at bounding box center [564, 458] width 718 height 58
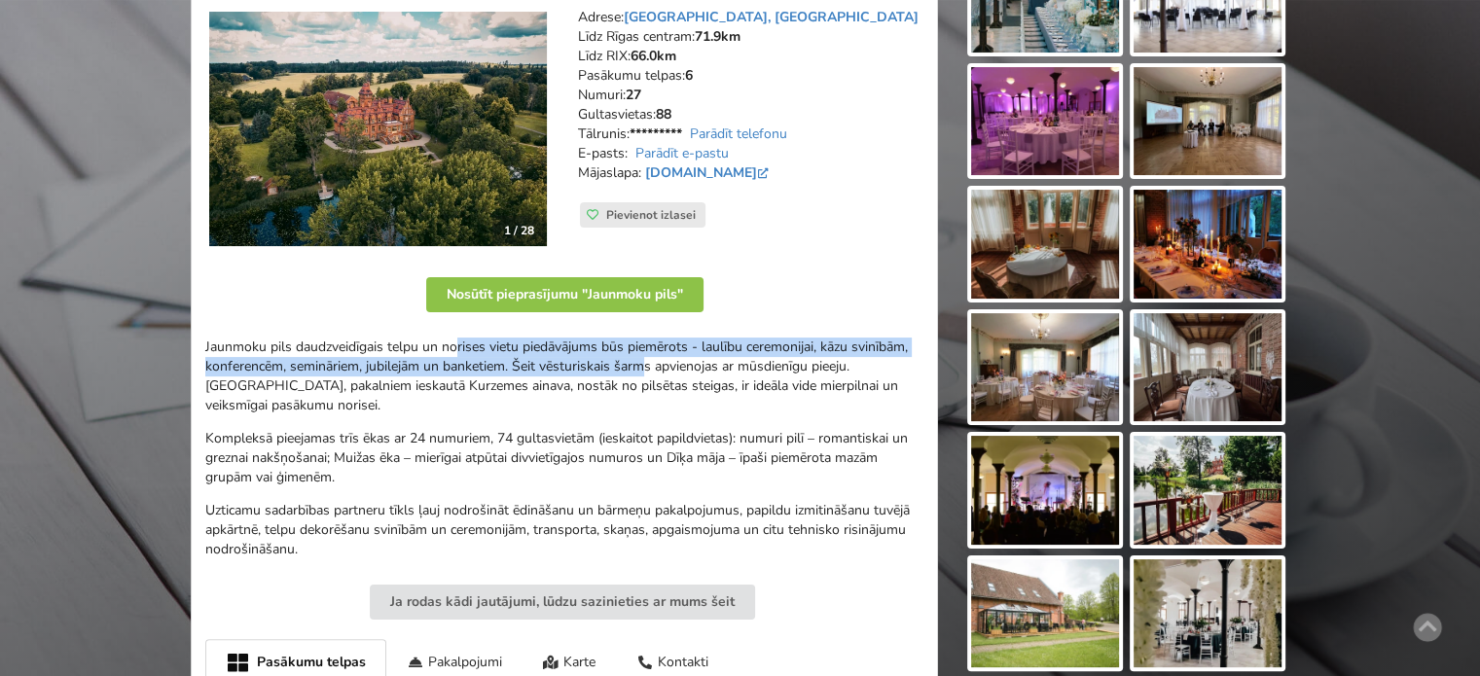
drag, startPoint x: 533, startPoint y: 349, endPoint x: 705, endPoint y: 378, distance: 174.5
click at [693, 377] on p "Jaunmoku pils daudzveidīgais telpu un norises vietu piedāvājums būs piemērots -…" at bounding box center [564, 377] width 718 height 78
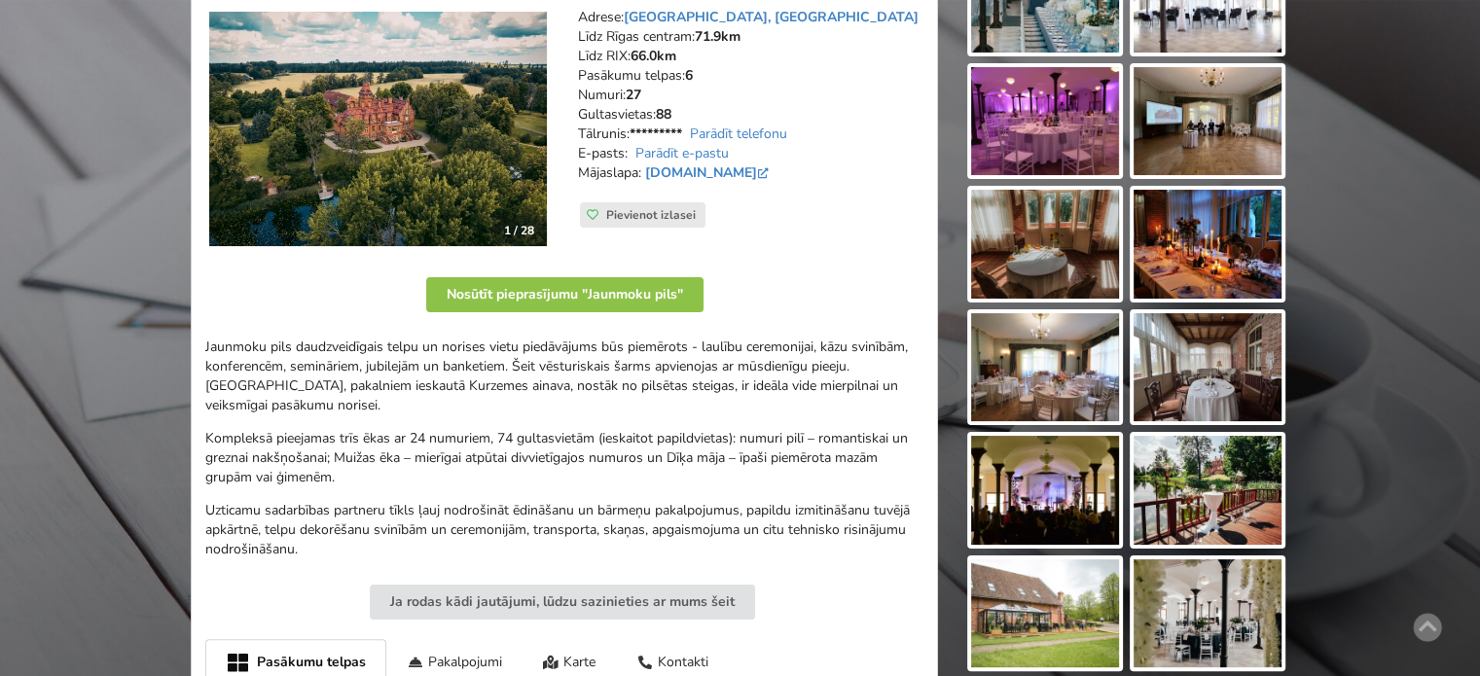
click at [705, 378] on p "Jaunmoku pils daudzveidīgais telpu un norises vietu piedāvājums būs piemērots -…" at bounding box center [564, 377] width 718 height 78
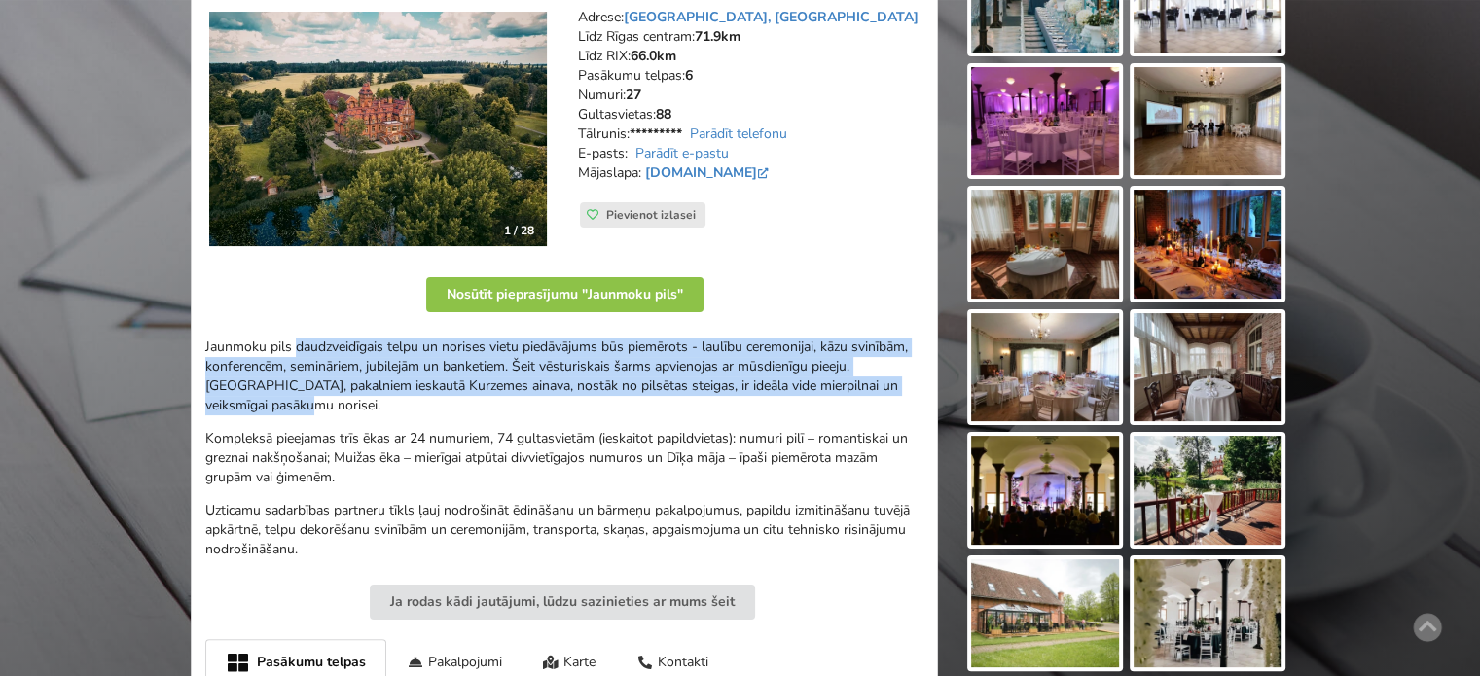
drag, startPoint x: 463, startPoint y: 355, endPoint x: 443, endPoint y: 403, distance: 51.9
click at [443, 403] on p "Jaunmoku pils daudzveidīgais telpu un norises vietu piedāvājums būs piemērots -…" at bounding box center [564, 377] width 718 height 78
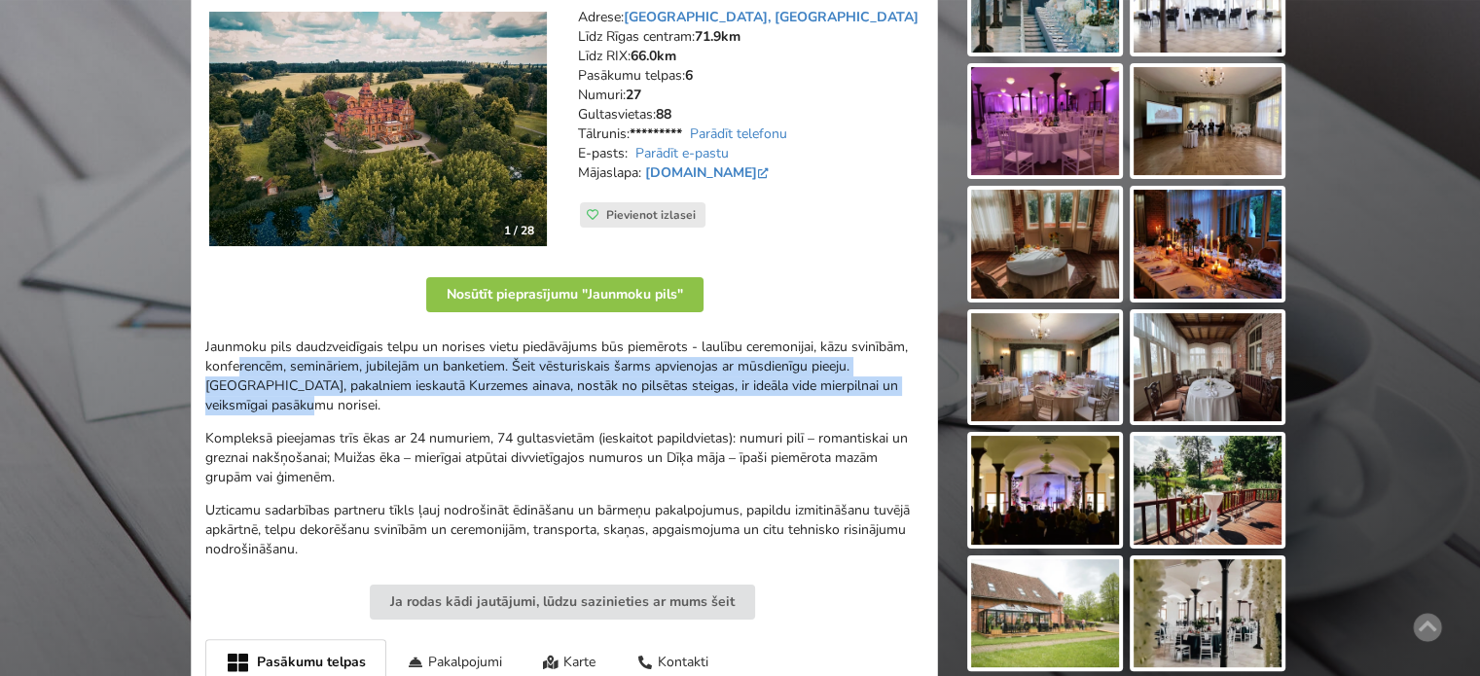
drag, startPoint x: 240, startPoint y: 366, endPoint x: 371, endPoint y: 415, distance: 139.5
click at [369, 415] on div "Jaunmoku pils daudzveidīgais telpu un norises vietu piedāvājums būs piemērots -…" at bounding box center [564, 449] width 718 height 222
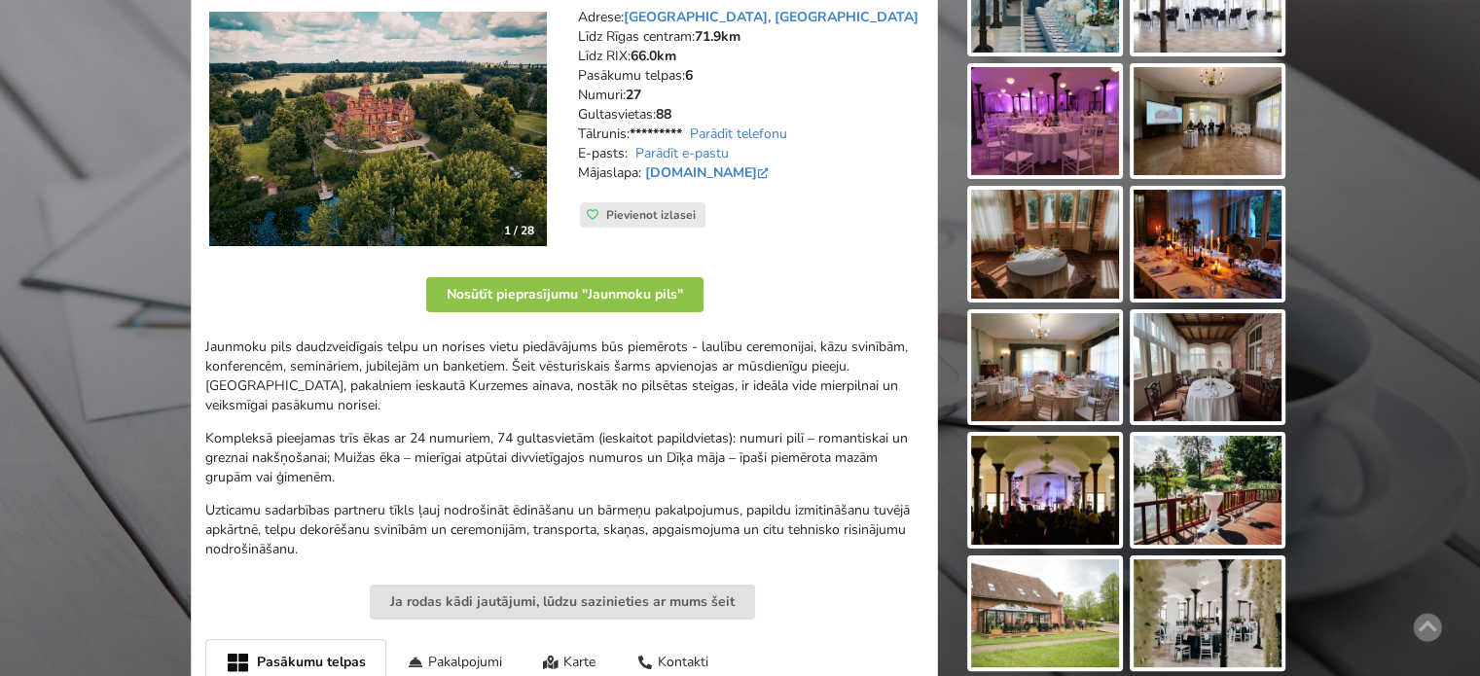
drag, startPoint x: 386, startPoint y: 423, endPoint x: 401, endPoint y: 475, distance: 53.6
click at [390, 426] on div "Jaunmoku pils daudzveidīgais telpu un norises vietu piedāvājums būs piemērots -…" at bounding box center [564, 449] width 718 height 222
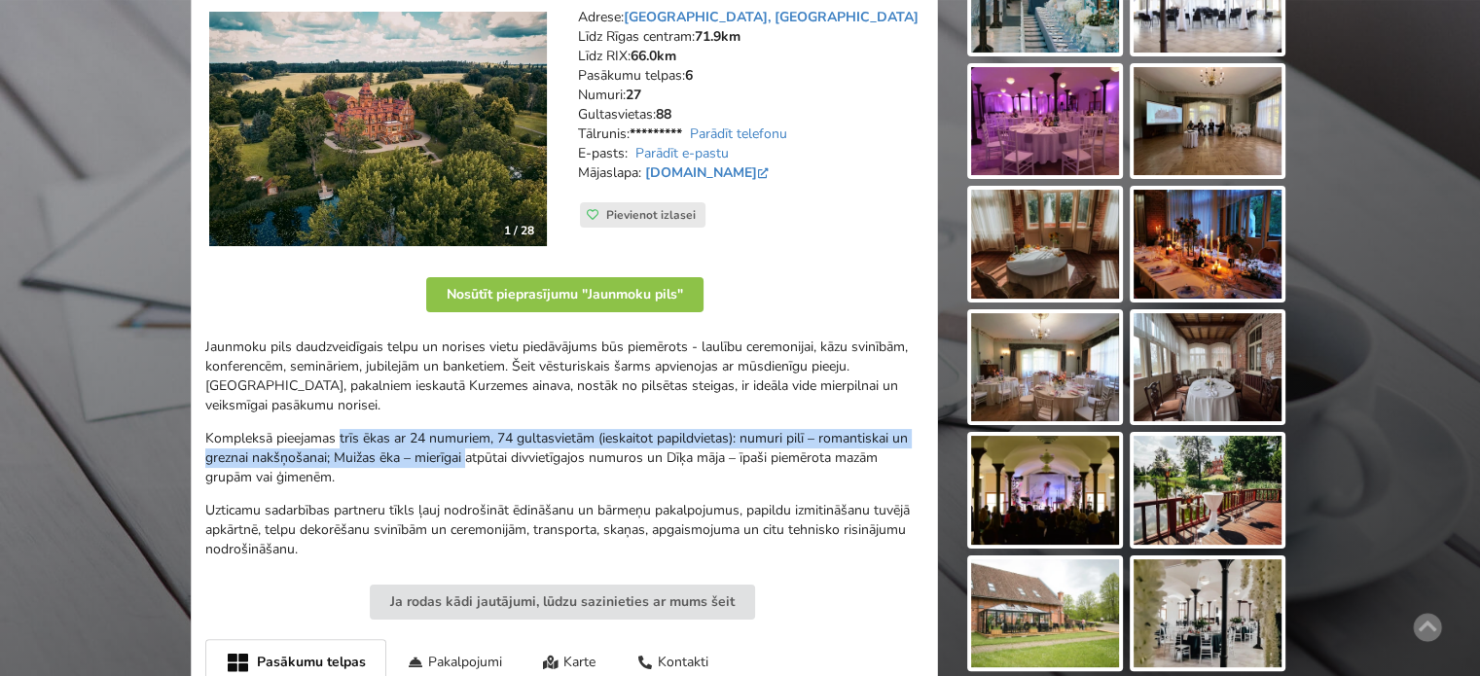
drag, startPoint x: 339, startPoint y: 445, endPoint x: 517, endPoint y: 493, distance: 184.6
click at [498, 478] on p "Kompleksā pieejamas trīs ēkas ar 24 numuriem, 74 gultasvietām (ieskaitot papild…" at bounding box center [564, 458] width 718 height 58
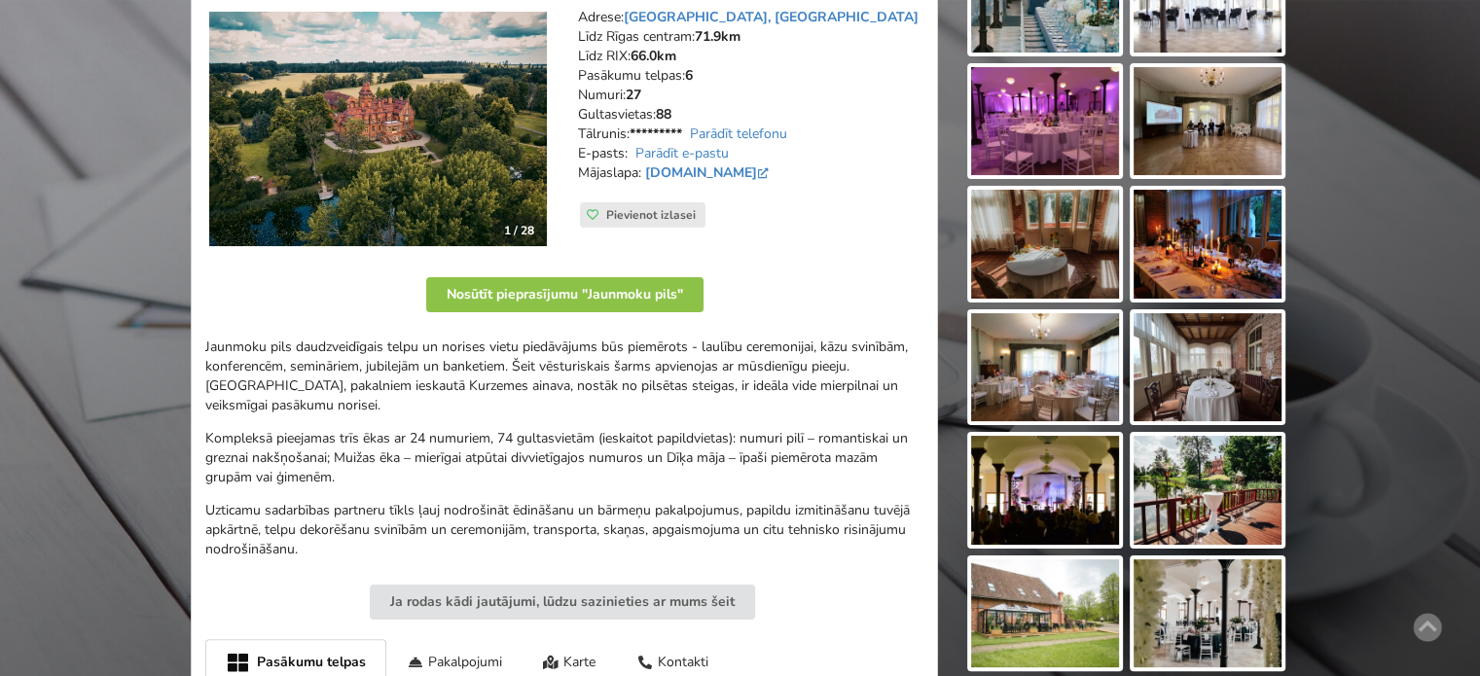
drag, startPoint x: 519, startPoint y: 497, endPoint x: 490, endPoint y: 532, distance: 45.0
click at [519, 497] on div "Jaunmoku pils daudzveidīgais telpu un norises vietu piedāvājums būs piemērots -…" at bounding box center [564, 449] width 718 height 222
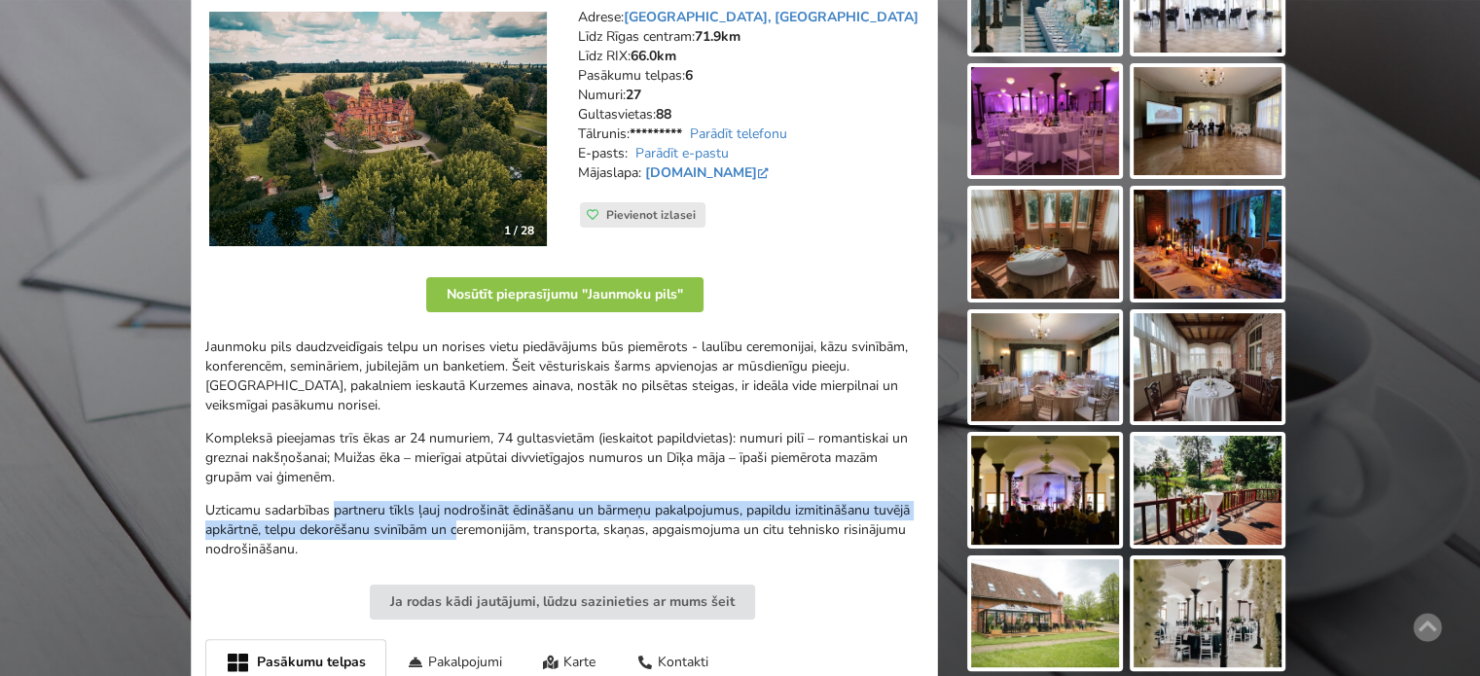
drag, startPoint x: 364, startPoint y: 515, endPoint x: 314, endPoint y: 495, distance: 53.3
click at [321, 500] on div "Jaunmoku pils daudzveidīgais telpu un norises vietu piedāvājums būs piemērots -…" at bounding box center [564, 449] width 718 height 222
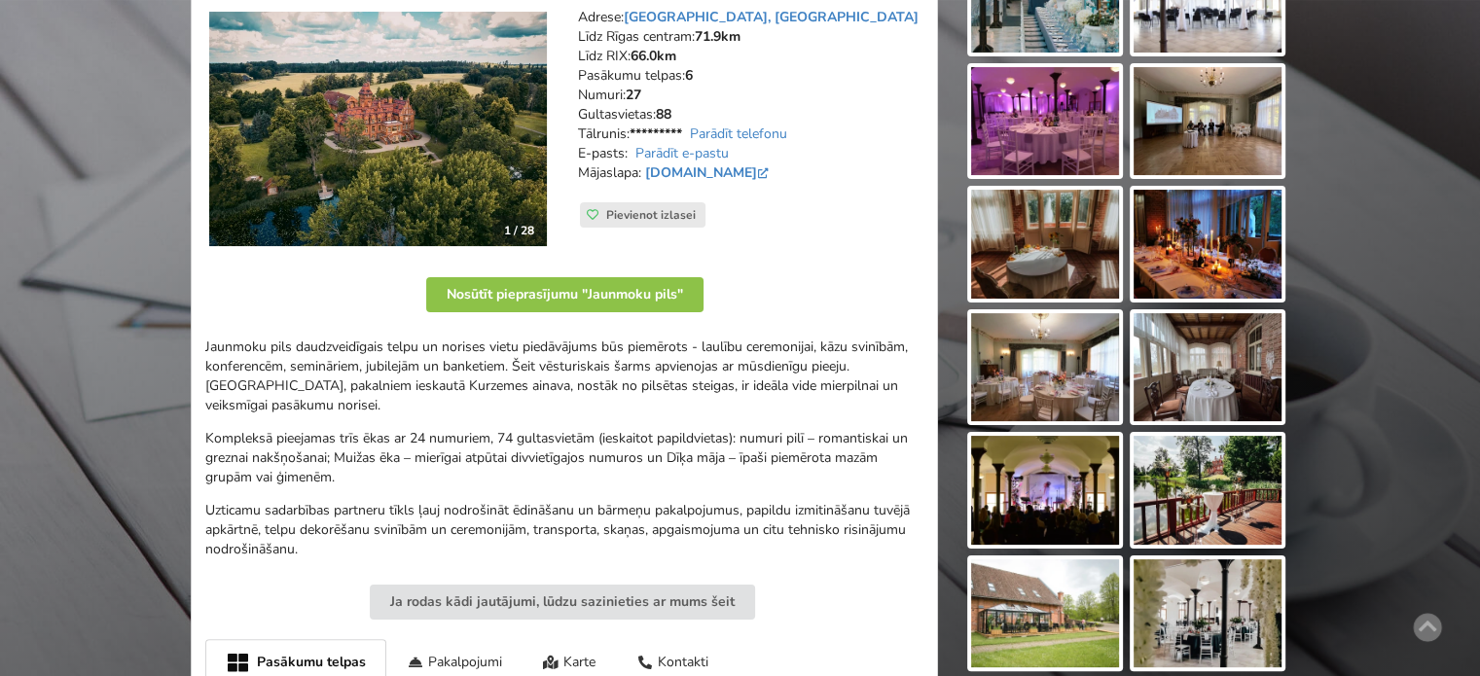
click at [310, 490] on div "Jaunmoku pils daudzveidīgais telpu un norises vietu piedāvājums būs piemērots -…" at bounding box center [564, 449] width 718 height 222
